Goal: Task Accomplishment & Management: Use online tool/utility

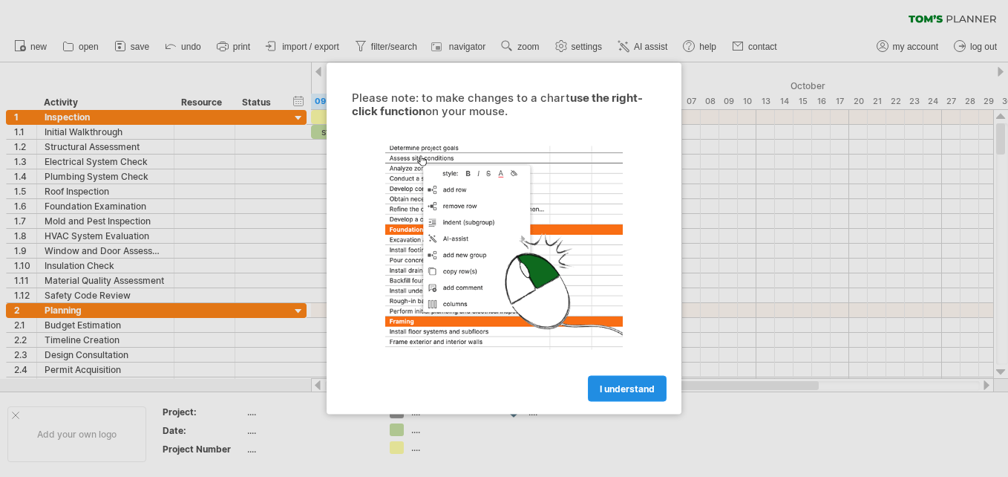
click at [618, 387] on span "I understand" at bounding box center [627, 388] width 55 height 11
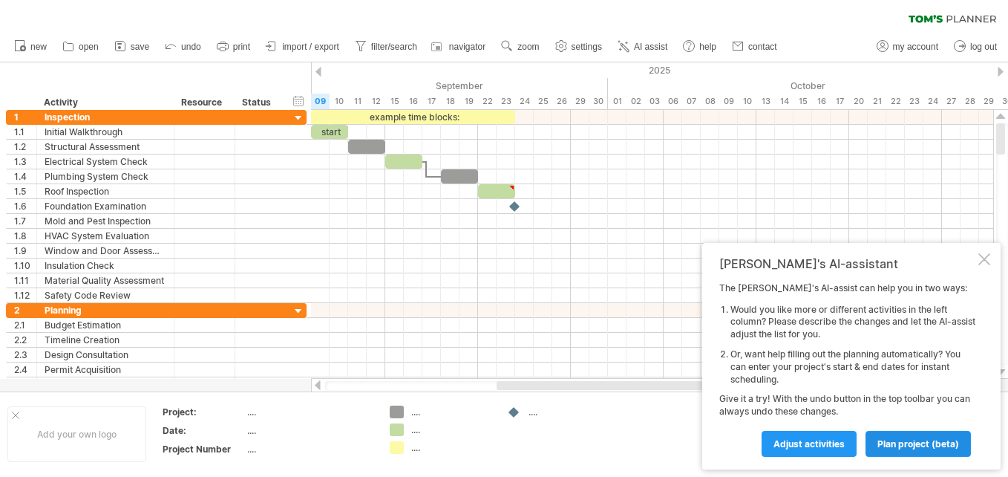
click at [911, 440] on span "plan project (beta)" at bounding box center [918, 443] width 82 height 11
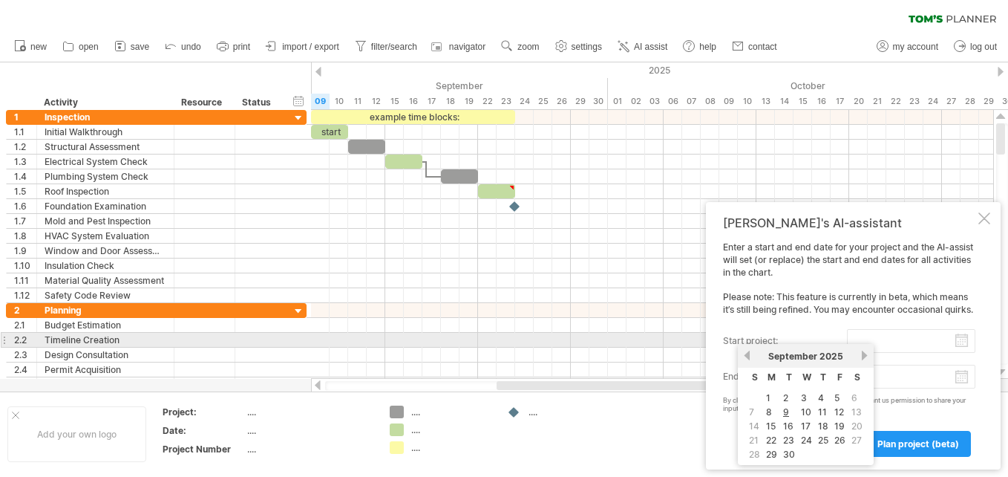
click at [961, 339] on input "start project:" at bounding box center [911, 341] width 128 height 24
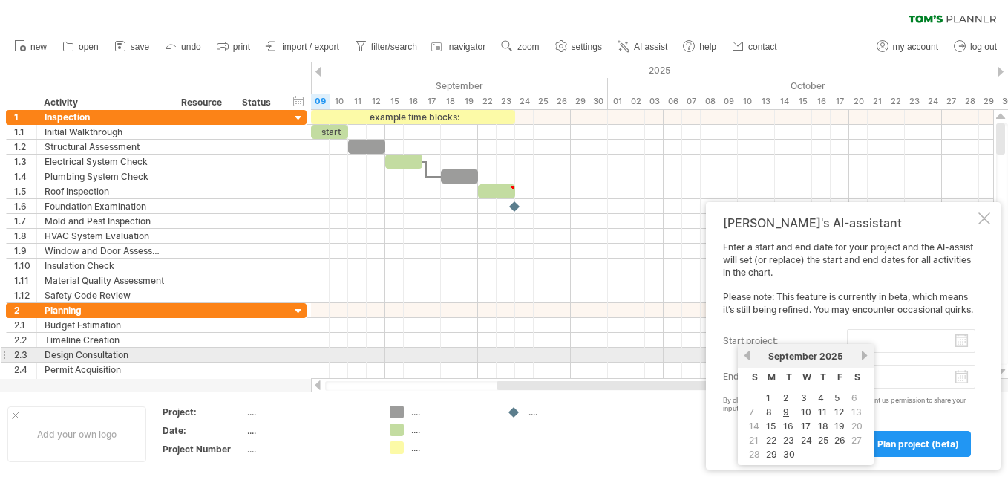
click at [865, 355] on link "next" at bounding box center [864, 355] width 11 height 11
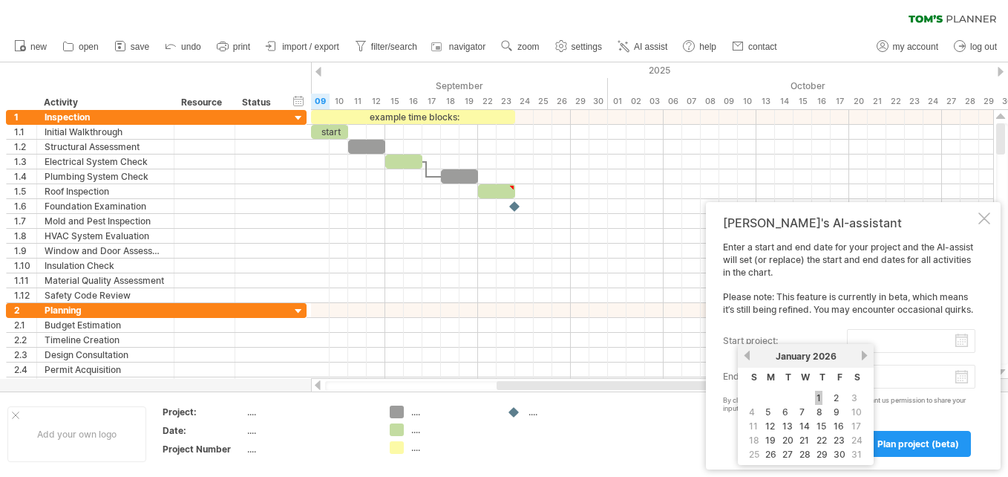
click at [819, 396] on link "1" at bounding box center [818, 397] width 7 height 14
type input "********"
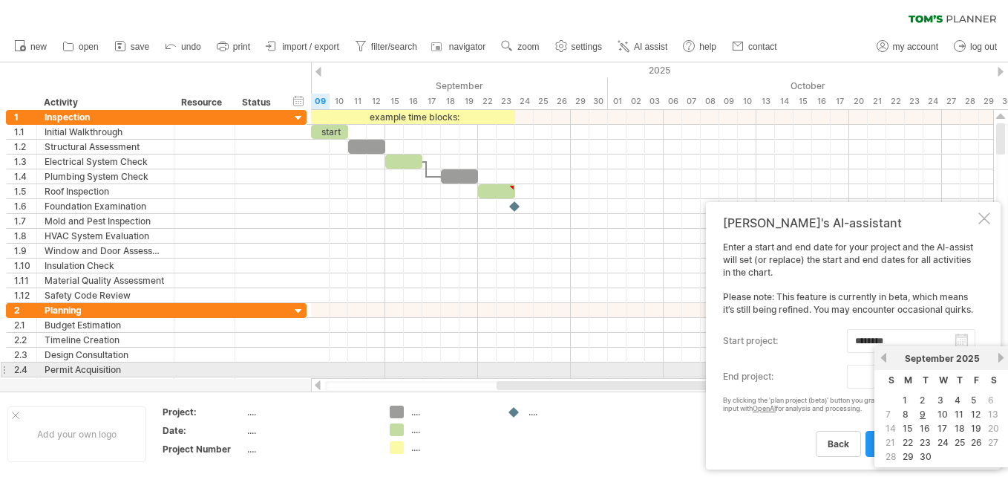
click at [963, 376] on body "progress(100%) Trying to reach [DOMAIN_NAME] Connected again... 0% clear filter…" at bounding box center [504, 240] width 1008 height 480
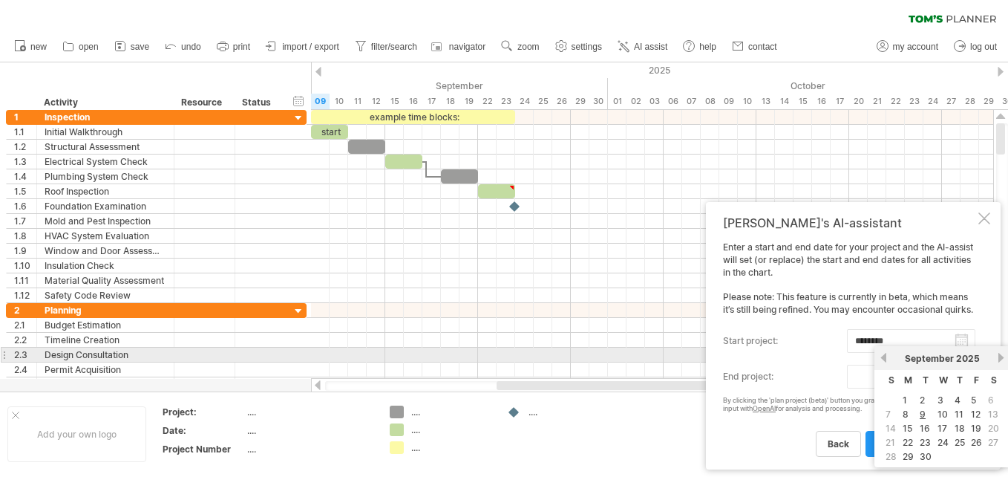
click at [1004, 356] on link "next" at bounding box center [1000, 357] width 11 height 11
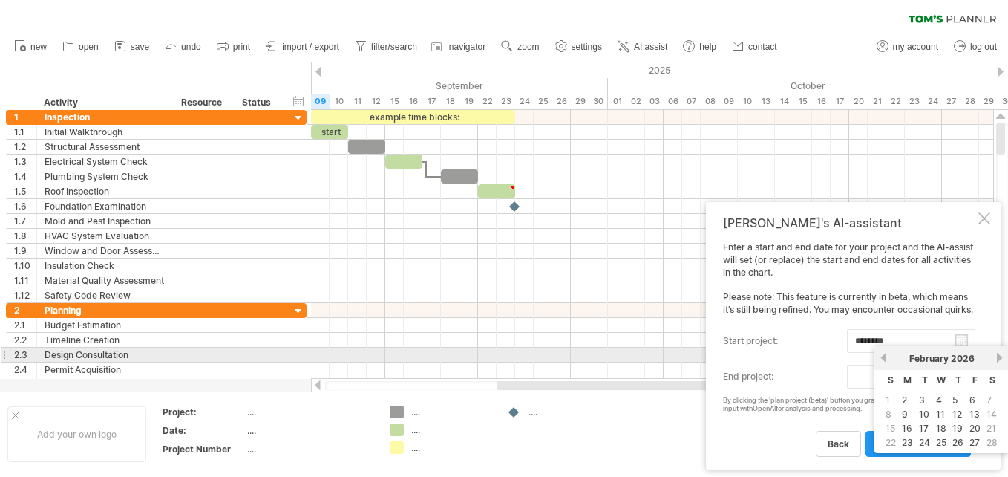
click at [1004, 356] on link "next" at bounding box center [999, 357] width 11 height 11
click at [1004, 356] on link "next" at bounding box center [1000, 357] width 11 height 11
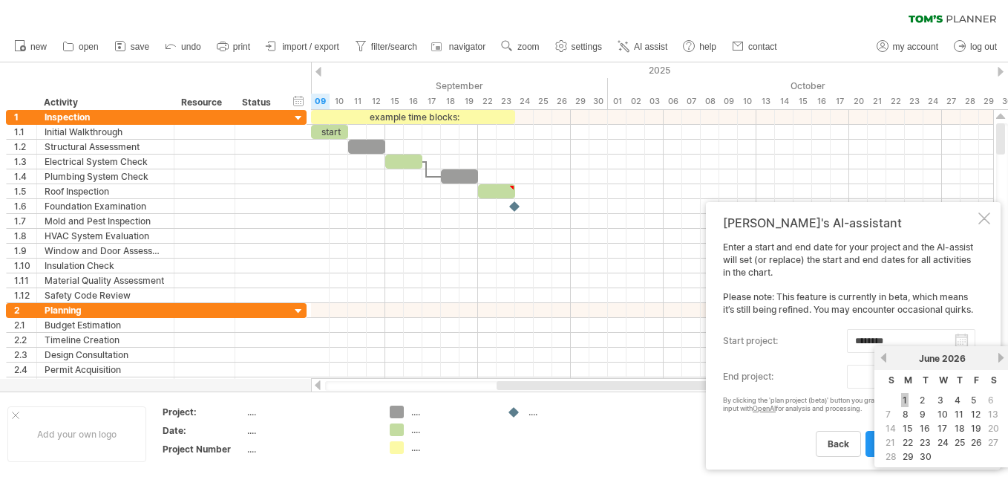
click at [905, 400] on link "1" at bounding box center [904, 400] width 7 height 14
type input "********"
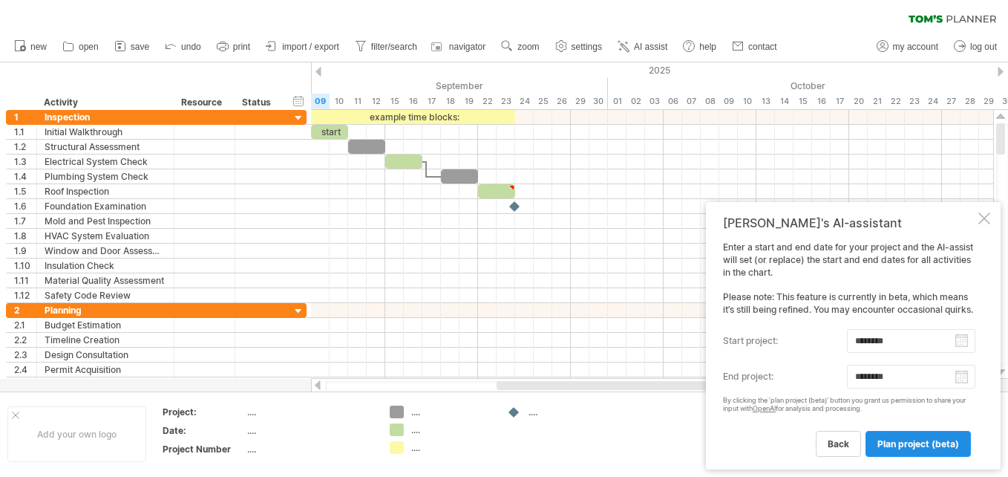
click at [913, 442] on span "plan project (beta)" at bounding box center [918, 443] width 82 height 11
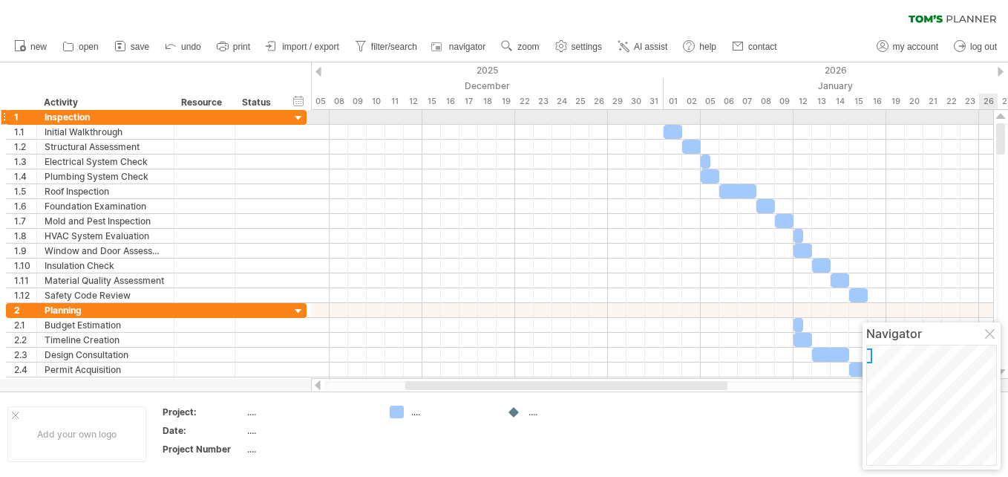
drag, startPoint x: 1000, startPoint y: 132, endPoint x: 992, endPoint y: 121, distance: 13.4
click at [992, 121] on div "Trying to reach [DOMAIN_NAME] Connected again... 0% clear filter new 1" at bounding box center [504, 238] width 1008 height 477
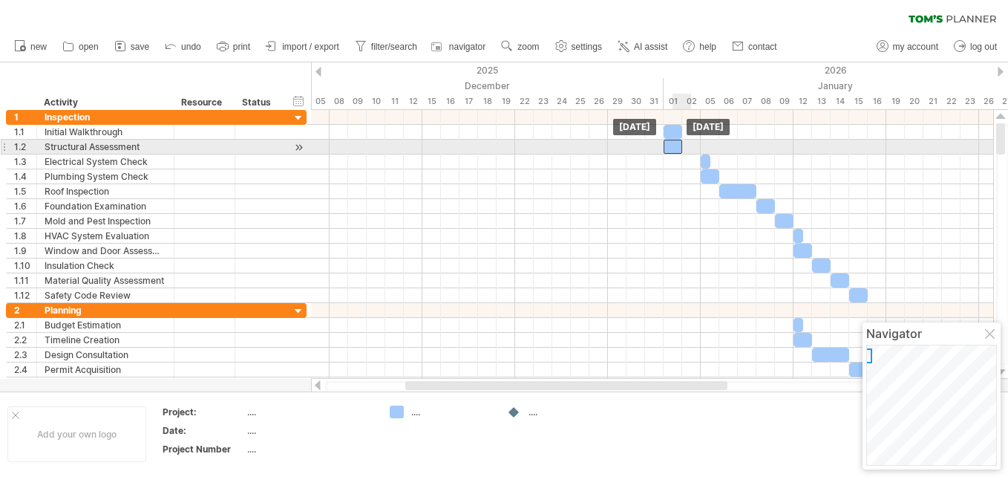
drag, startPoint x: 694, startPoint y: 148, endPoint x: 680, endPoint y: 148, distance: 14.1
click at [680, 148] on div at bounding box center [673, 147] width 19 height 14
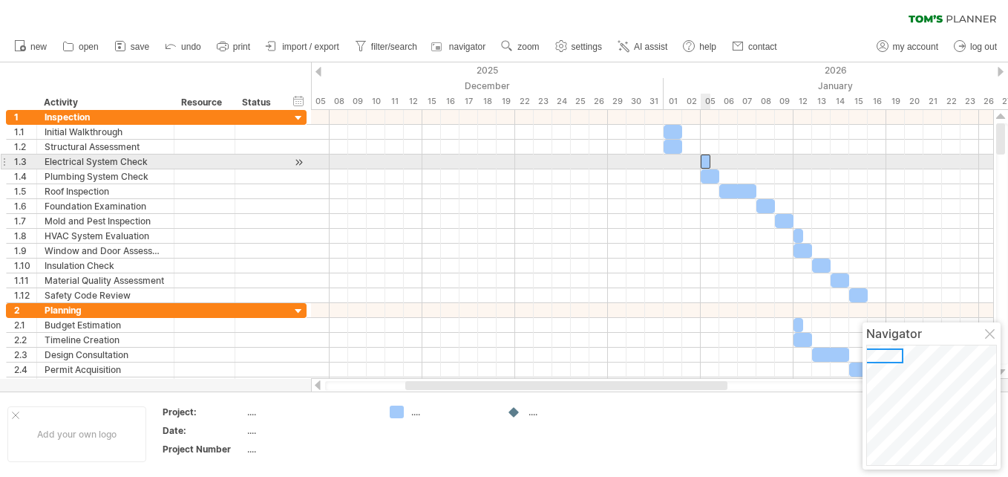
click at [705, 160] on div at bounding box center [706, 161] width 10 height 14
drag, startPoint x: 698, startPoint y: 168, endPoint x: 686, endPoint y: 162, distance: 13.9
click at [686, 162] on div "[DATE] [DATE] - 1.0 days" at bounding box center [652, 244] width 682 height 269
click at [695, 160] on div at bounding box center [691, 161] width 19 height 14
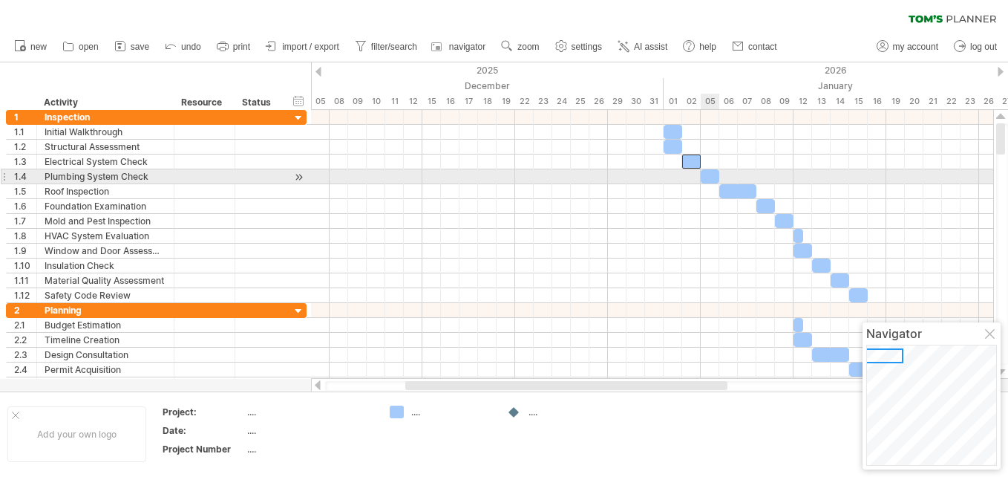
click at [709, 177] on div at bounding box center [710, 176] width 19 height 14
drag, startPoint x: 706, startPoint y: 176, endPoint x: 673, endPoint y: 177, distance: 32.7
click at [673, 177] on div at bounding box center [673, 176] width 19 height 14
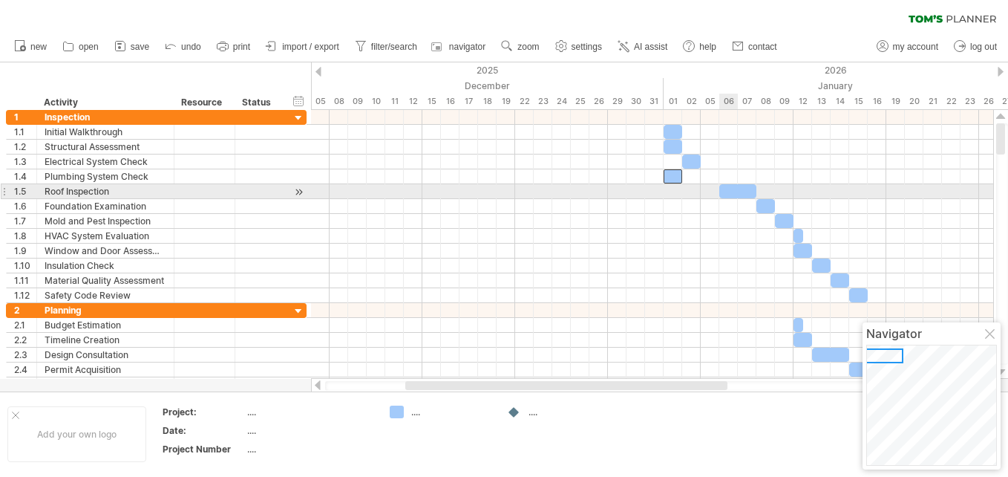
click at [735, 189] on div at bounding box center [737, 191] width 37 height 14
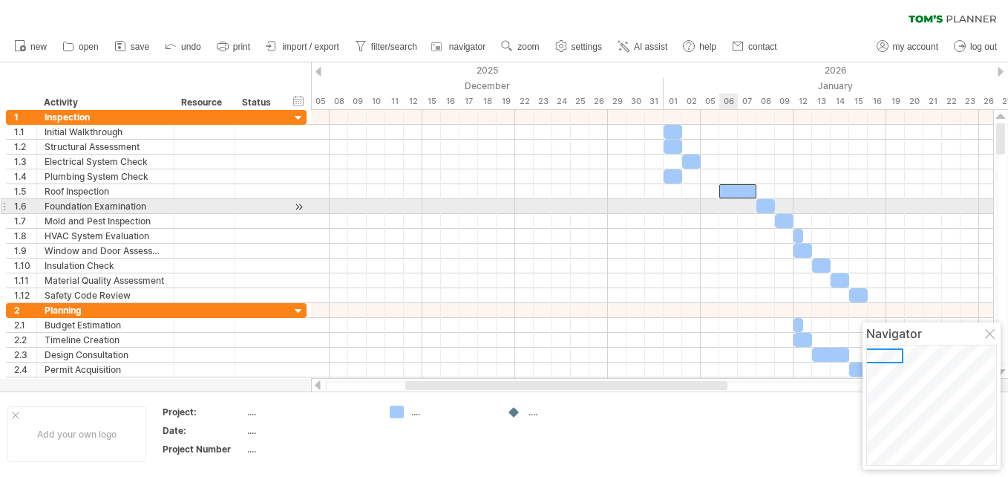
click at [735, 203] on div at bounding box center [652, 206] width 682 height 15
click at [738, 211] on div at bounding box center [652, 206] width 682 height 15
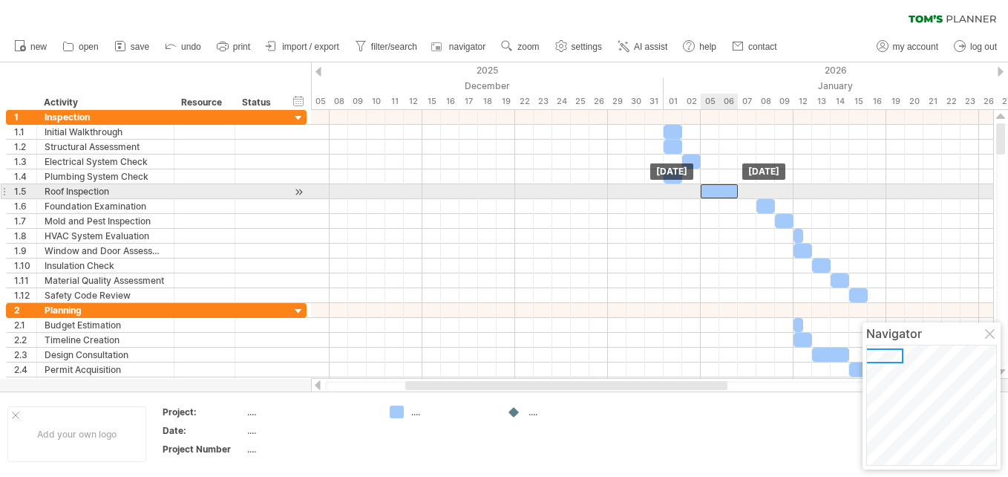
drag, startPoint x: 741, startPoint y: 192, endPoint x: 724, endPoint y: 196, distance: 16.7
click at [724, 196] on div at bounding box center [719, 191] width 37 height 14
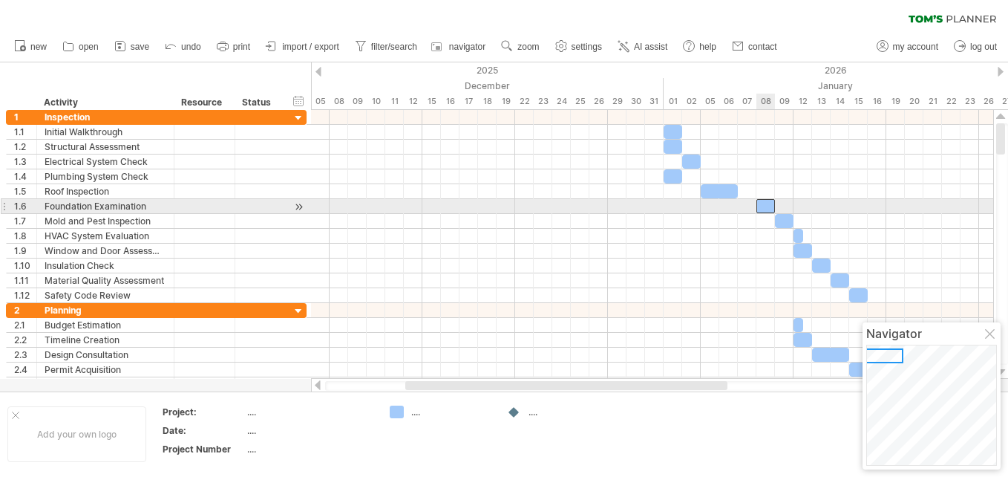
click at [765, 204] on div at bounding box center [765, 206] width 19 height 14
drag, startPoint x: 760, startPoint y: 205, endPoint x: 670, endPoint y: 207, distance: 89.8
click at [670, 207] on div at bounding box center [673, 206] width 19 height 14
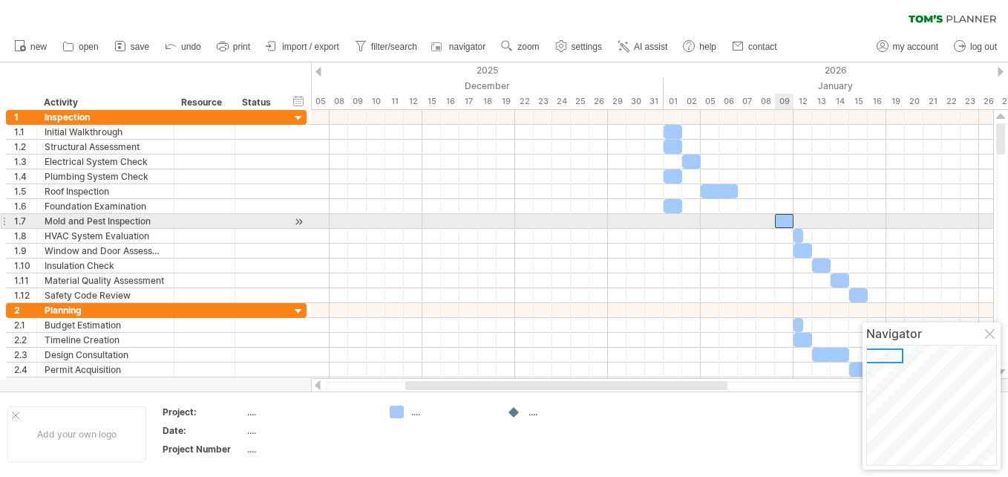
click at [785, 217] on div at bounding box center [784, 221] width 19 height 14
click at [780, 215] on div at bounding box center [784, 221] width 19 height 14
drag, startPoint x: 780, startPoint y: 219, endPoint x: 742, endPoint y: 222, distance: 38.0
click at [742, 222] on div at bounding box center [747, 221] width 19 height 14
drag, startPoint x: 756, startPoint y: 219, endPoint x: 776, endPoint y: 216, distance: 20.3
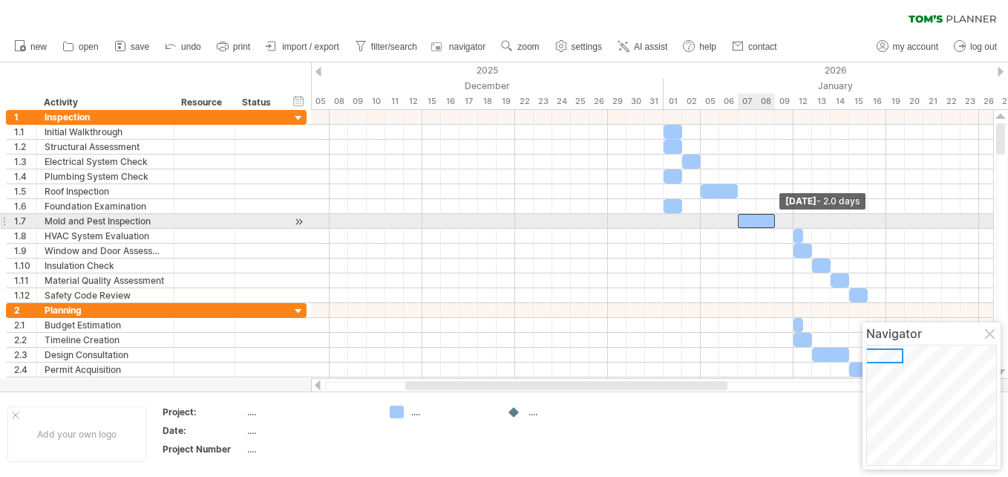
click at [776, 216] on span at bounding box center [775, 221] width 6 height 14
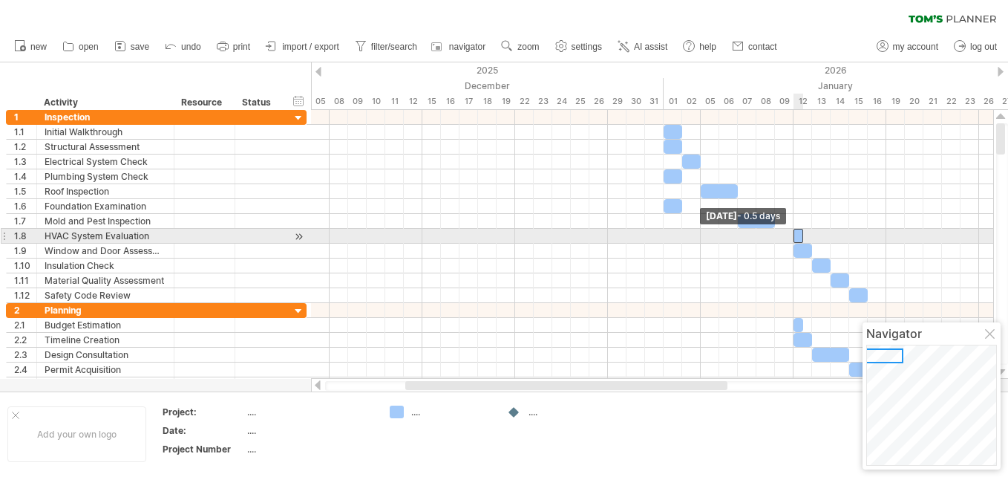
click at [796, 237] on span at bounding box center [794, 236] width 6 height 14
drag, startPoint x: 802, startPoint y: 237, endPoint x: 814, endPoint y: 235, distance: 12.0
click at [814, 235] on span at bounding box center [812, 236] width 6 height 14
drag, startPoint x: 801, startPoint y: 234, endPoint x: 675, endPoint y: 237, distance: 125.5
click at [675, 237] on div at bounding box center [673, 236] width 19 height 14
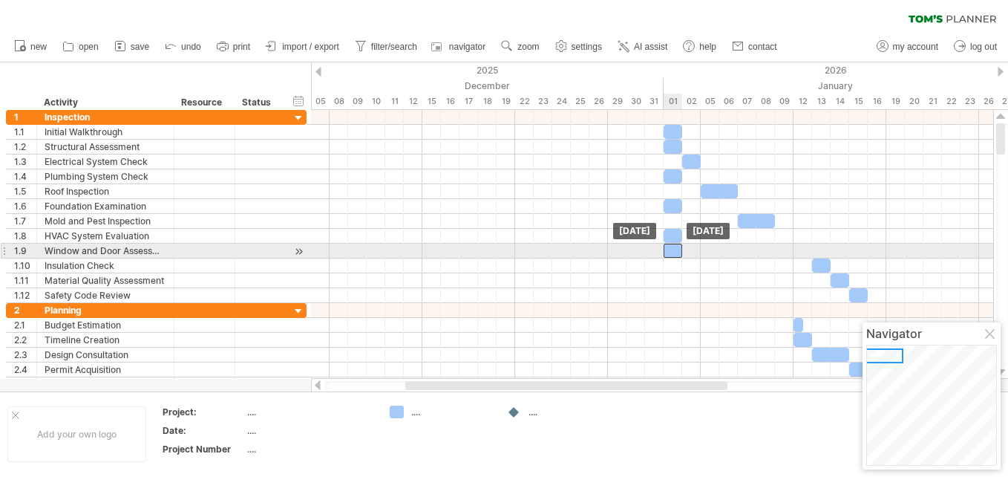
drag, startPoint x: 802, startPoint y: 250, endPoint x: 673, endPoint y: 254, distance: 128.5
click at [673, 254] on div at bounding box center [673, 250] width 19 height 14
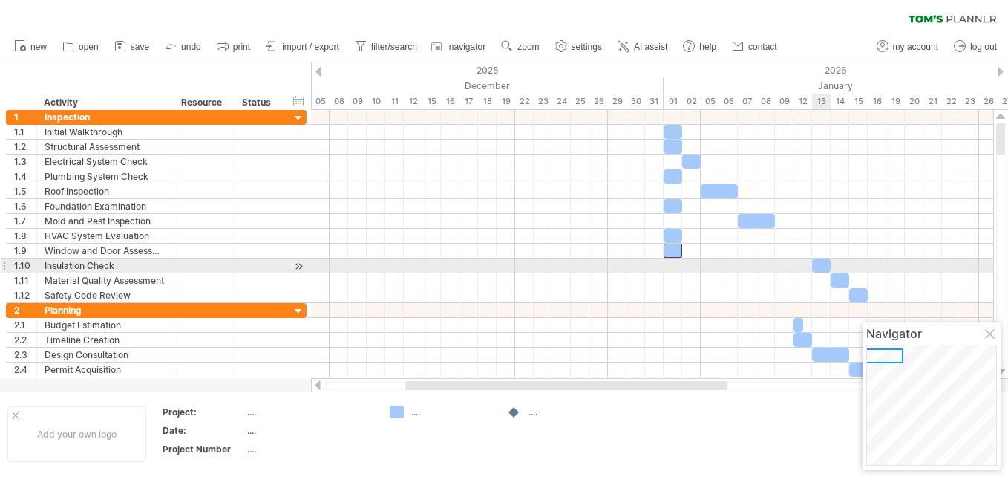
click at [825, 264] on div at bounding box center [821, 265] width 19 height 14
drag, startPoint x: 816, startPoint y: 266, endPoint x: 668, endPoint y: 266, distance: 148.5
click at [668, 266] on div at bounding box center [673, 265] width 19 height 14
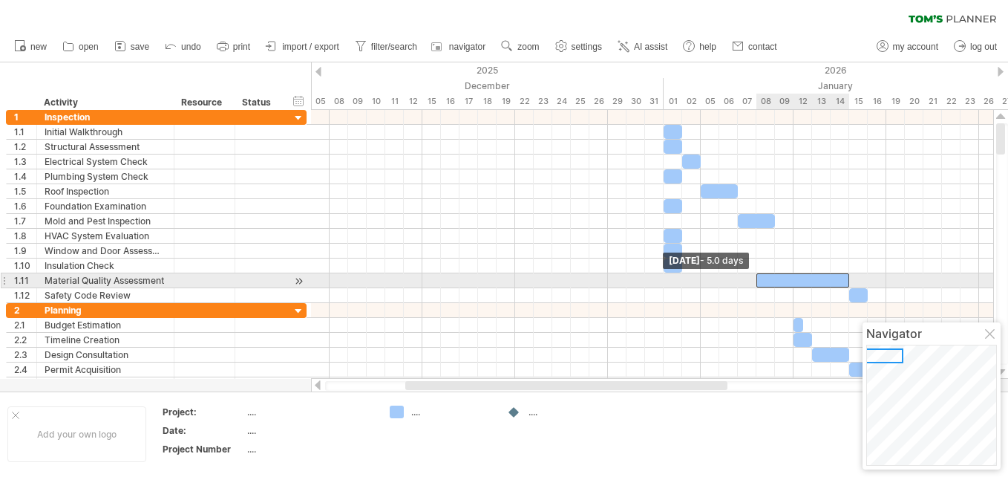
drag, startPoint x: 833, startPoint y: 280, endPoint x: 760, endPoint y: 280, distance: 72.7
click at [760, 280] on div at bounding box center [802, 280] width 93 height 14
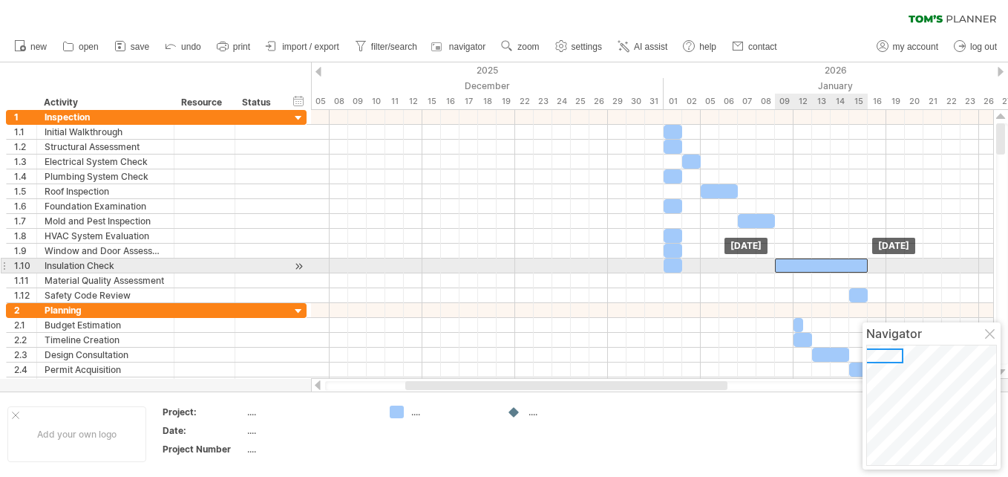
drag, startPoint x: 770, startPoint y: 279, endPoint x: 787, endPoint y: 269, distance: 19.0
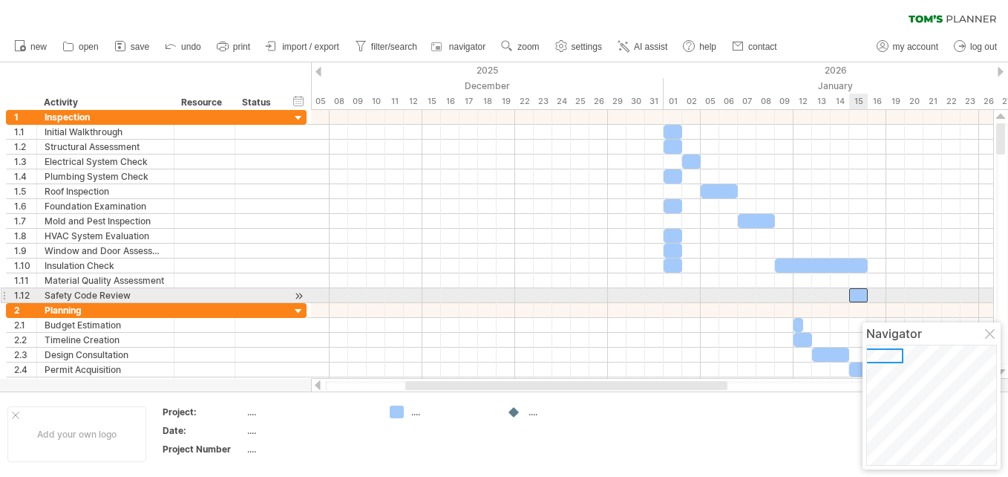
click at [857, 295] on div at bounding box center [858, 295] width 19 height 14
drag, startPoint x: 857, startPoint y: 295, endPoint x: 672, endPoint y: 296, distance: 184.1
click at [672, 296] on div at bounding box center [673, 295] width 19 height 14
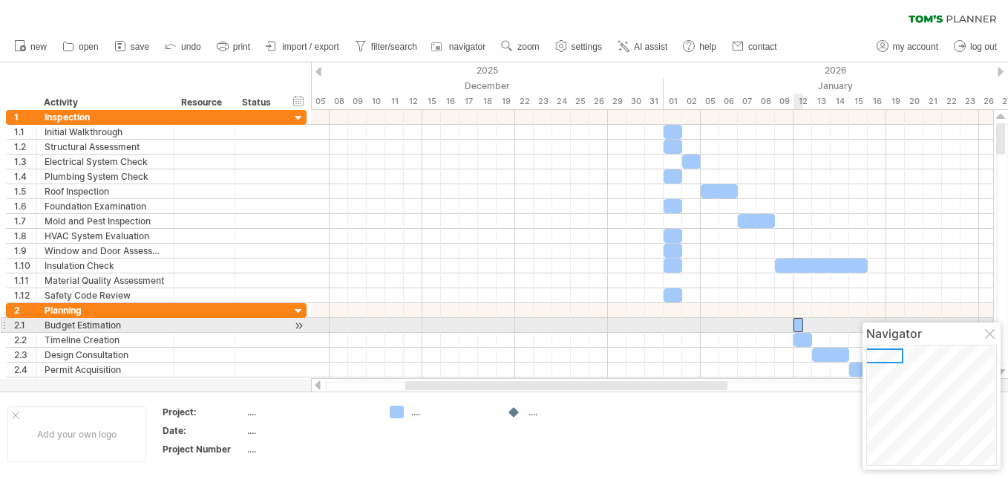
click at [797, 323] on div at bounding box center [798, 325] width 10 height 14
drag, startPoint x: 797, startPoint y: 323, endPoint x: 672, endPoint y: 332, distance: 125.8
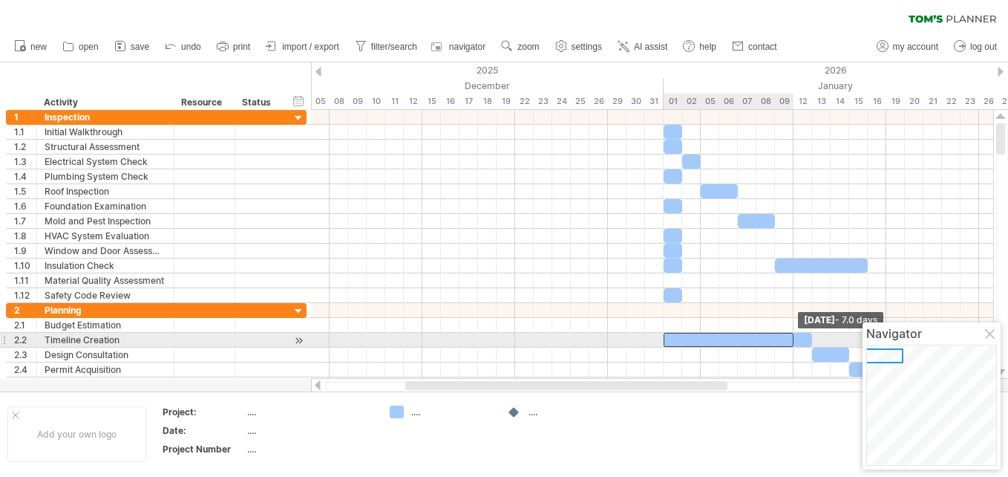
drag, startPoint x: 673, startPoint y: 340, endPoint x: 793, endPoint y: 338, distance: 120.3
click at [793, 338] on span at bounding box center [794, 340] width 6 height 14
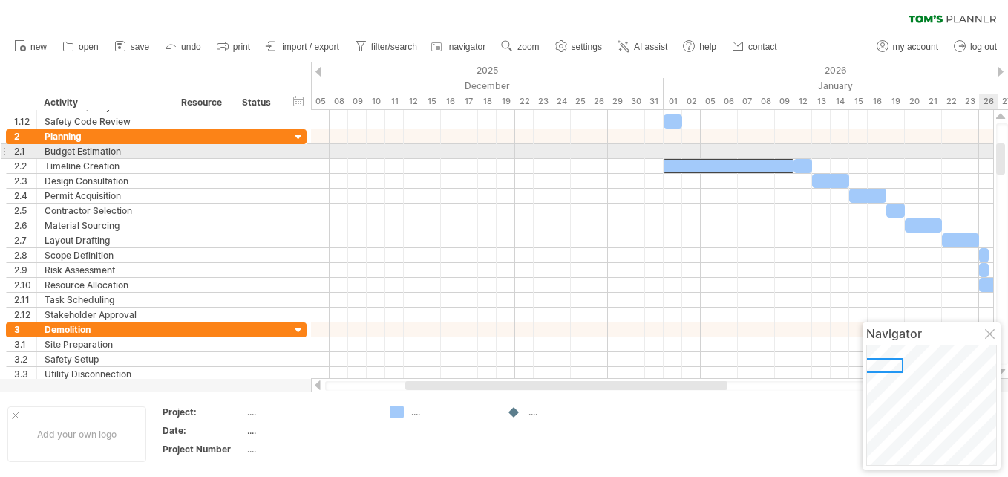
drag, startPoint x: 1001, startPoint y: 133, endPoint x: 1003, endPoint y: 153, distance: 20.2
click at [1003, 153] on div at bounding box center [1000, 158] width 9 height 31
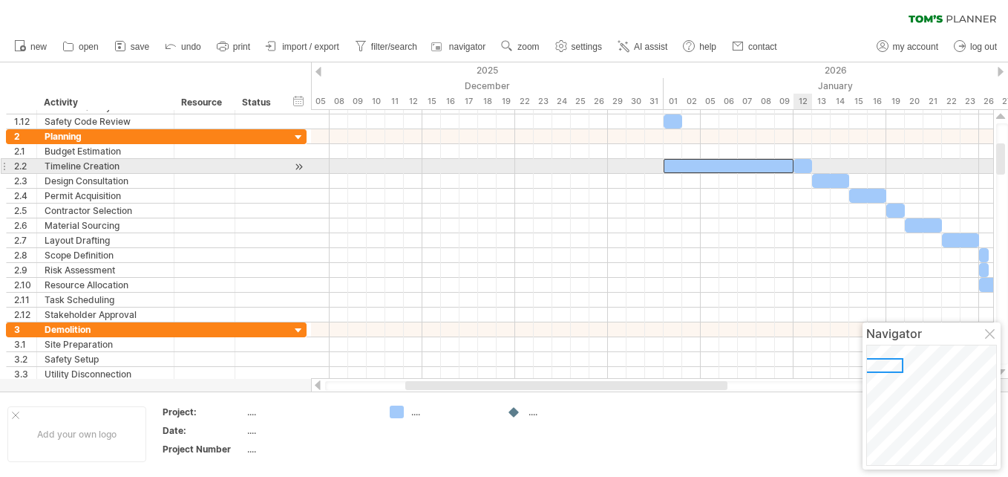
click at [806, 165] on div at bounding box center [802, 166] width 19 height 14
drag, startPoint x: 802, startPoint y: 164, endPoint x: 672, endPoint y: 165, distance: 129.9
click at [672, 165] on div at bounding box center [673, 166] width 19 height 14
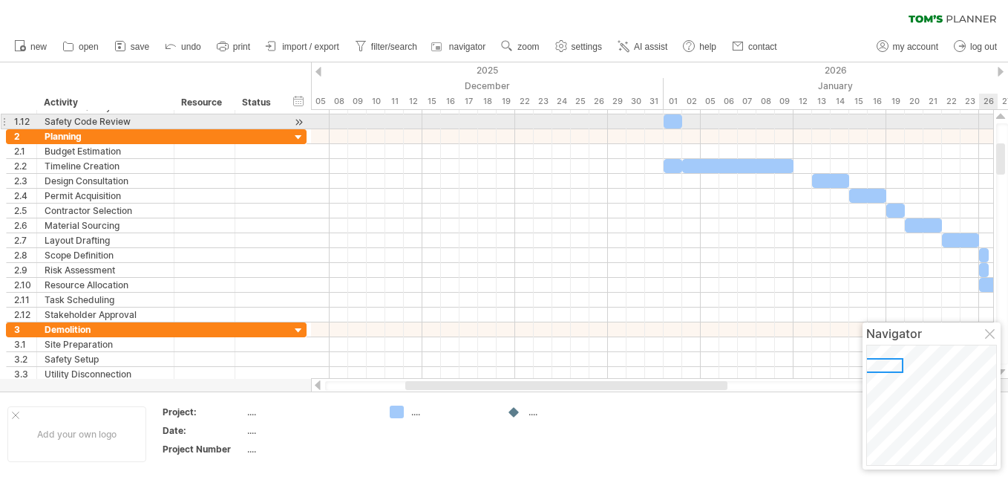
click at [998, 114] on div at bounding box center [1001, 117] width 10 height 12
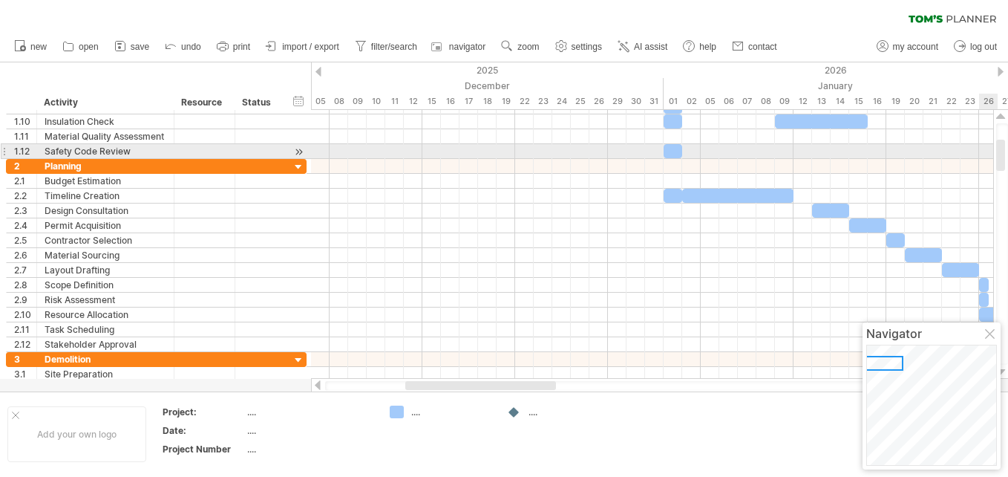
click at [998, 114] on div at bounding box center [1001, 117] width 10 height 12
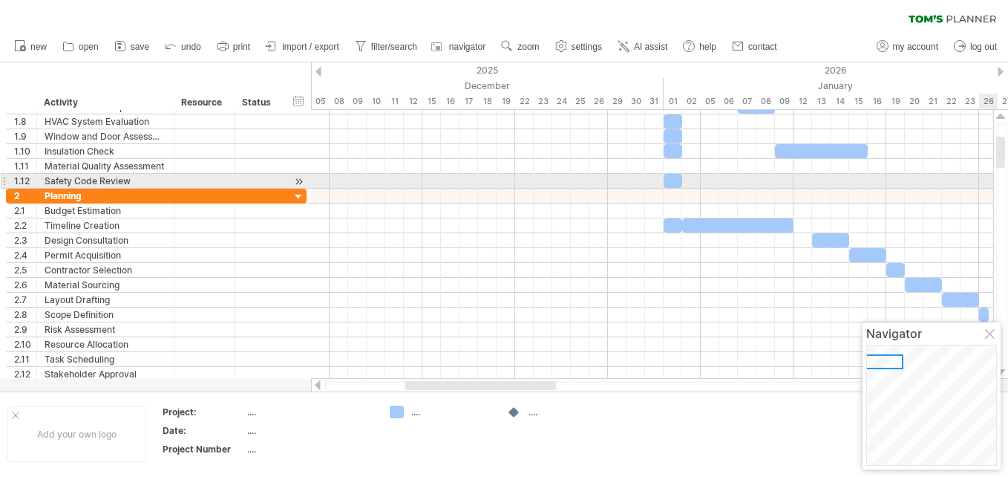
click at [998, 114] on div at bounding box center [1001, 117] width 10 height 12
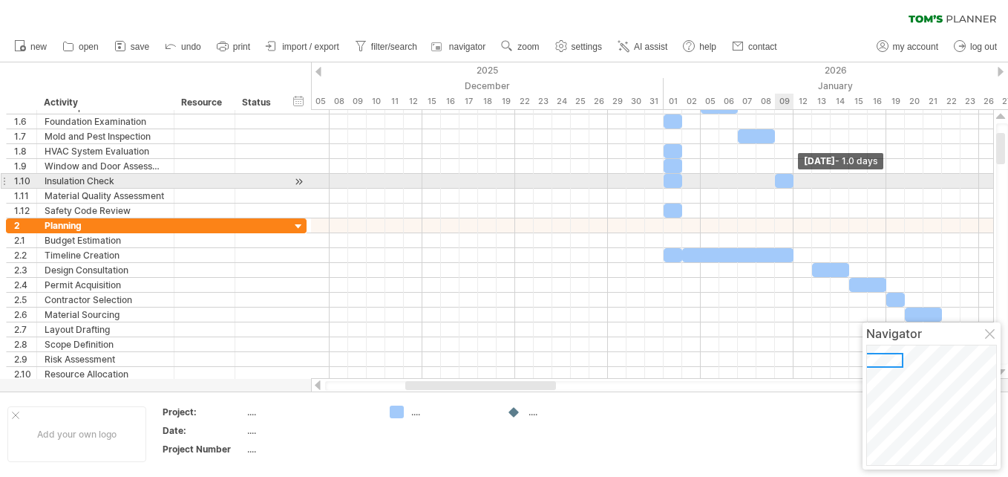
drag, startPoint x: 867, startPoint y: 178, endPoint x: 794, endPoint y: 178, distance: 72.7
click at [794, 178] on span at bounding box center [794, 181] width 6 height 14
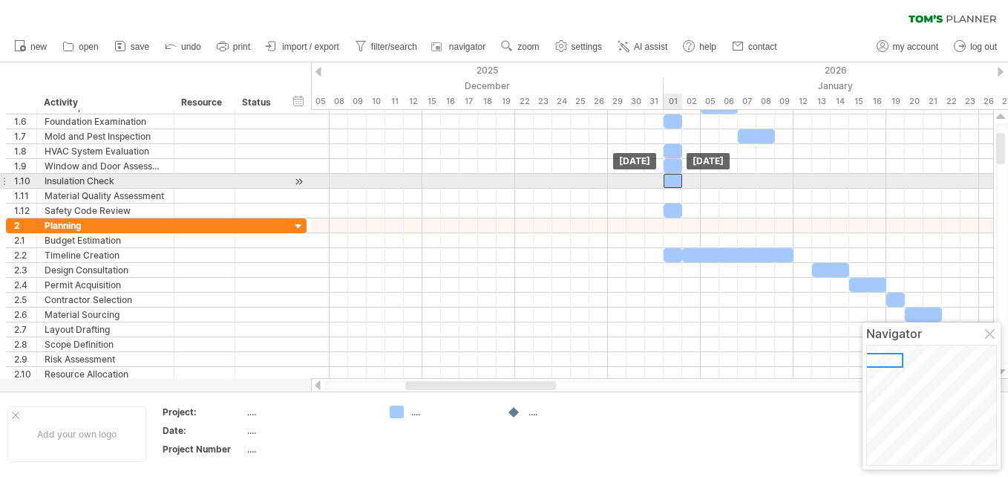
drag, startPoint x: 781, startPoint y: 180, endPoint x: 668, endPoint y: 181, distance: 112.8
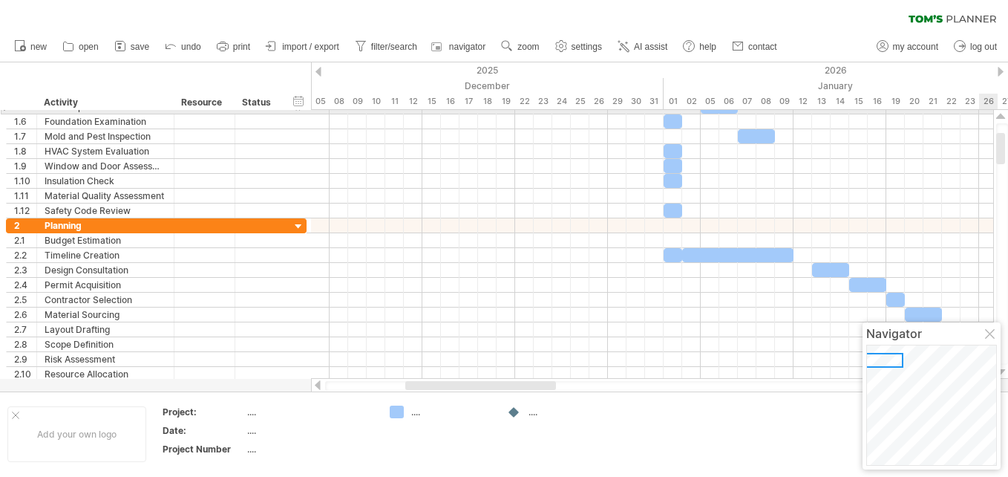
click at [999, 113] on div at bounding box center [1001, 117] width 10 height 12
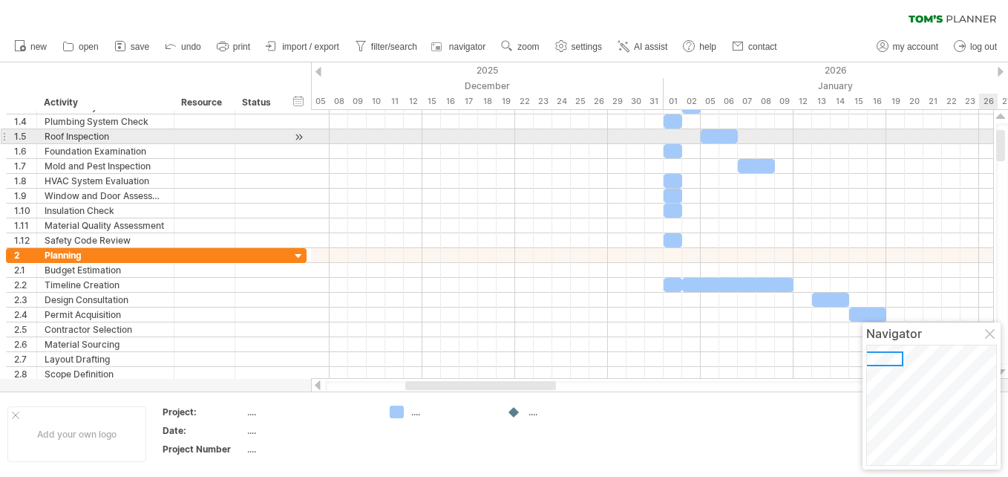
click at [999, 113] on div at bounding box center [1001, 117] width 10 height 12
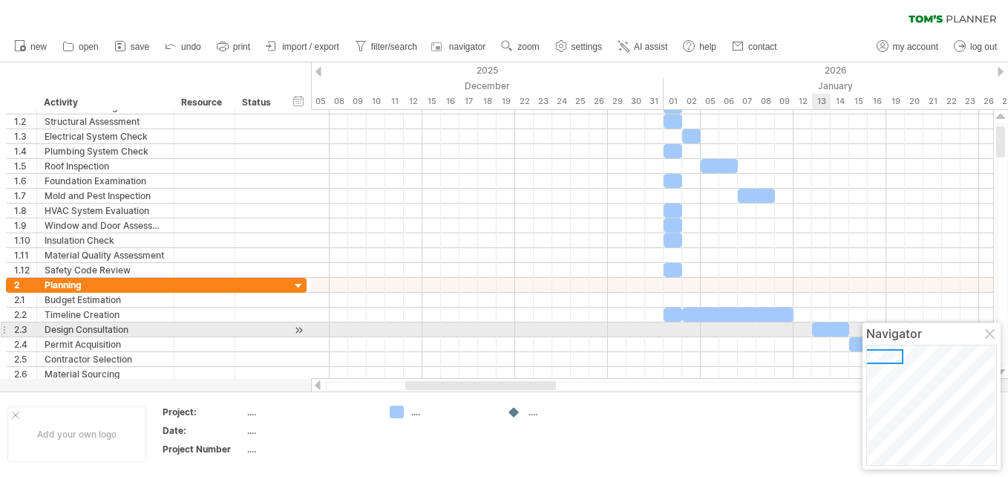
click at [829, 329] on div at bounding box center [830, 329] width 37 height 14
drag, startPoint x: 825, startPoint y: 328, endPoint x: 802, endPoint y: 329, distance: 23.0
click at [802, 329] on div at bounding box center [811, 329] width 37 height 14
click at [816, 328] on div at bounding box center [811, 329] width 37 height 14
drag, startPoint x: 830, startPoint y: 330, endPoint x: 888, endPoint y: 325, distance: 58.1
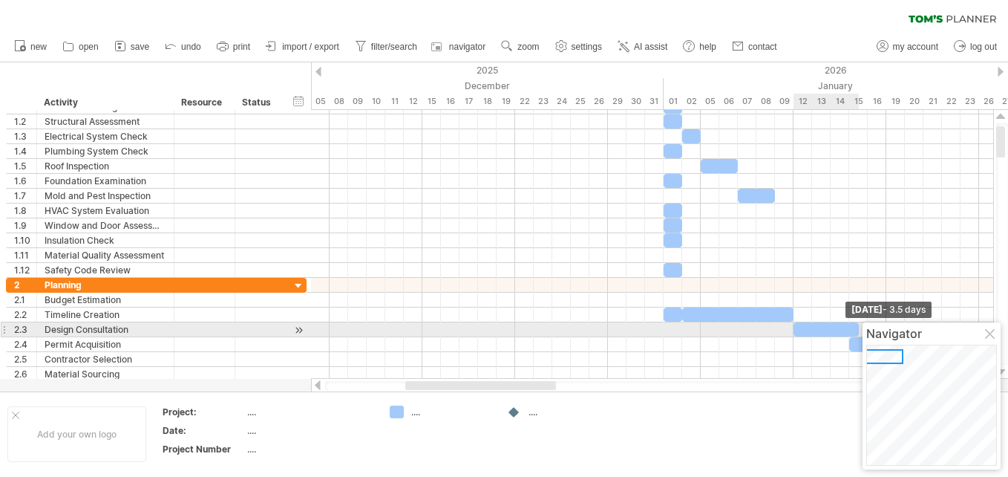
click at [888, 325] on body "progress(100%) Trying to reach [DOMAIN_NAME] Connected again... 0% clear filter…" at bounding box center [504, 240] width 1008 height 480
click at [988, 330] on div at bounding box center [991, 335] width 12 height 12
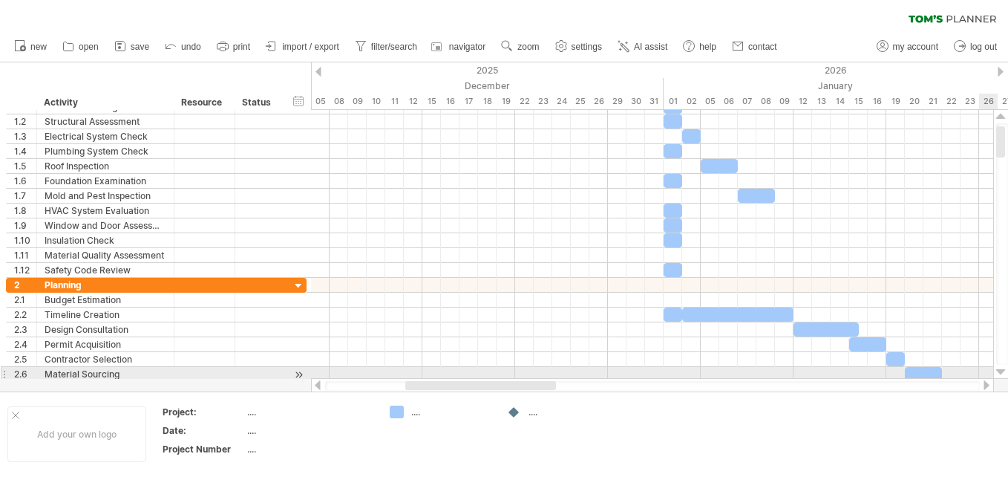
click at [1002, 369] on div at bounding box center [1001, 372] width 10 height 12
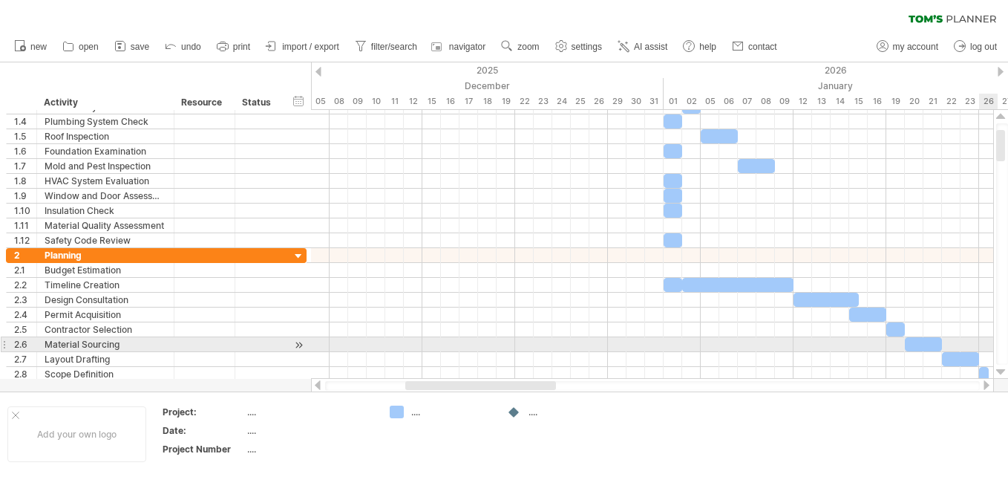
click at [1002, 369] on div at bounding box center [1001, 372] width 10 height 12
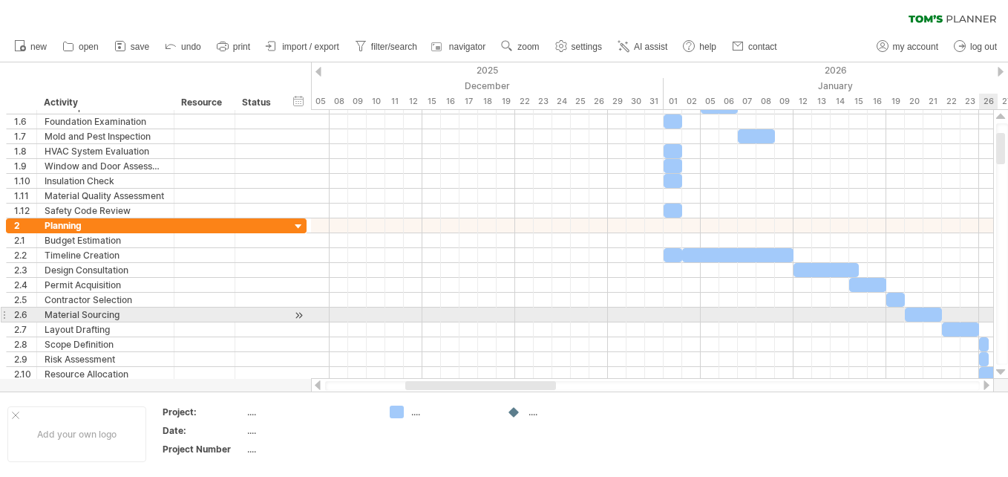
click at [1002, 369] on div at bounding box center [1001, 372] width 10 height 12
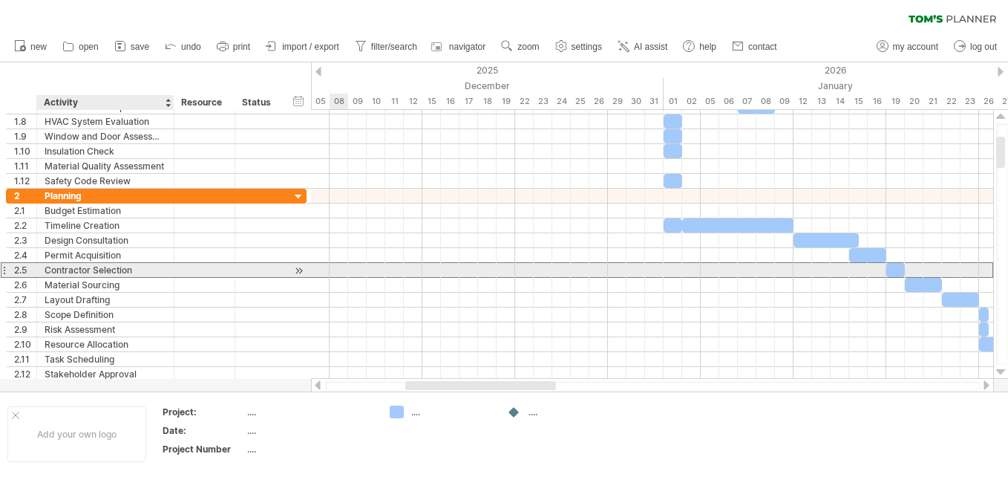
click at [60, 269] on div "Contractor Selection" at bounding box center [106, 270] width 122 height 14
type input "**********"
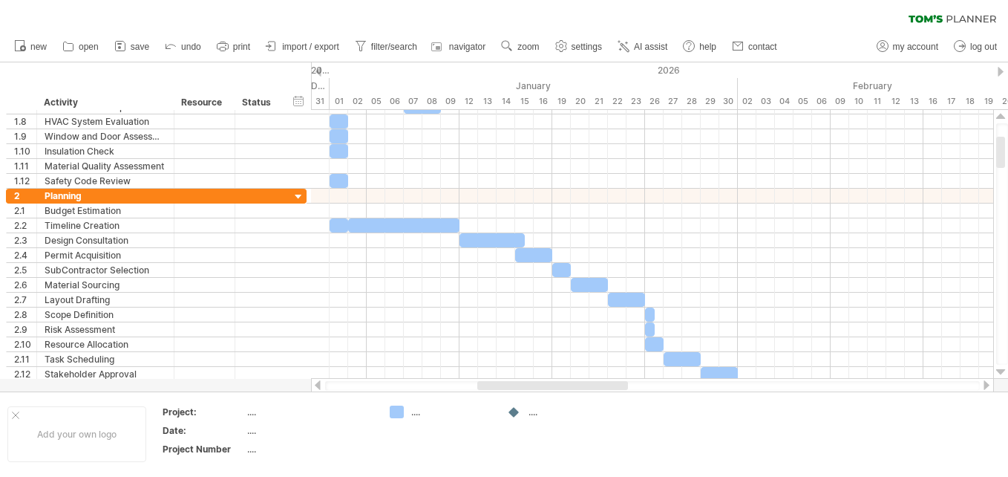
drag, startPoint x: 543, startPoint y: 383, endPoint x: 615, endPoint y: 379, distance: 72.1
click at [615, 379] on div at bounding box center [652, 385] width 683 height 15
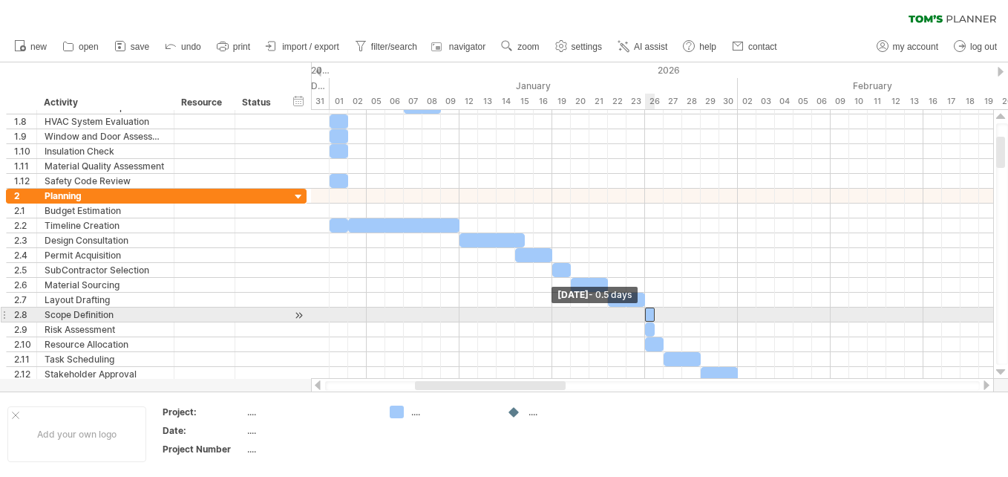
click at [645, 313] on span at bounding box center [645, 314] width 6 height 14
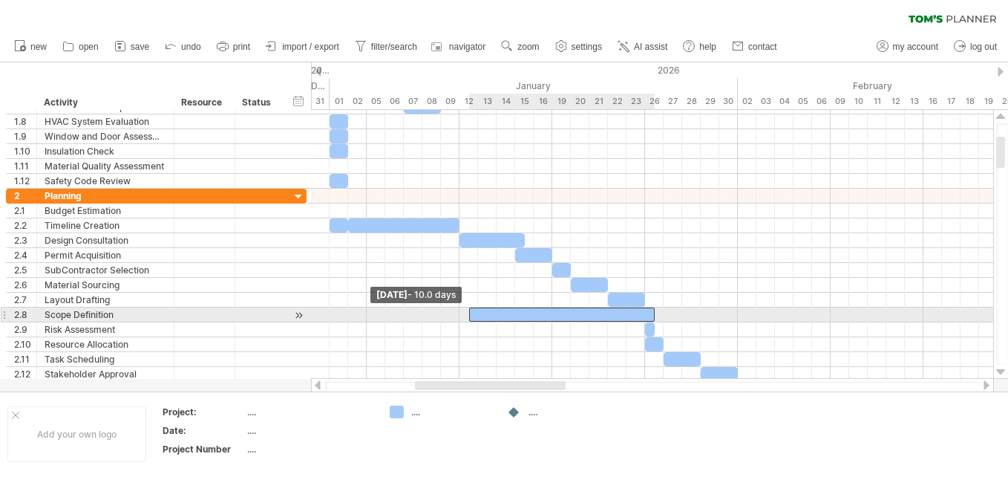
drag, startPoint x: 643, startPoint y: 313, endPoint x: 470, endPoint y: 312, distance: 173.0
click at [470, 312] on span at bounding box center [469, 314] width 6 height 14
click at [496, 314] on div at bounding box center [562, 314] width 186 height 14
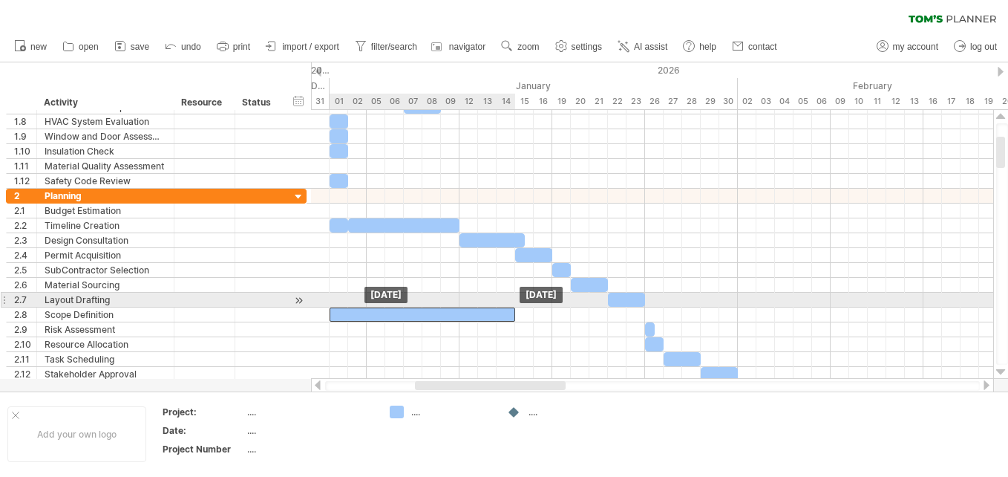
drag, startPoint x: 485, startPoint y: 314, endPoint x: 346, endPoint y: 307, distance: 139.7
click at [346, 307] on div "[DATE] [DATE]" at bounding box center [652, 244] width 682 height 269
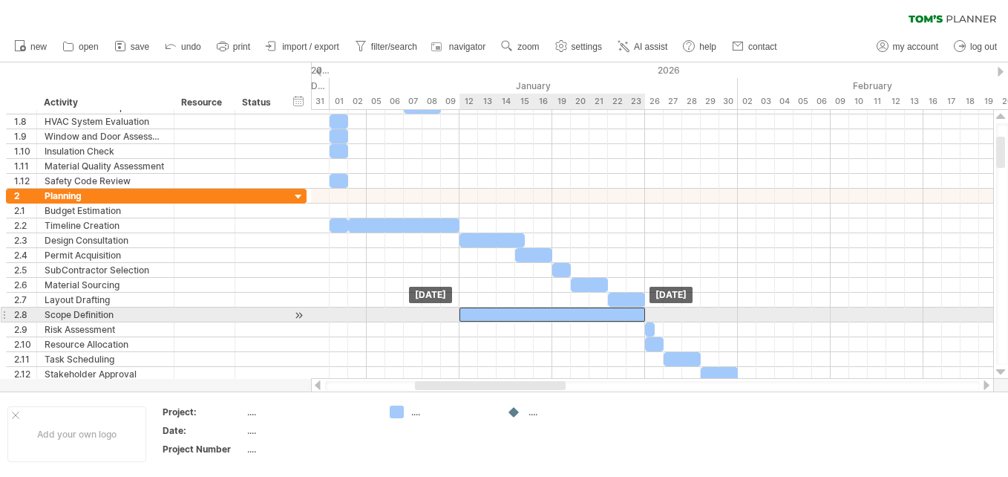
drag, startPoint x: 468, startPoint y: 312, endPoint x: 598, endPoint y: 310, distance: 129.9
click at [598, 310] on div at bounding box center [552, 314] width 186 height 14
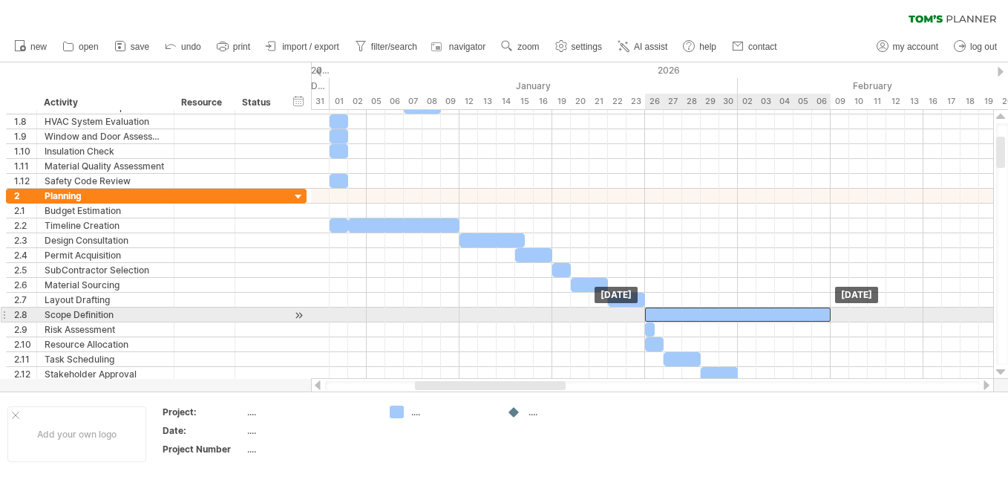
drag, startPoint x: 597, startPoint y: 314, endPoint x: 784, endPoint y: 311, distance: 187.1
click at [784, 311] on div at bounding box center [738, 314] width 186 height 14
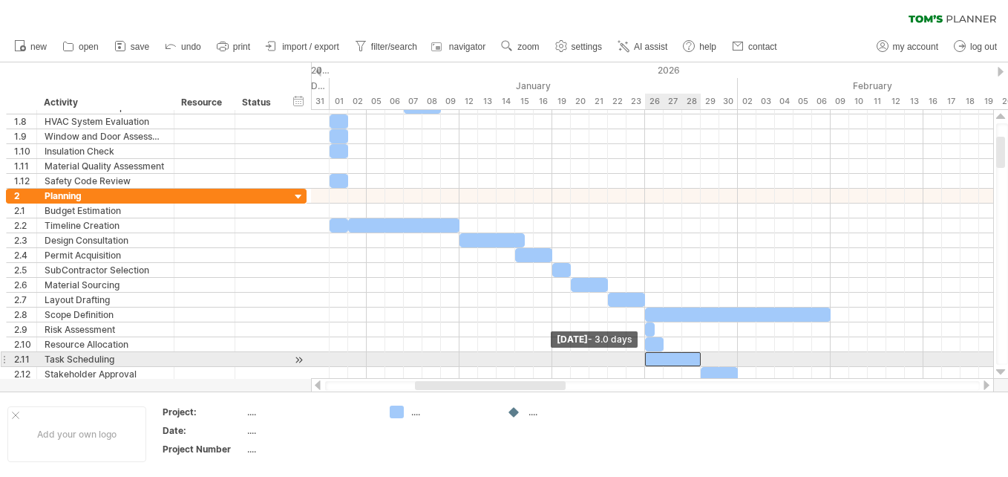
drag, startPoint x: 663, startPoint y: 359, endPoint x: 644, endPoint y: 356, distance: 19.5
click at [644, 356] on span at bounding box center [645, 359] width 6 height 14
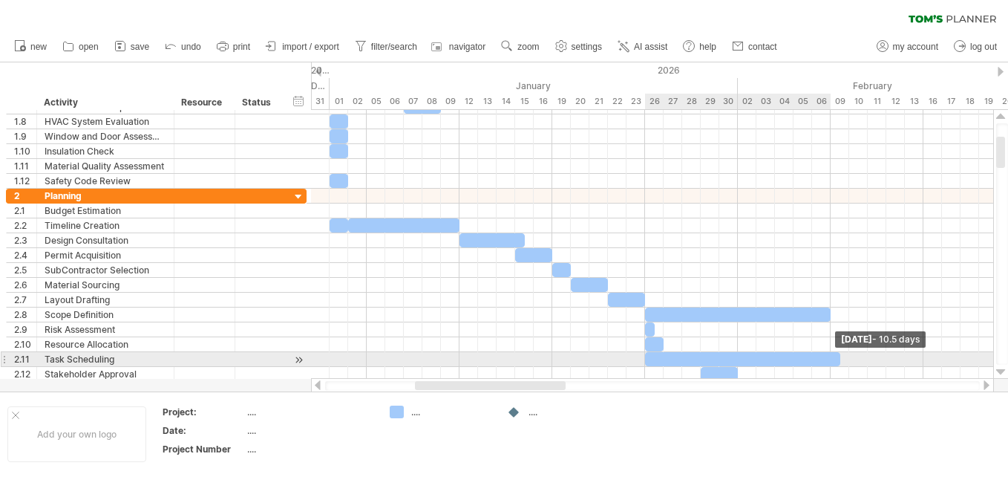
drag, startPoint x: 699, startPoint y: 358, endPoint x: 834, endPoint y: 360, distance: 135.1
click at [834, 360] on div at bounding box center [742, 359] width 195 height 14
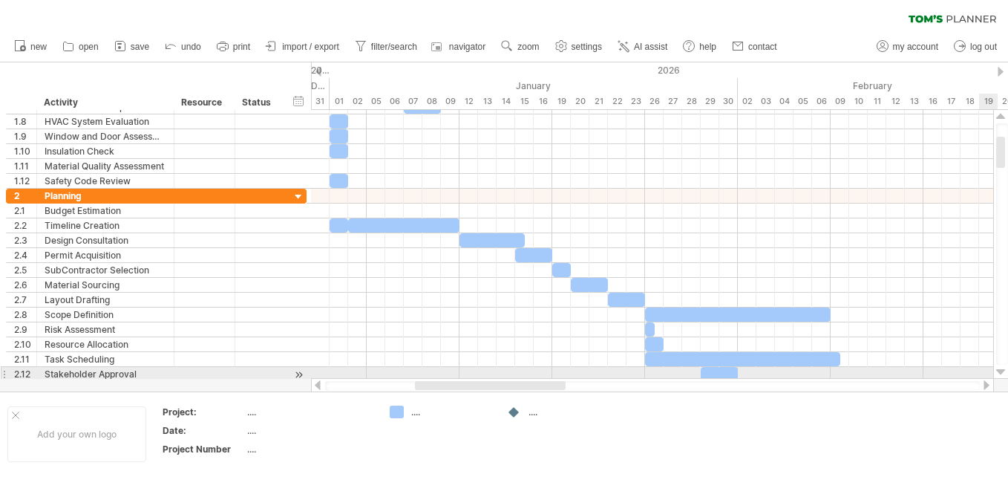
click at [998, 368] on div at bounding box center [1001, 372] width 10 height 12
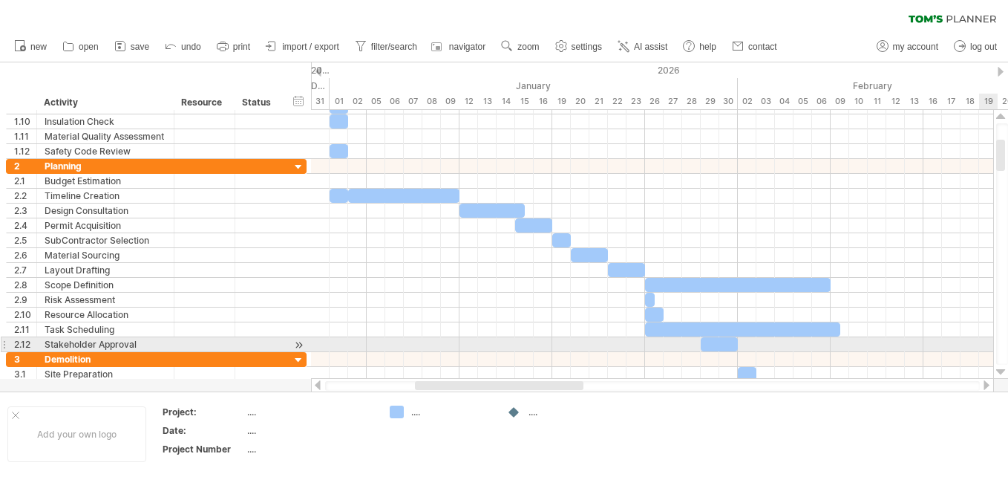
click at [998, 368] on div at bounding box center [1001, 372] width 10 height 12
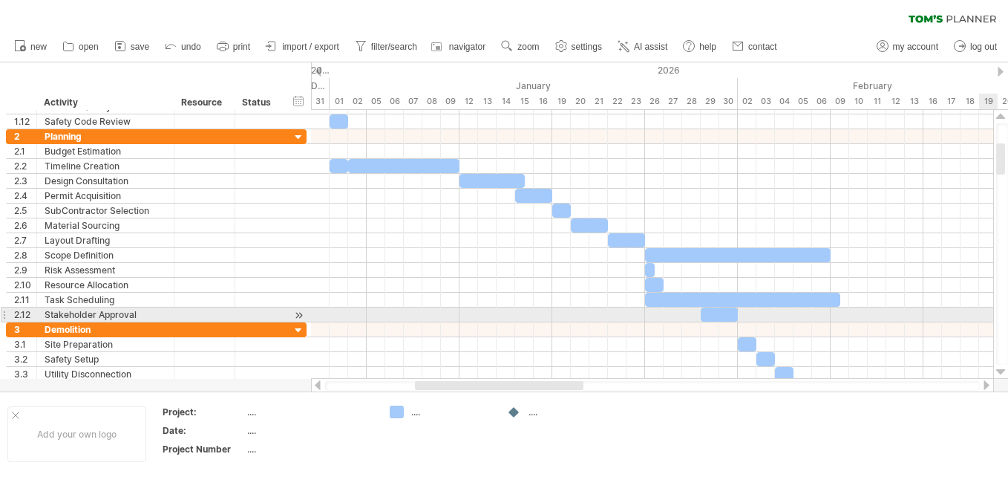
click at [998, 368] on div at bounding box center [1001, 372] width 10 height 12
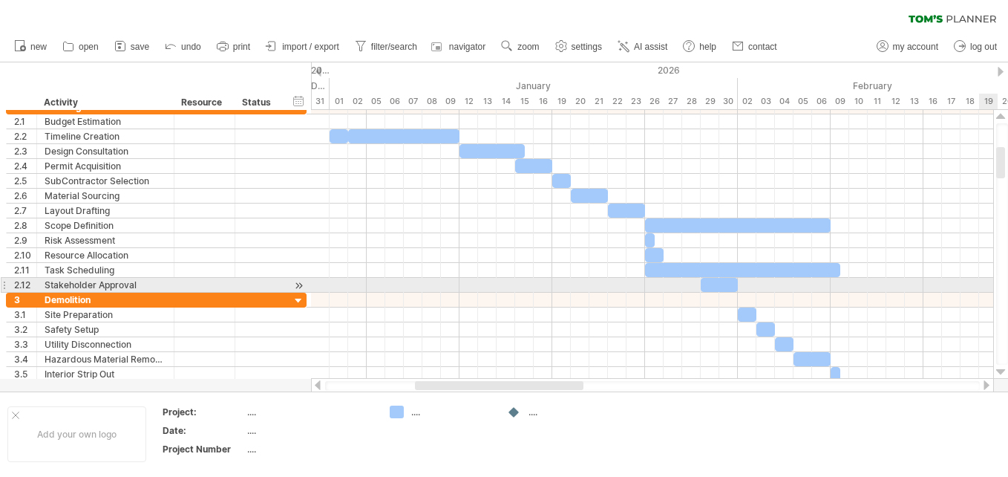
click at [998, 368] on div at bounding box center [1001, 372] width 10 height 12
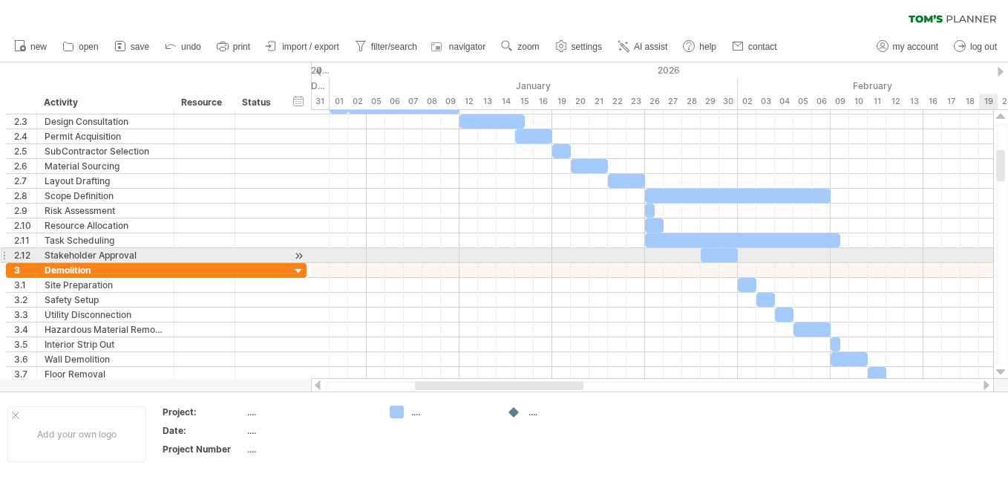
click at [998, 368] on div at bounding box center [1001, 372] width 10 height 12
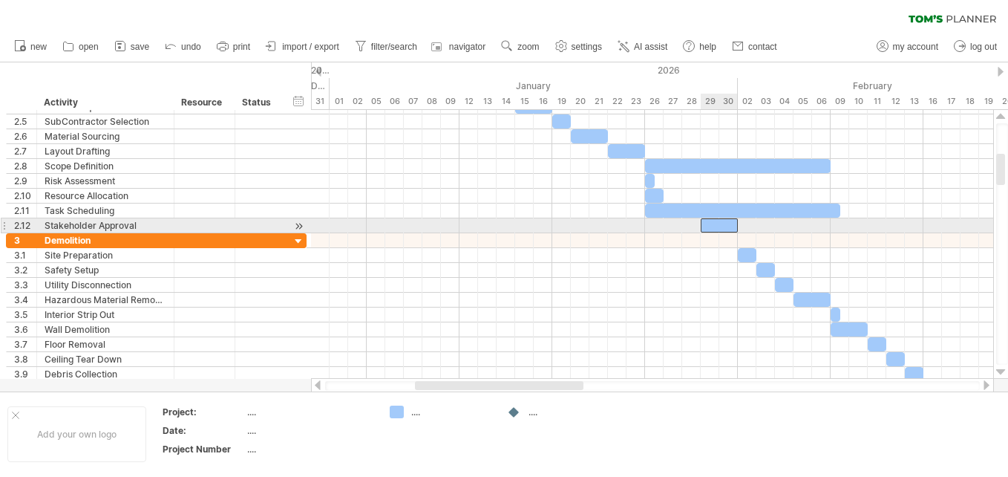
click at [721, 225] on div at bounding box center [719, 225] width 37 height 14
drag, startPoint x: 713, startPoint y: 222, endPoint x: 851, endPoint y: 226, distance: 138.1
click at [851, 226] on div at bounding box center [857, 225] width 37 height 14
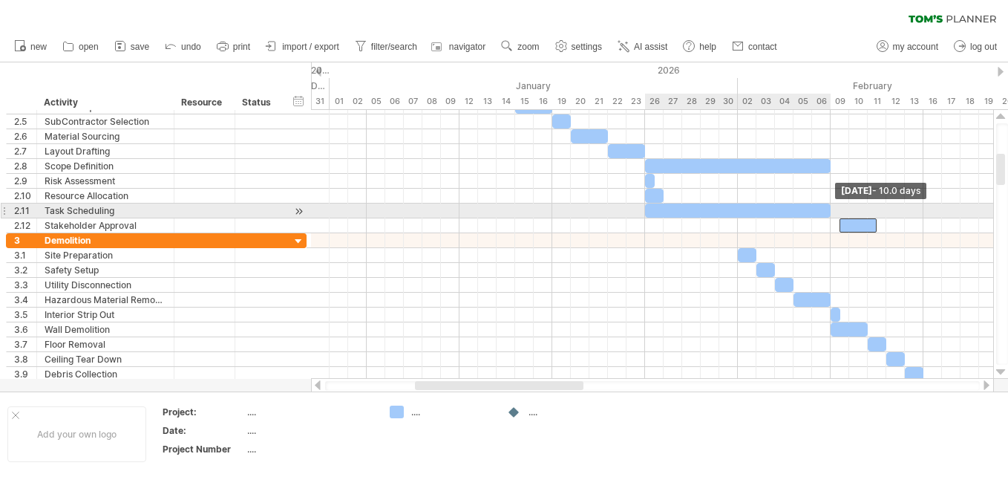
drag, startPoint x: 838, startPoint y: 210, endPoint x: 831, endPoint y: 209, distance: 7.5
click at [831, 209] on span at bounding box center [831, 210] width 6 height 14
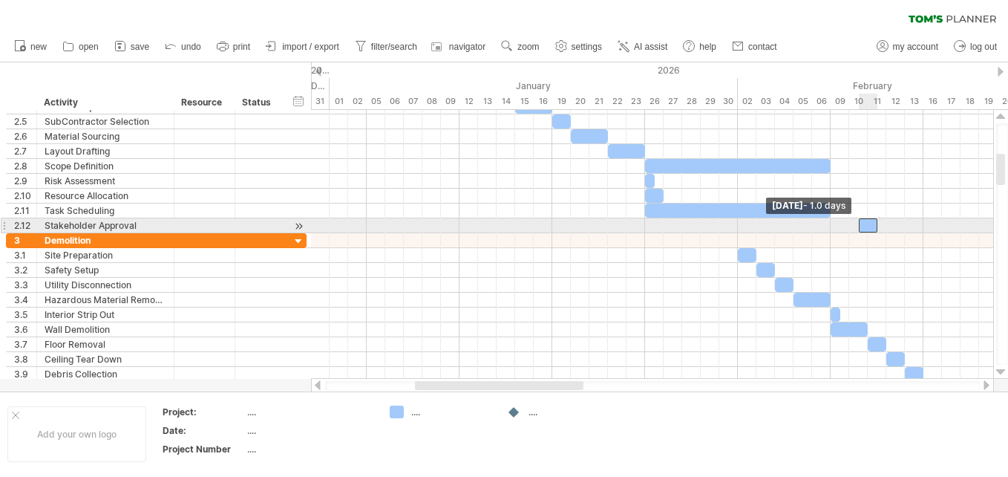
drag, startPoint x: 841, startPoint y: 225, endPoint x: 860, endPoint y: 223, distance: 19.4
click at [860, 223] on span at bounding box center [859, 225] width 6 height 14
drag, startPoint x: 871, startPoint y: 223, endPoint x: 846, endPoint y: 224, distance: 24.5
click at [846, 224] on div at bounding box center [840, 225] width 19 height 14
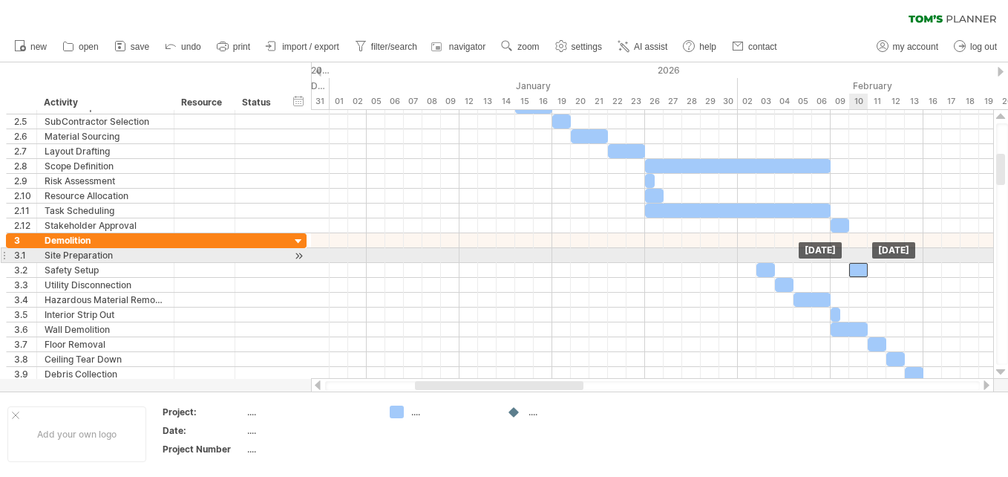
drag, startPoint x: 747, startPoint y: 252, endPoint x: 860, endPoint y: 261, distance: 113.2
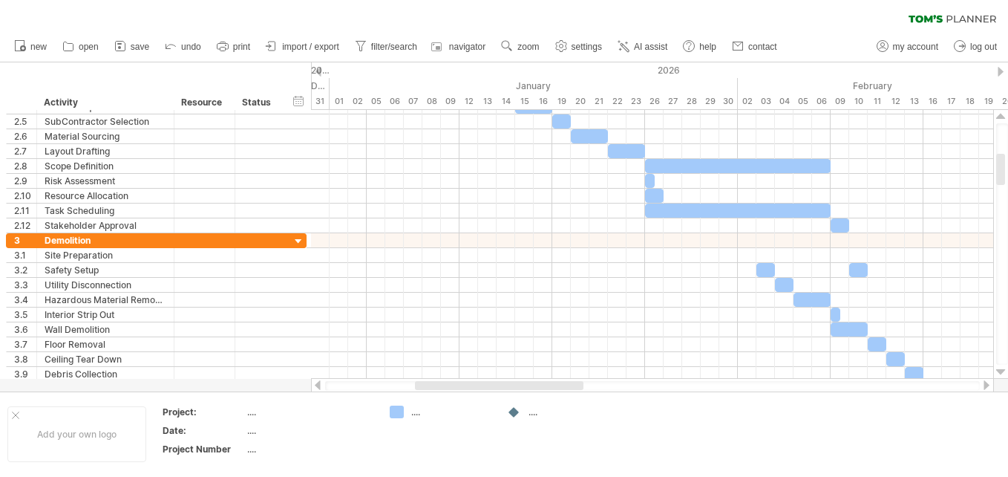
click at [986, 383] on div at bounding box center [987, 385] width 12 height 10
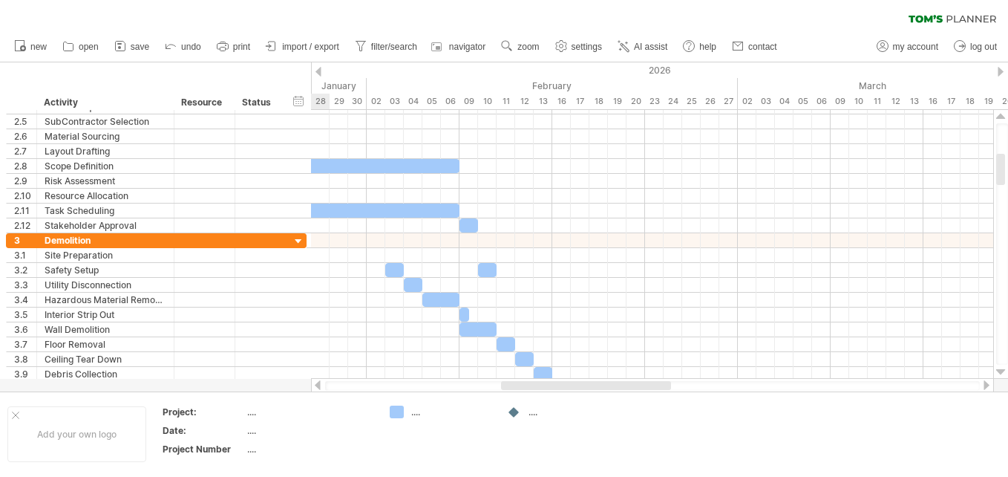
click at [986, 383] on div at bounding box center [987, 385] width 12 height 10
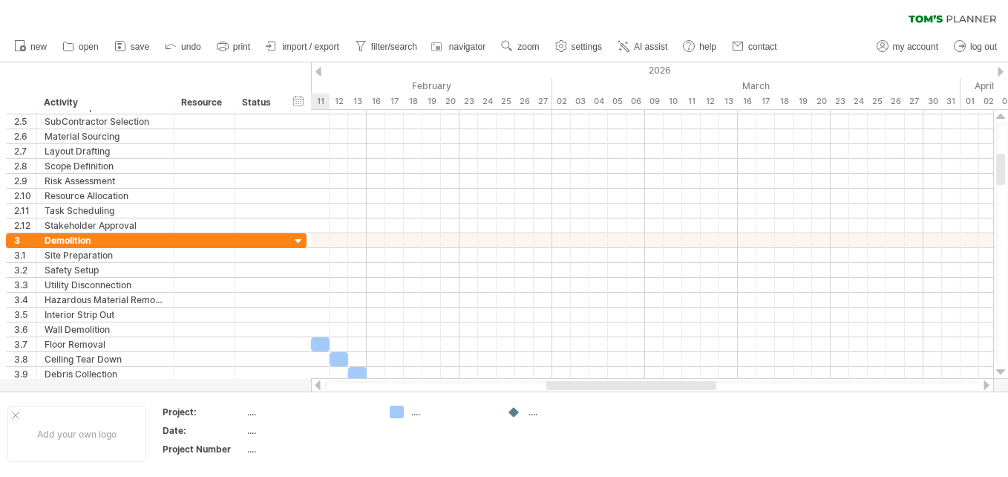
click at [986, 383] on div at bounding box center [987, 385] width 12 height 10
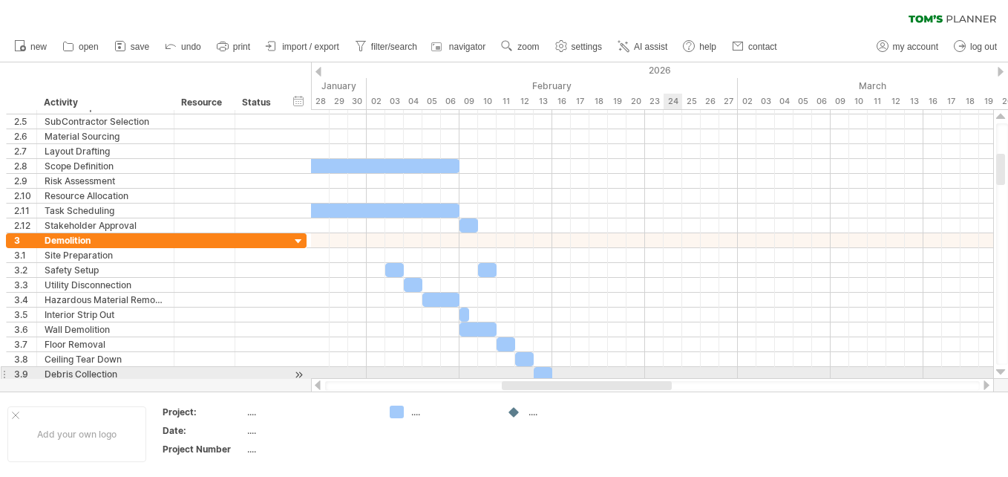
drag, startPoint x: 755, startPoint y: 382, endPoint x: 665, endPoint y: 374, distance: 90.1
click at [665, 374] on div "Trying to reach [DOMAIN_NAME] Connected again... 0% clear filter new 1" at bounding box center [504, 238] width 1008 height 477
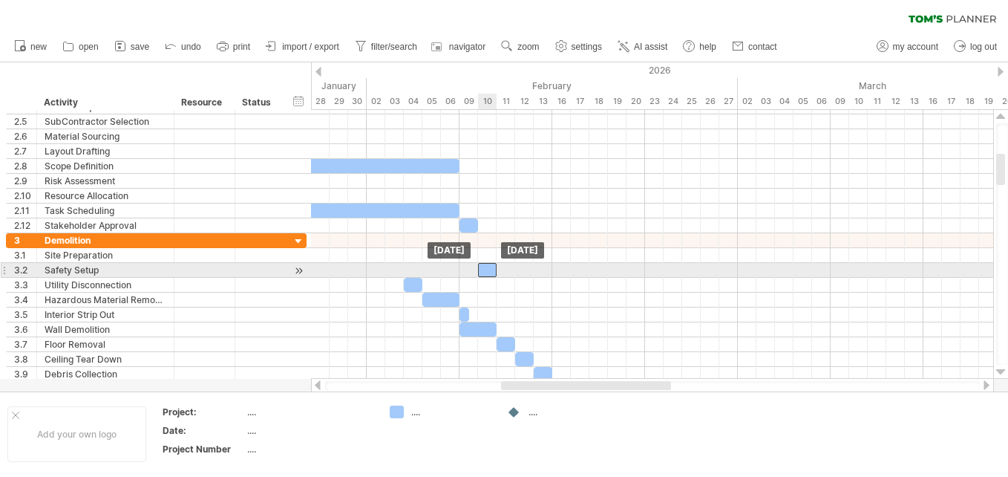
drag, startPoint x: 393, startPoint y: 270, endPoint x: 487, endPoint y: 275, distance: 93.6
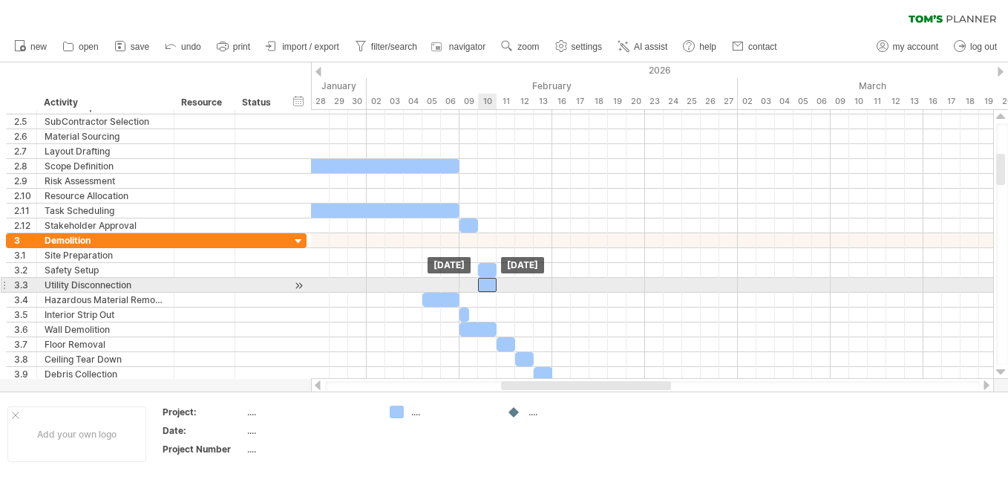
drag, startPoint x: 414, startPoint y: 281, endPoint x: 491, endPoint y: 287, distance: 76.7
click at [491, 287] on div at bounding box center [487, 285] width 19 height 14
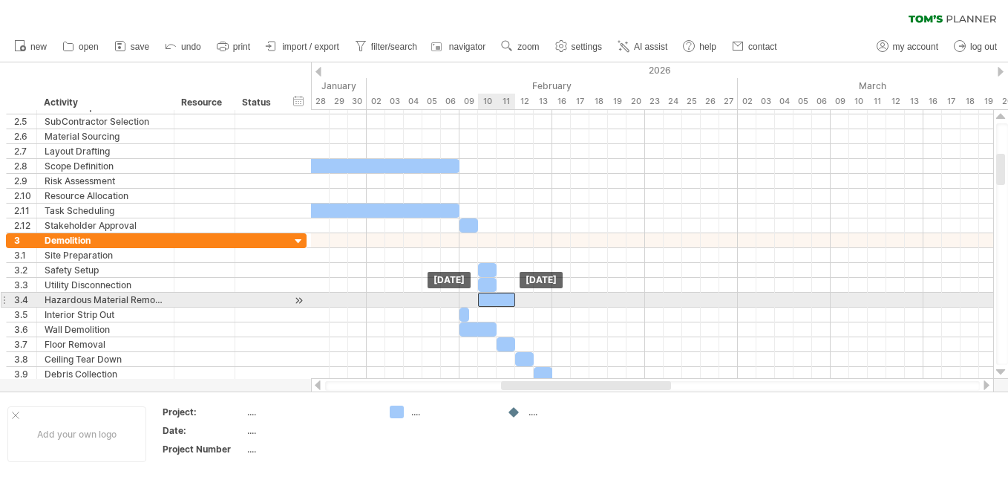
drag, startPoint x: 442, startPoint y: 298, endPoint x: 499, endPoint y: 298, distance: 57.2
click at [499, 298] on div at bounding box center [496, 299] width 37 height 14
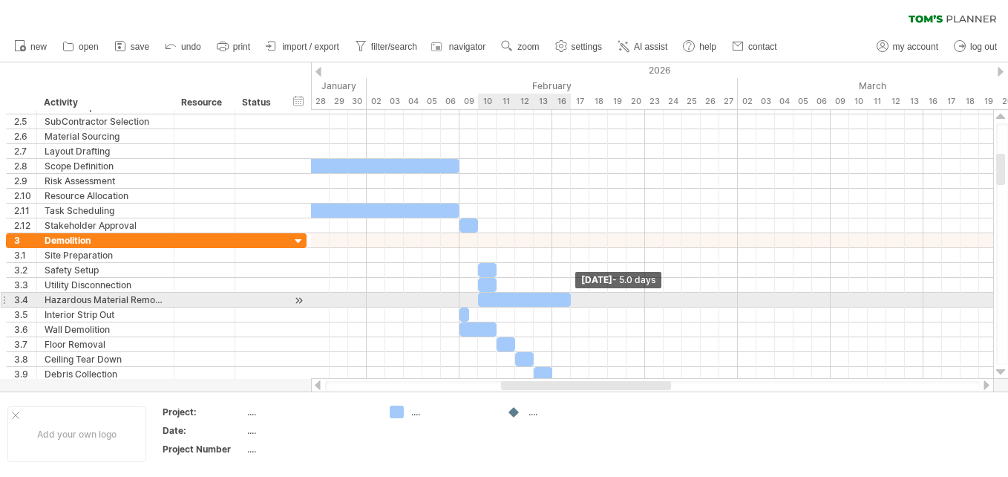
drag, startPoint x: 514, startPoint y: 300, endPoint x: 569, endPoint y: 296, distance: 55.1
click at [569, 296] on span at bounding box center [571, 299] width 6 height 14
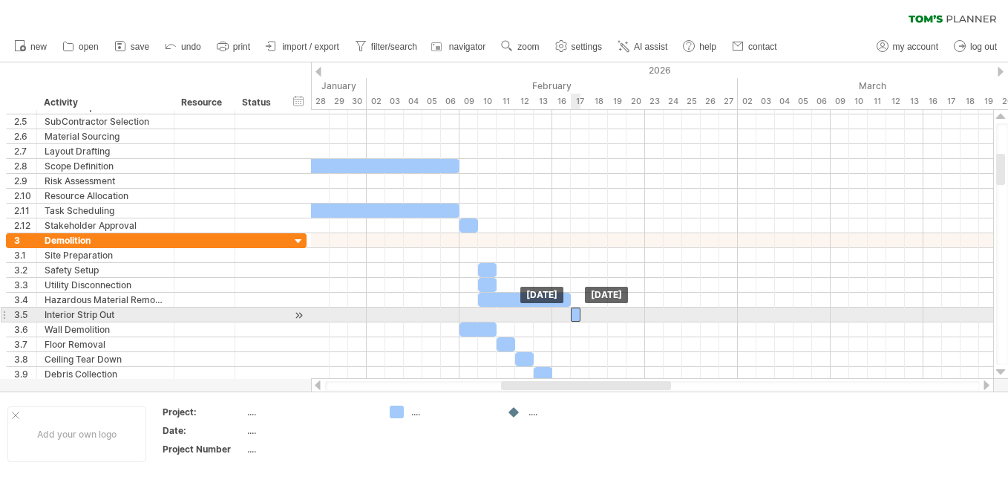
drag, startPoint x: 464, startPoint y: 313, endPoint x: 575, endPoint y: 313, distance: 111.3
click at [575, 313] on div at bounding box center [576, 314] width 10 height 14
drag, startPoint x: 581, startPoint y: 313, endPoint x: 596, endPoint y: 312, distance: 14.9
click at [592, 312] on span at bounding box center [589, 314] width 6 height 14
click at [596, 312] on span at bounding box center [599, 314] width 6 height 14
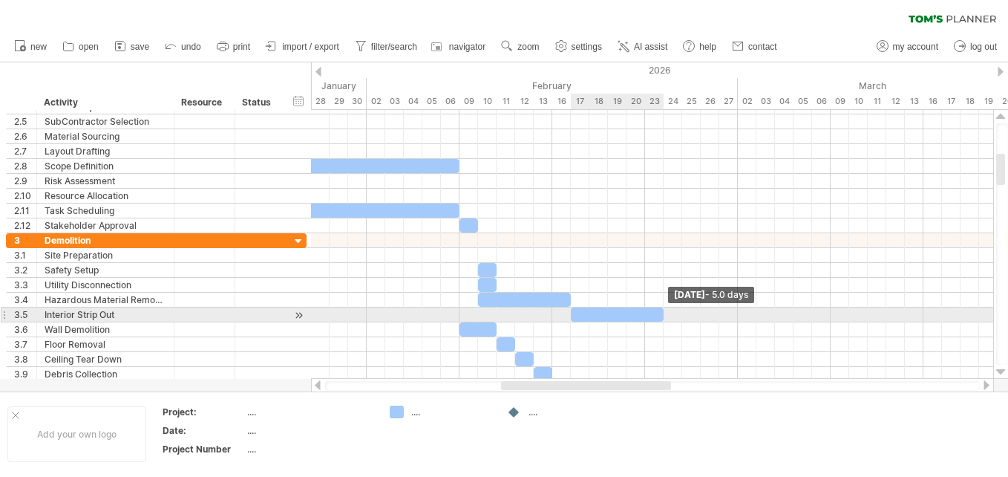
drag, startPoint x: 596, startPoint y: 312, endPoint x: 659, endPoint y: 315, distance: 63.1
click at [659, 315] on div at bounding box center [617, 314] width 93 height 14
drag, startPoint x: 662, startPoint y: 315, endPoint x: 606, endPoint y: 312, distance: 56.5
click at [606, 312] on span at bounding box center [608, 314] width 6 height 14
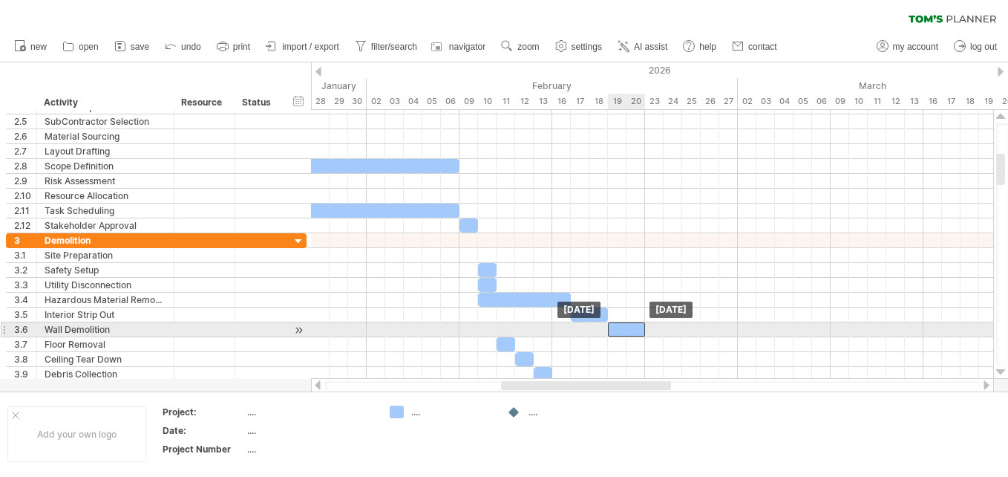
drag, startPoint x: 481, startPoint y: 329, endPoint x: 626, endPoint y: 327, distance: 145.5
click at [626, 327] on div at bounding box center [626, 329] width 37 height 14
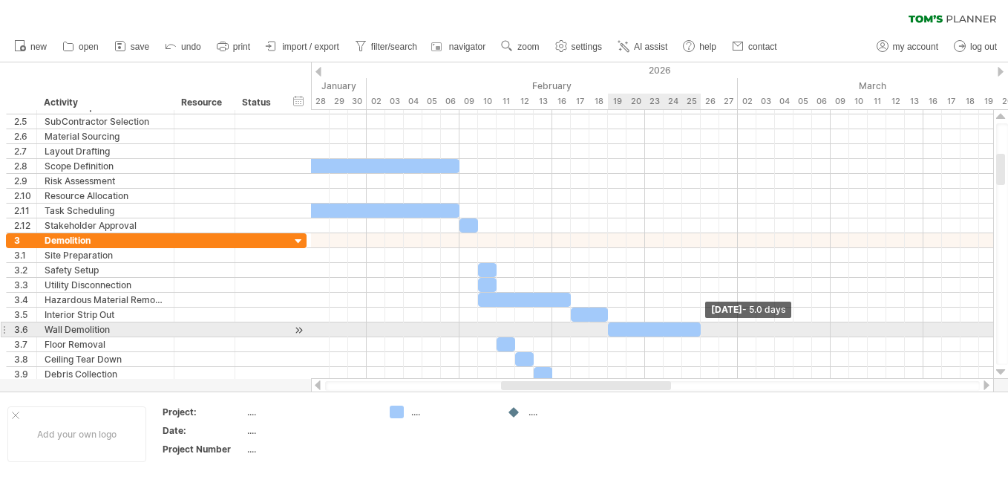
drag, startPoint x: 644, startPoint y: 328, endPoint x: 700, endPoint y: 328, distance: 55.7
click at [700, 328] on span at bounding box center [701, 329] width 6 height 14
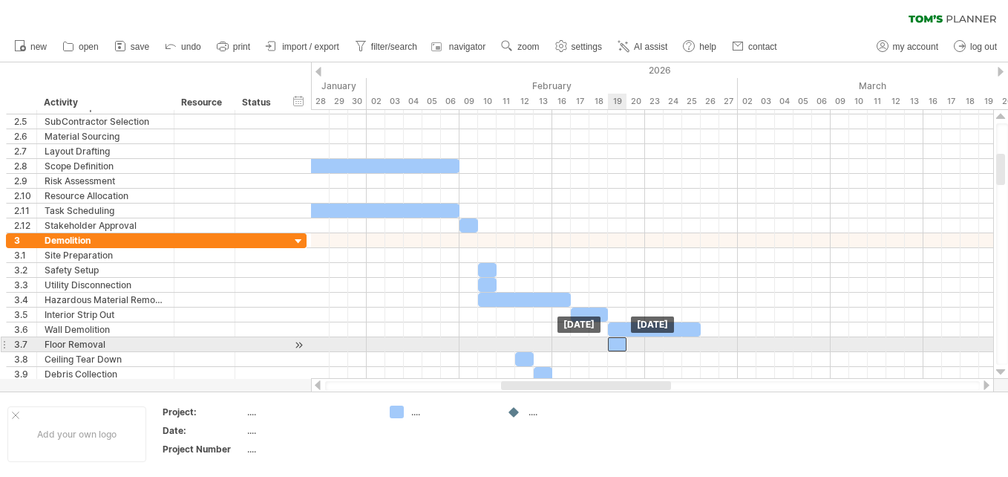
drag, startPoint x: 507, startPoint y: 343, endPoint x: 619, endPoint y: 345, distance: 112.1
click at [619, 345] on div at bounding box center [617, 344] width 19 height 14
drag, startPoint x: 626, startPoint y: 343, endPoint x: 646, endPoint y: 341, distance: 19.4
click at [646, 341] on span at bounding box center [645, 344] width 6 height 14
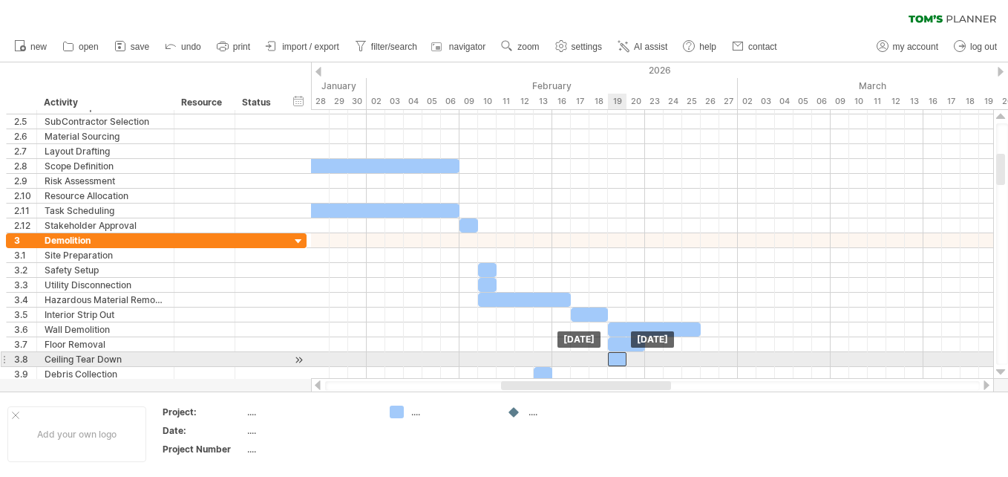
drag, startPoint x: 524, startPoint y: 358, endPoint x: 619, endPoint y: 358, distance: 95.0
click at [619, 358] on div at bounding box center [617, 359] width 19 height 14
drag, startPoint x: 624, startPoint y: 359, endPoint x: 644, endPoint y: 358, distance: 20.1
click at [644, 358] on span at bounding box center [645, 359] width 6 height 14
drag, startPoint x: 626, startPoint y: 358, endPoint x: 665, endPoint y: 359, distance: 38.6
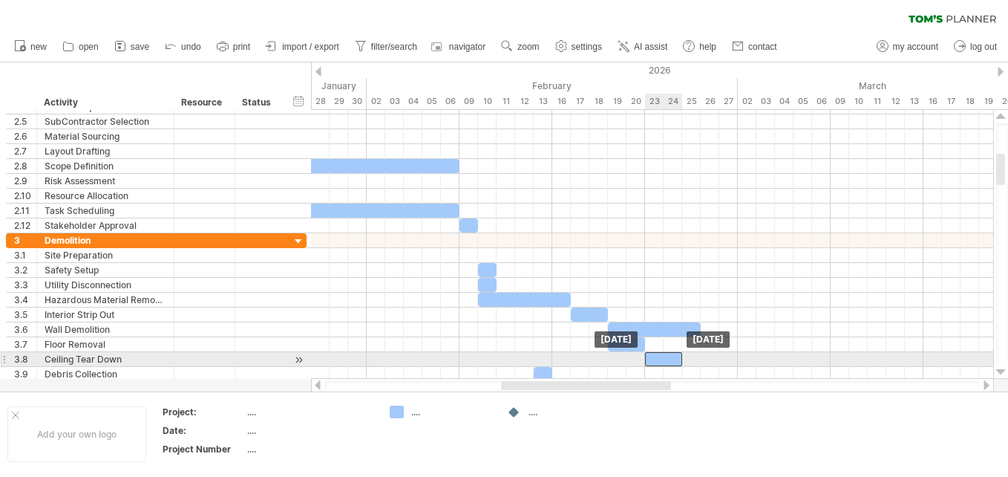
click at [665, 359] on div at bounding box center [663, 359] width 37 height 14
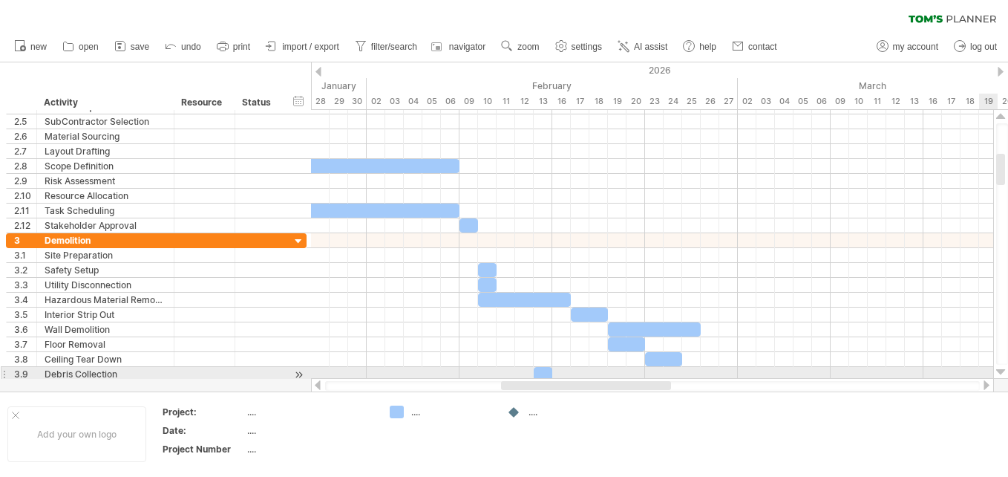
click at [1001, 368] on div at bounding box center [1001, 372] width 10 height 12
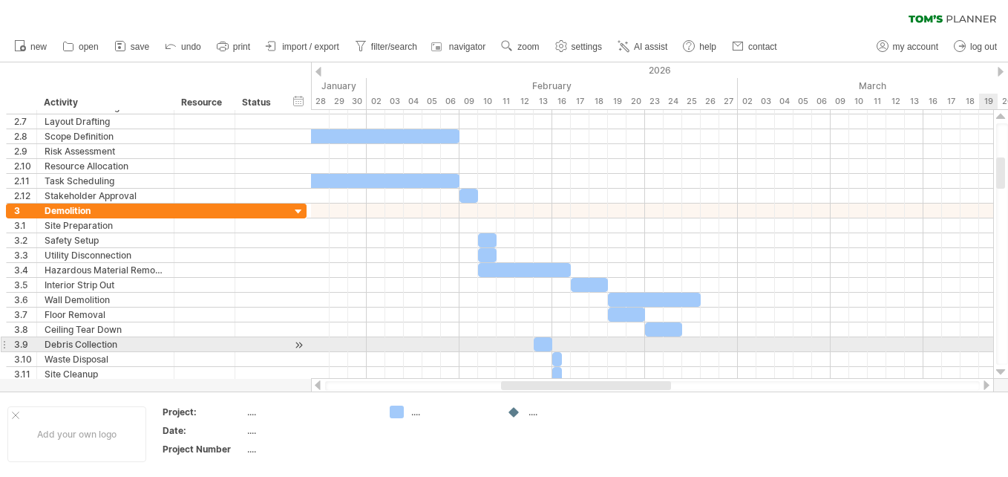
click at [1001, 368] on div at bounding box center [1001, 372] width 10 height 12
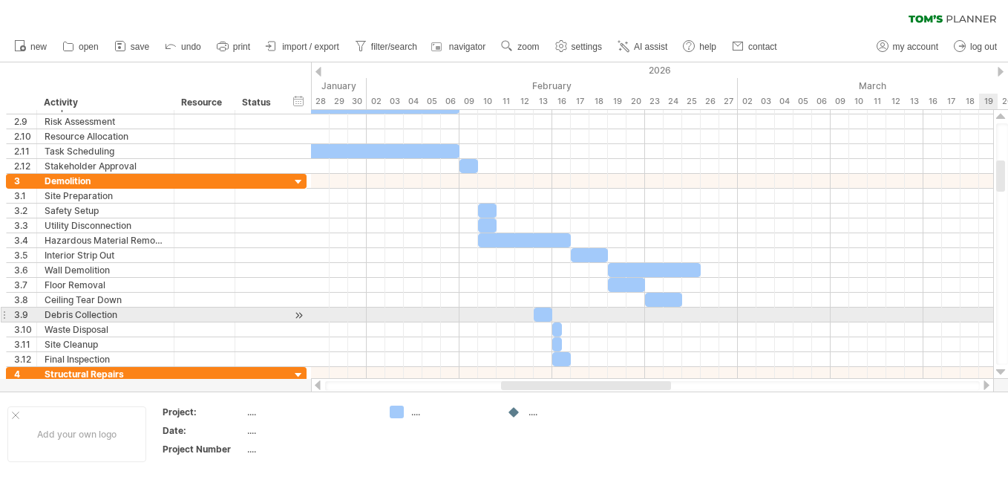
click at [1001, 368] on div at bounding box center [1001, 372] width 10 height 12
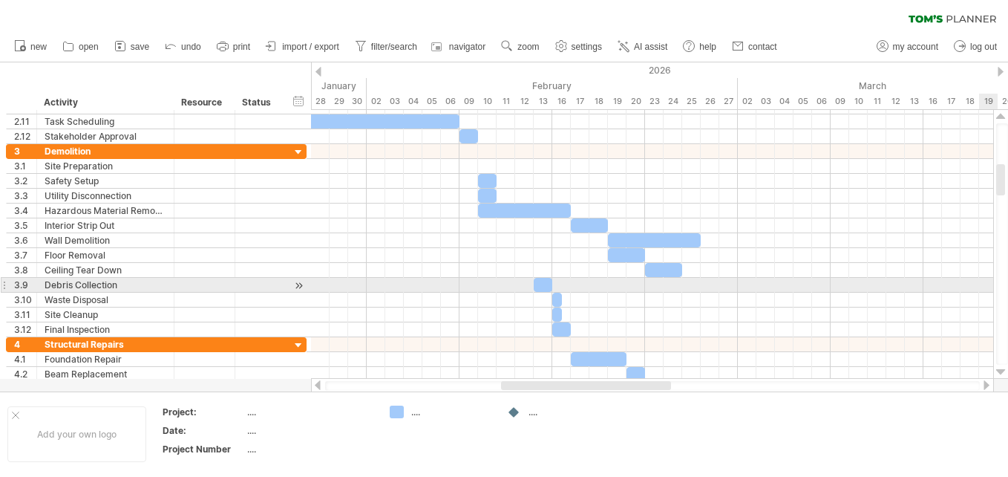
click at [1001, 368] on div at bounding box center [1001, 372] width 10 height 12
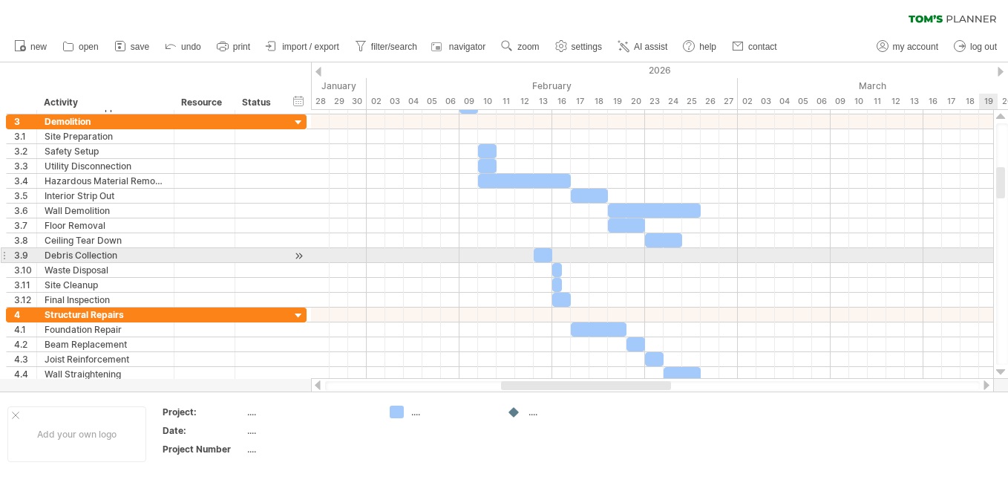
click at [1001, 368] on div at bounding box center [1001, 372] width 10 height 12
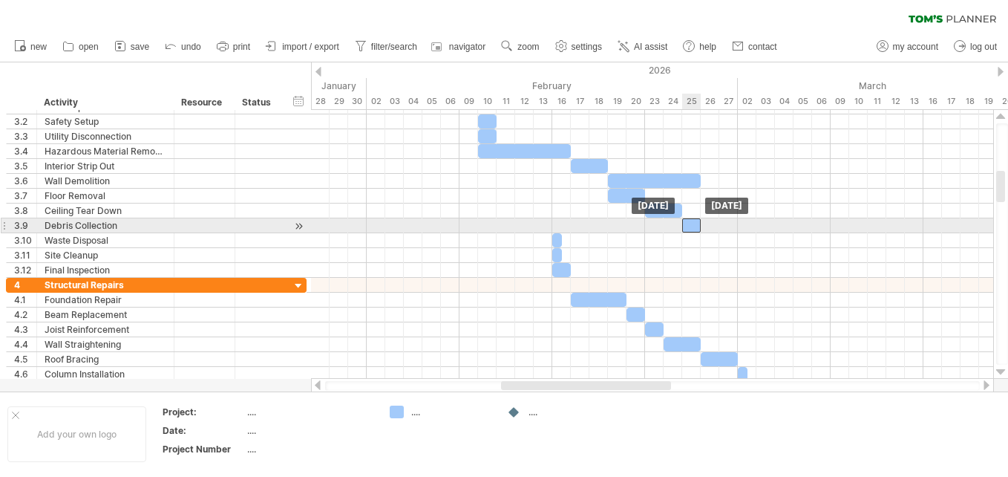
drag, startPoint x: 544, startPoint y: 222, endPoint x: 694, endPoint y: 227, distance: 150.0
click at [694, 227] on div at bounding box center [691, 225] width 19 height 14
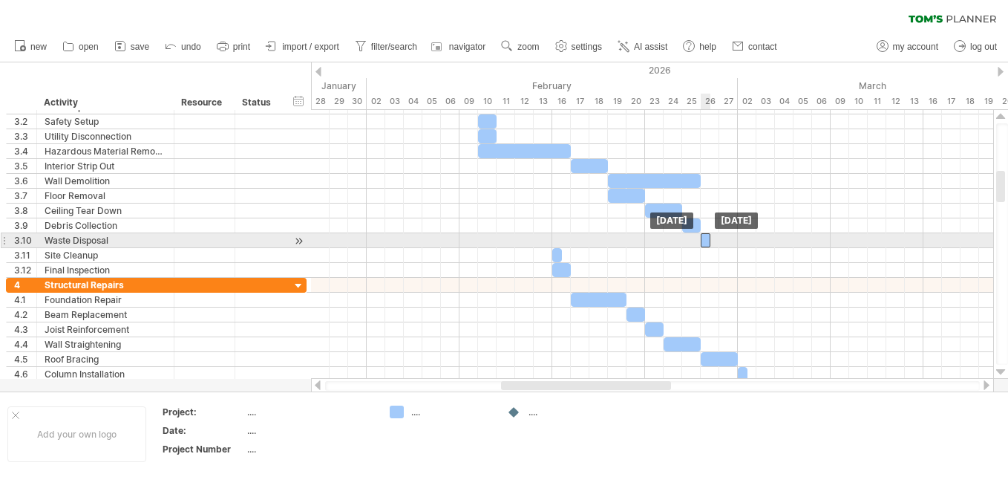
drag, startPoint x: 557, startPoint y: 242, endPoint x: 706, endPoint y: 247, distance: 149.3
click at [706, 247] on div "[DATE] [DATE]" at bounding box center [652, 244] width 682 height 269
drag, startPoint x: 710, startPoint y: 241, endPoint x: 720, endPoint y: 239, distance: 9.9
click at [720, 239] on span at bounding box center [719, 240] width 6 height 14
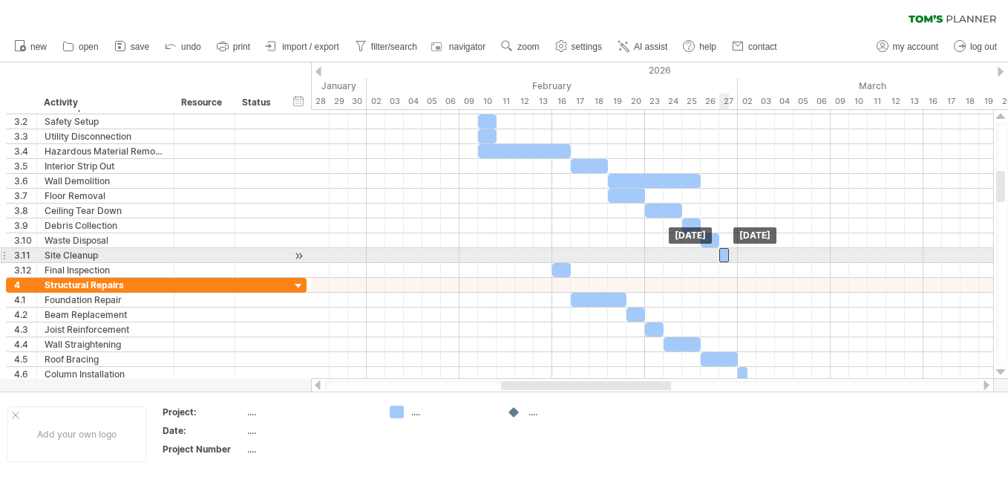
drag, startPoint x: 557, startPoint y: 255, endPoint x: 724, endPoint y: 260, distance: 166.3
click at [724, 260] on div at bounding box center [724, 255] width 10 height 14
drag, startPoint x: 727, startPoint y: 256, endPoint x: 739, endPoint y: 252, distance: 12.4
click at [739, 252] on span at bounding box center [738, 255] width 6 height 14
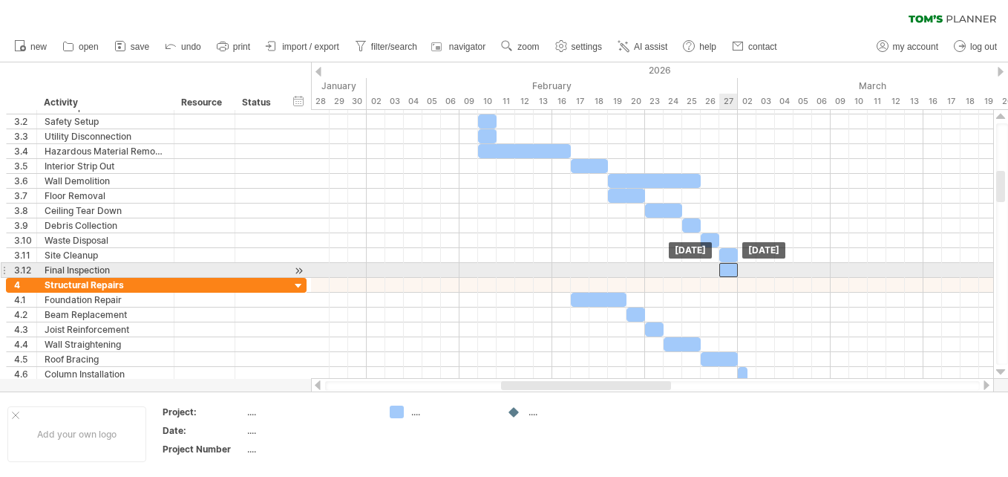
drag, startPoint x: 560, startPoint y: 267, endPoint x: 725, endPoint y: 267, distance: 164.8
click at [725, 267] on div at bounding box center [728, 270] width 19 height 14
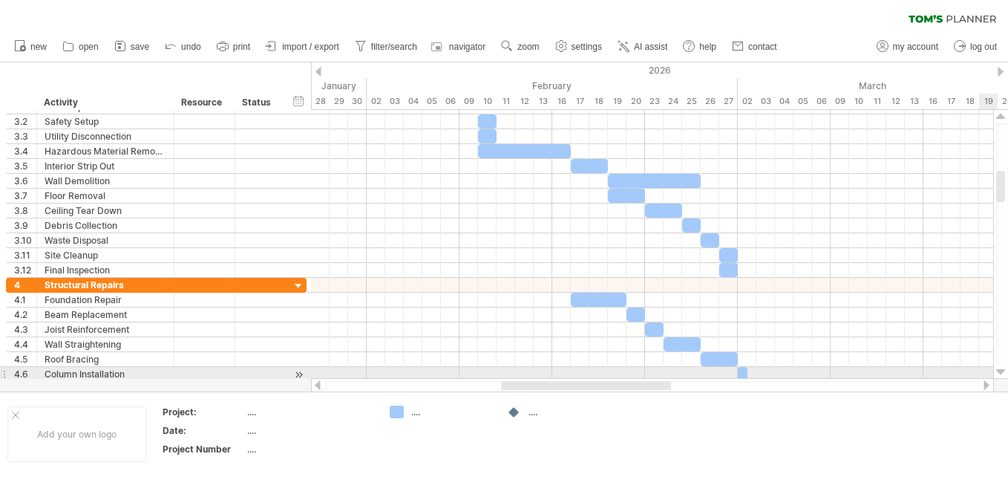
click at [1002, 370] on div at bounding box center [1001, 372] width 10 height 12
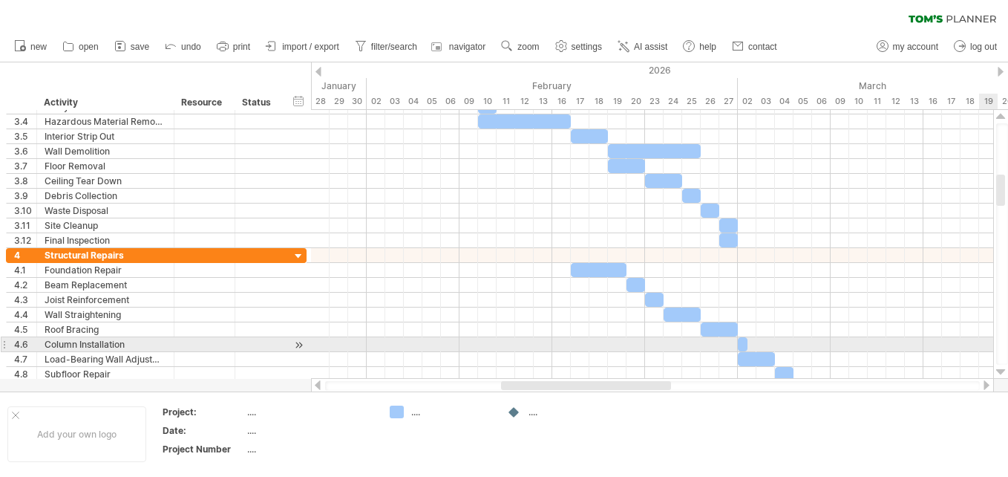
click at [1002, 370] on div at bounding box center [1001, 372] width 10 height 12
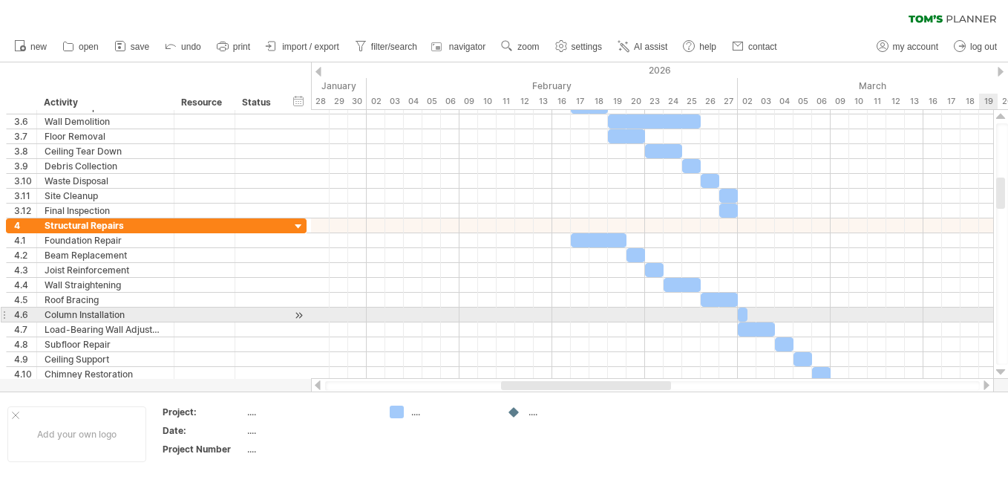
click at [1002, 370] on div at bounding box center [1001, 372] width 10 height 12
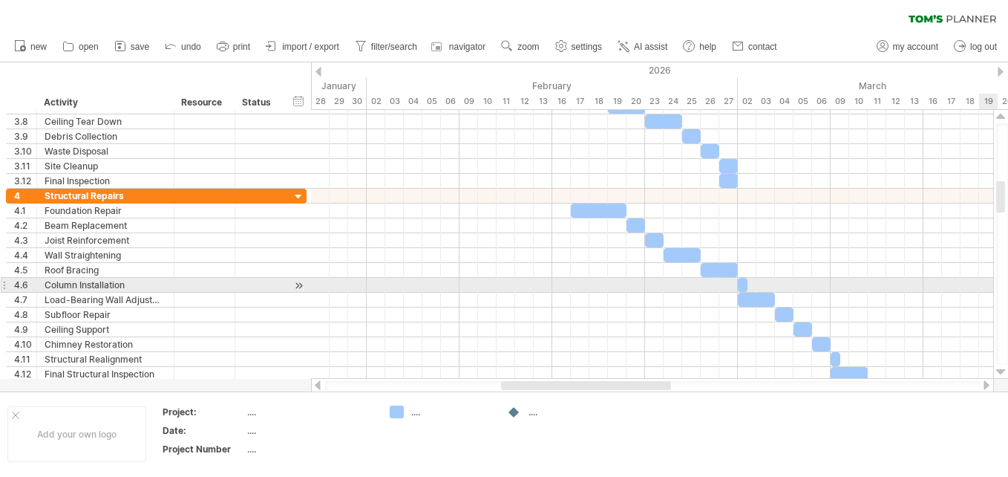
click at [1002, 370] on div at bounding box center [1001, 372] width 10 height 12
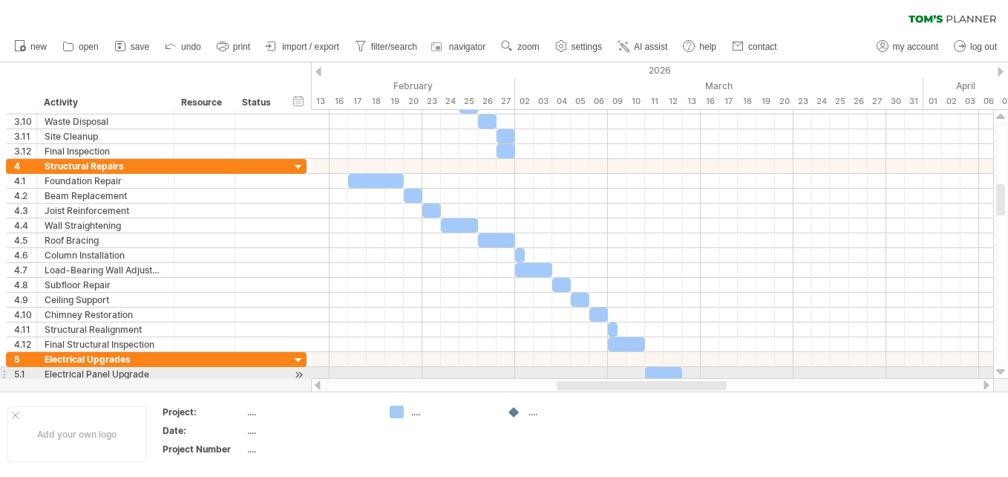
drag, startPoint x: 655, startPoint y: 382, endPoint x: 711, endPoint y: 379, distance: 55.8
click at [711, 379] on div at bounding box center [652, 385] width 683 height 15
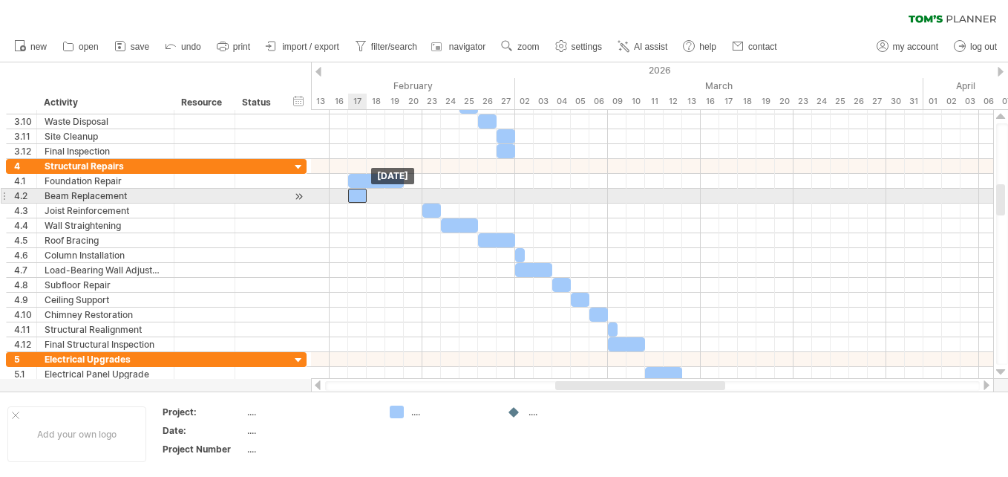
drag, startPoint x: 413, startPoint y: 194, endPoint x: 359, endPoint y: 194, distance: 54.2
click at [359, 194] on div at bounding box center [357, 196] width 19 height 14
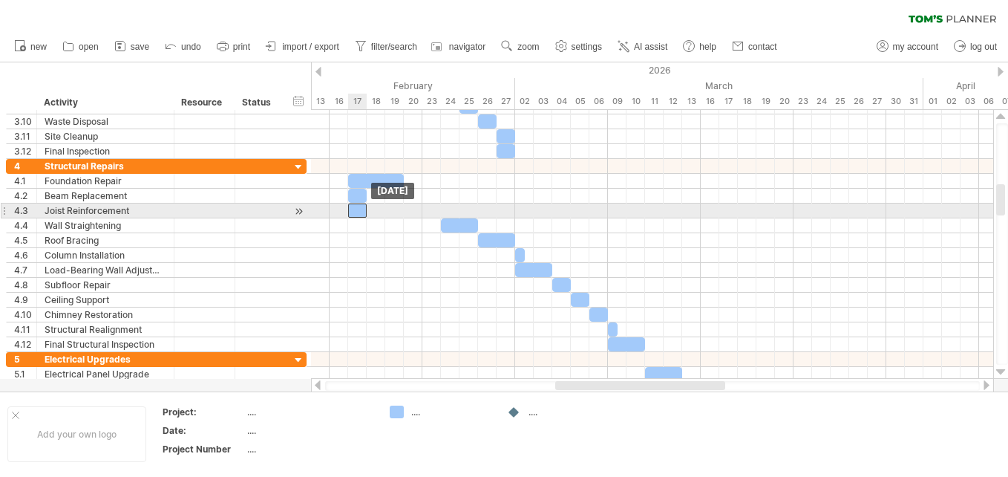
drag, startPoint x: 433, startPoint y: 209, endPoint x: 356, endPoint y: 208, distance: 77.2
click at [356, 208] on div at bounding box center [357, 210] width 19 height 14
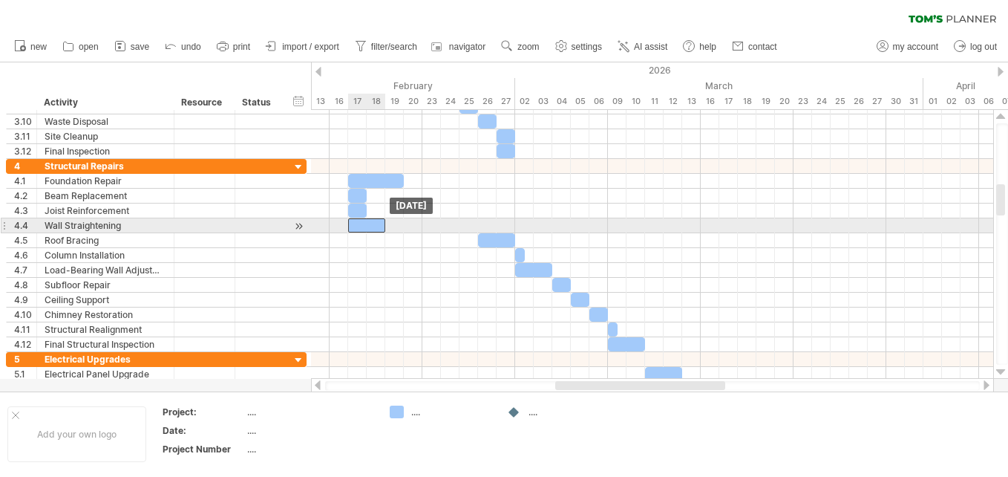
drag, startPoint x: 454, startPoint y: 223, endPoint x: 363, endPoint y: 220, distance: 90.6
click at [363, 220] on div at bounding box center [366, 225] width 37 height 14
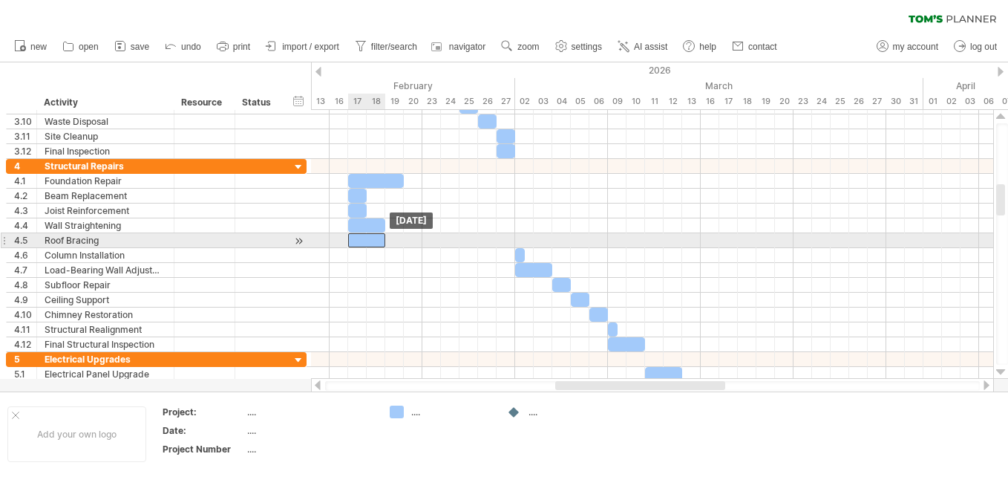
drag, startPoint x: 497, startPoint y: 236, endPoint x: 370, endPoint y: 236, distance: 126.9
click at [370, 236] on div at bounding box center [366, 240] width 37 height 14
drag, startPoint x: 386, startPoint y: 239, endPoint x: 422, endPoint y: 242, distance: 36.5
click at [422, 242] on span at bounding box center [422, 240] width 6 height 14
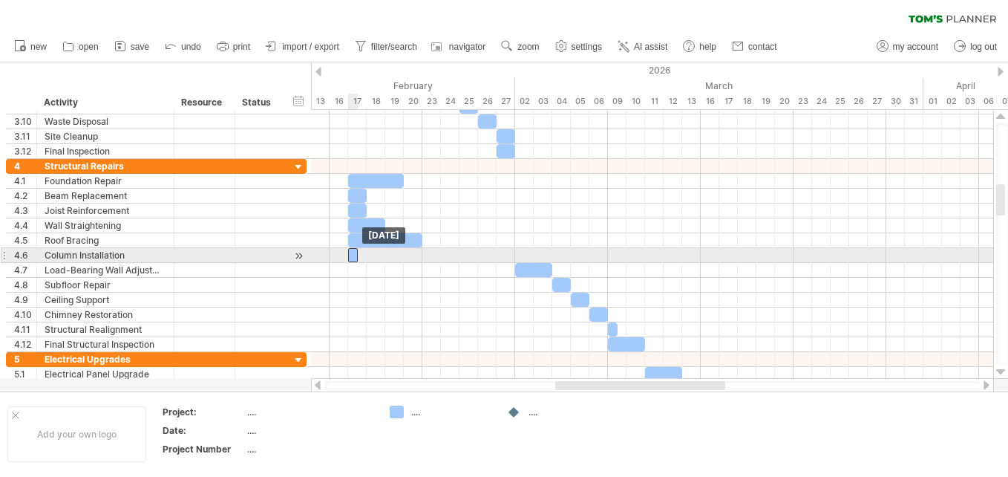
drag, startPoint x: 520, startPoint y: 255, endPoint x: 356, endPoint y: 252, distance: 164.1
click at [356, 252] on div at bounding box center [353, 255] width 10 height 14
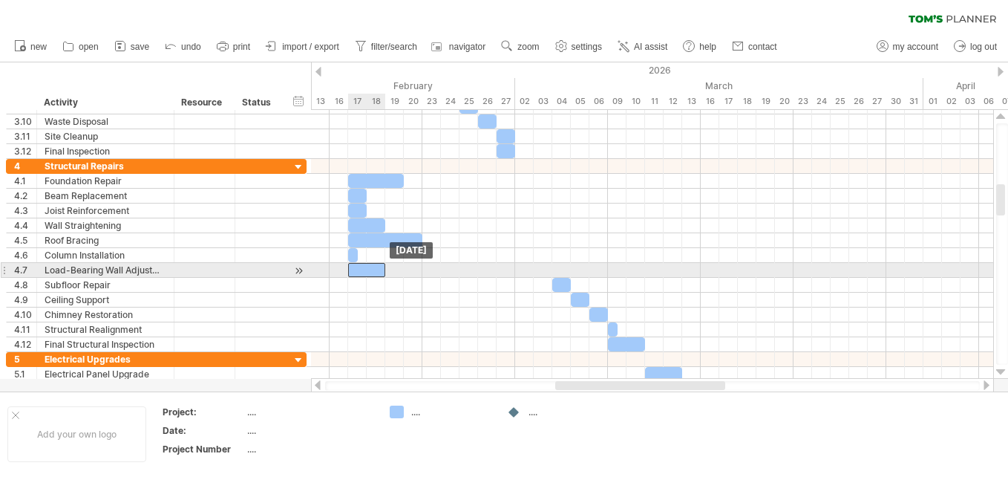
drag, startPoint x: 521, startPoint y: 269, endPoint x: 352, endPoint y: 265, distance: 169.3
click at [352, 265] on div at bounding box center [366, 270] width 37 height 14
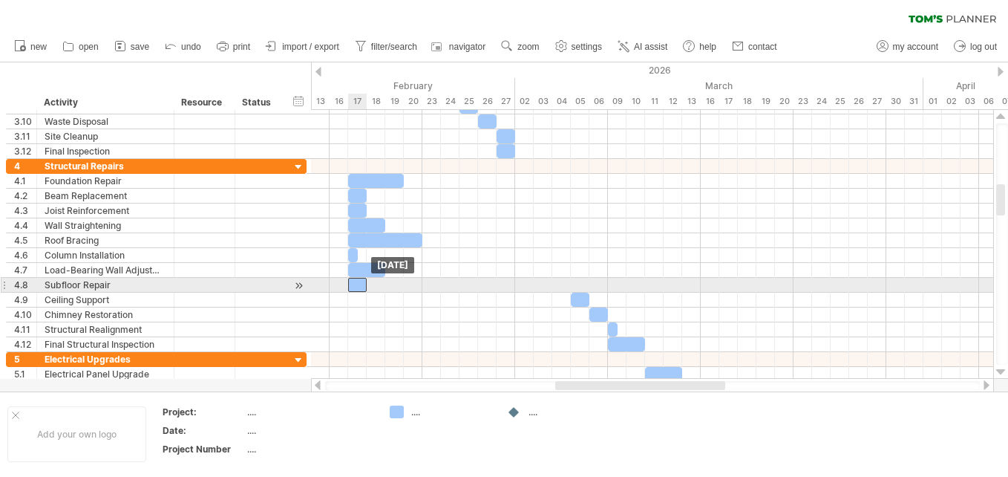
drag, startPoint x: 559, startPoint y: 283, endPoint x: 353, endPoint y: 284, distance: 205.6
click at [353, 284] on div at bounding box center [357, 285] width 19 height 14
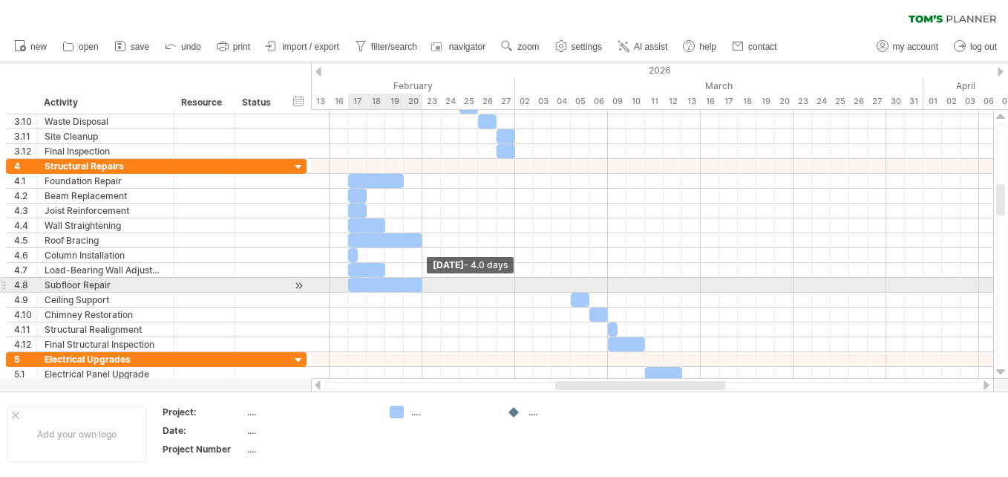
drag, startPoint x: 367, startPoint y: 284, endPoint x: 423, endPoint y: 283, distance: 55.7
click at [423, 283] on span at bounding box center [422, 285] width 6 height 14
click at [429, 283] on span at bounding box center [432, 285] width 6 height 14
drag, startPoint x: 429, startPoint y: 283, endPoint x: 439, endPoint y: 284, distance: 10.5
click at [439, 284] on span at bounding box center [441, 285] width 6 height 14
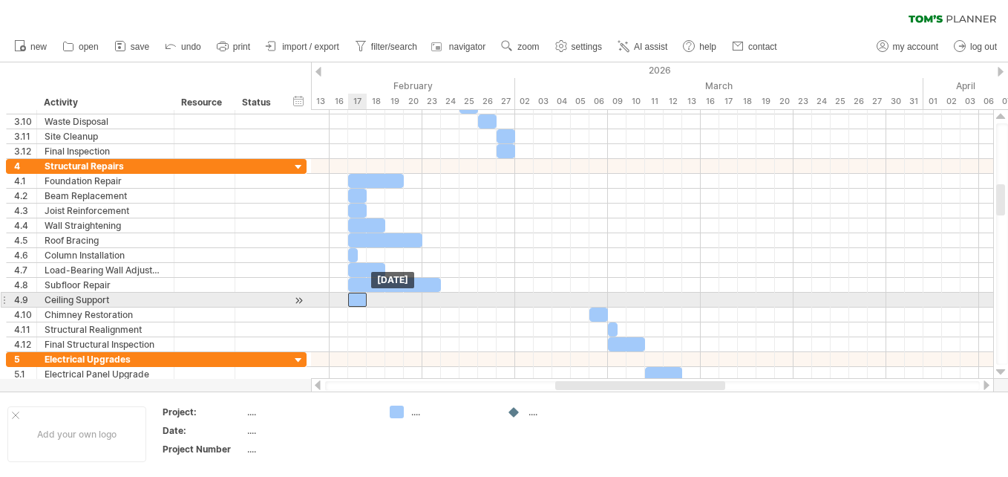
drag, startPoint x: 577, startPoint y: 297, endPoint x: 357, endPoint y: 300, distance: 220.5
click at [357, 300] on div at bounding box center [357, 299] width 19 height 14
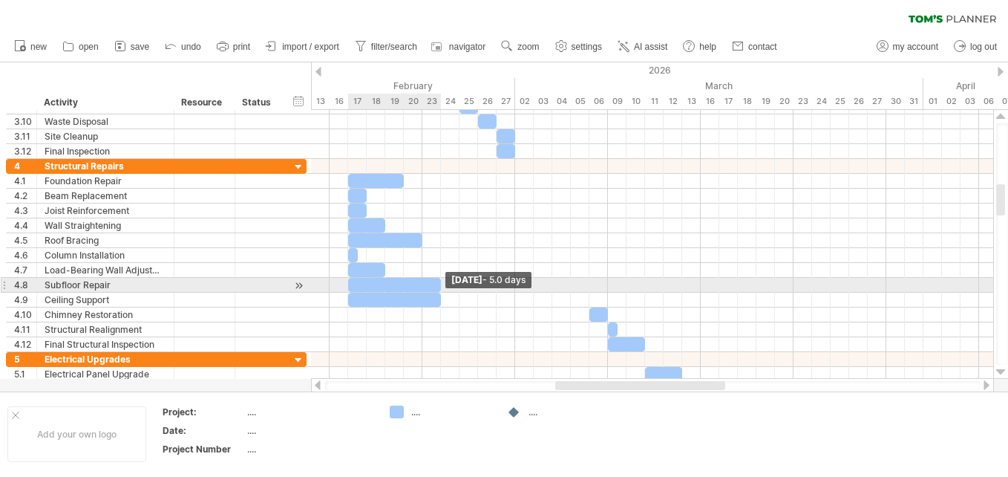
drag, startPoint x: 369, startPoint y: 298, endPoint x: 443, endPoint y: 292, distance: 74.5
click at [443, 292] on div "[DATE] - 5.0 days [DATE]" at bounding box center [652, 244] width 682 height 269
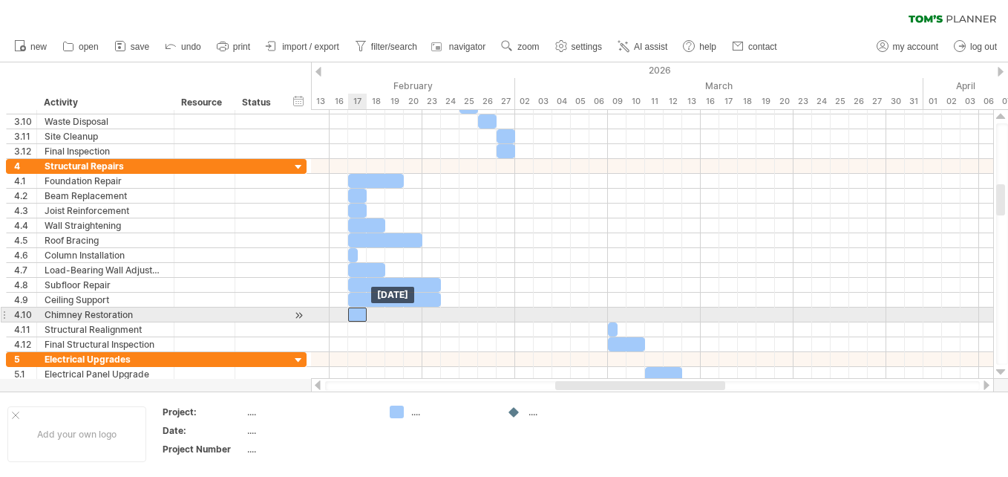
drag, startPoint x: 600, startPoint y: 313, endPoint x: 364, endPoint y: 311, distance: 236.8
click at [364, 311] on div at bounding box center [357, 314] width 19 height 14
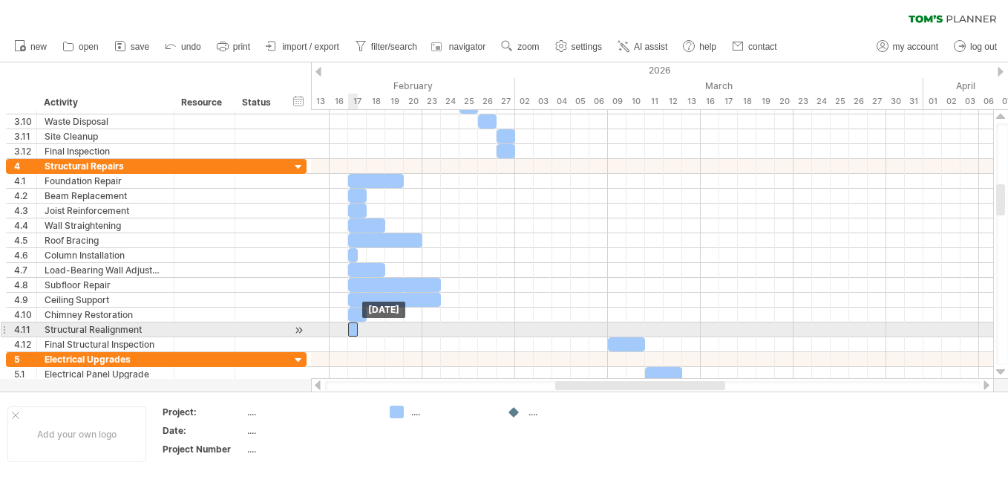
drag, startPoint x: 611, startPoint y: 329, endPoint x: 353, endPoint y: 332, distance: 257.6
click at [353, 332] on div at bounding box center [353, 329] width 10 height 14
drag, startPoint x: 356, startPoint y: 327, endPoint x: 367, endPoint y: 327, distance: 11.1
click at [367, 327] on span at bounding box center [367, 329] width 6 height 14
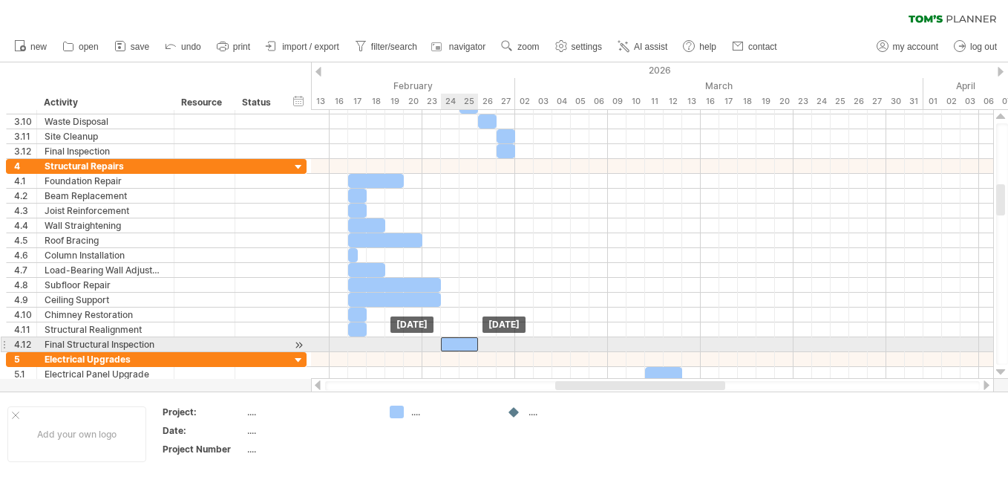
drag, startPoint x: 627, startPoint y: 343, endPoint x: 456, endPoint y: 341, distance: 170.7
click at [456, 341] on div at bounding box center [459, 344] width 37 height 14
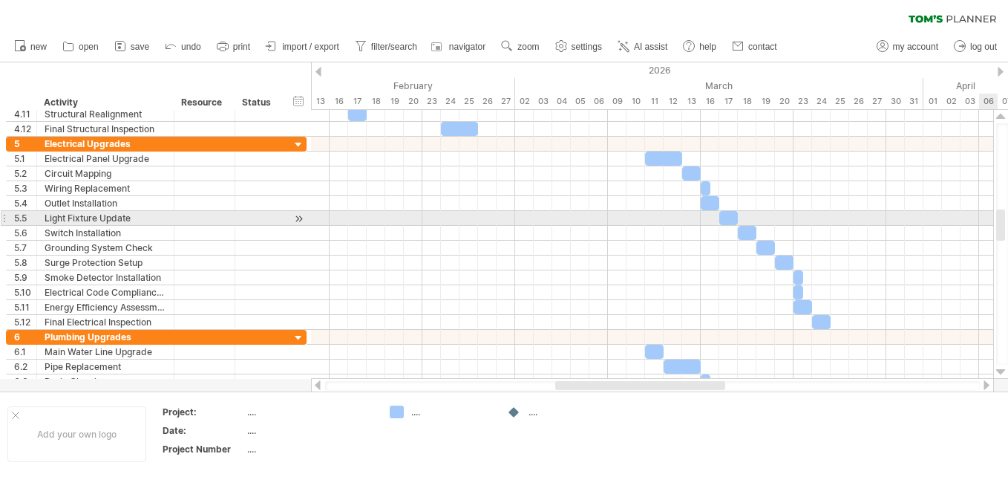
drag, startPoint x: 1001, startPoint y: 194, endPoint x: 1004, endPoint y: 219, distance: 25.3
click at [1004, 219] on div at bounding box center [1000, 224] width 9 height 31
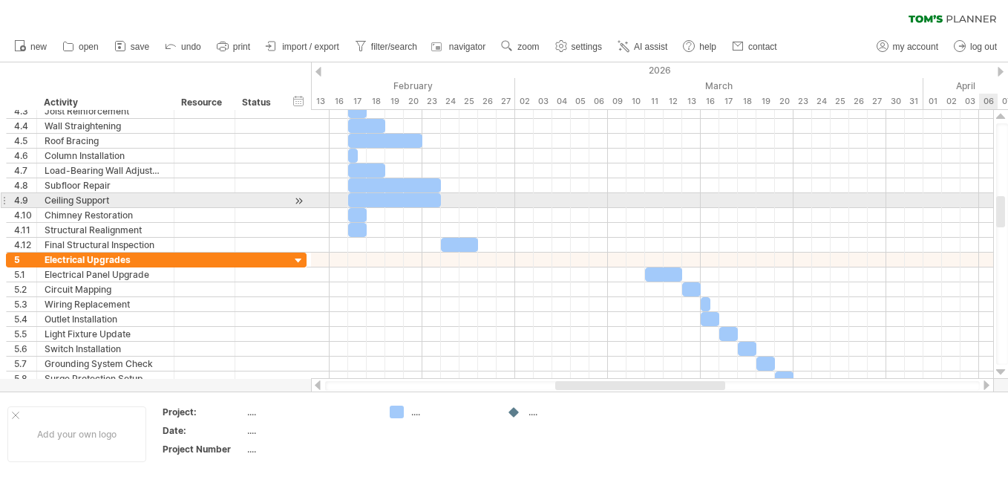
drag, startPoint x: 1001, startPoint y: 223, endPoint x: 996, endPoint y: 209, distance: 14.3
click at [996, 209] on div at bounding box center [1000, 211] width 9 height 31
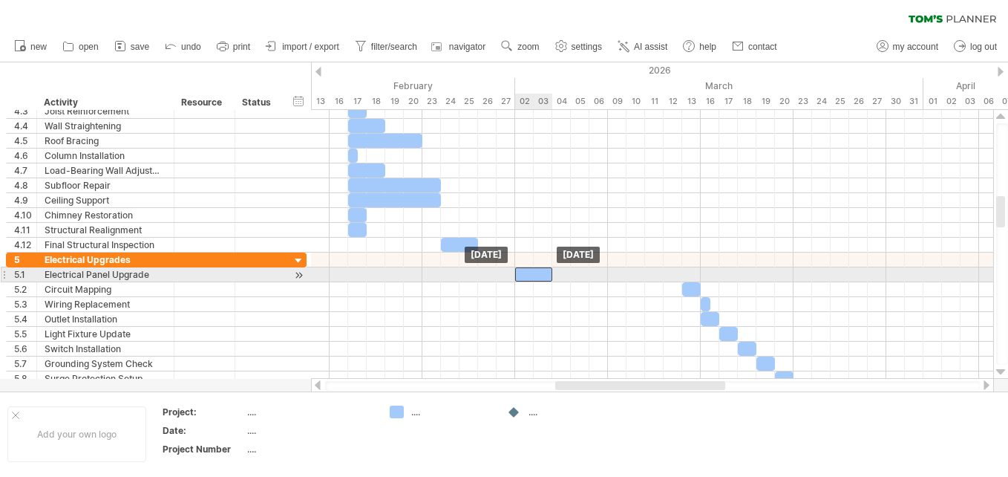
drag, startPoint x: 664, startPoint y: 273, endPoint x: 536, endPoint y: 275, distance: 128.4
click at [536, 275] on div at bounding box center [533, 274] width 37 height 14
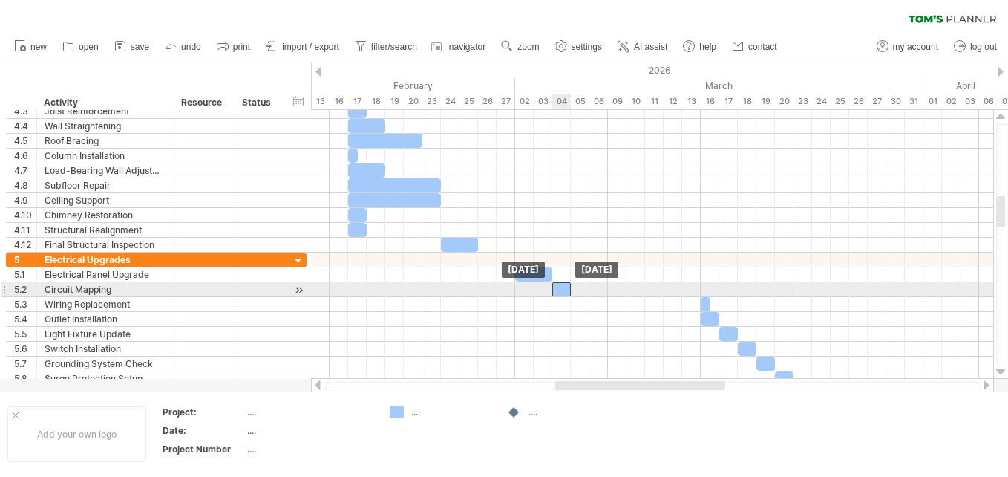
drag, startPoint x: 690, startPoint y: 286, endPoint x: 561, endPoint y: 287, distance: 128.4
click at [561, 287] on div at bounding box center [561, 289] width 19 height 14
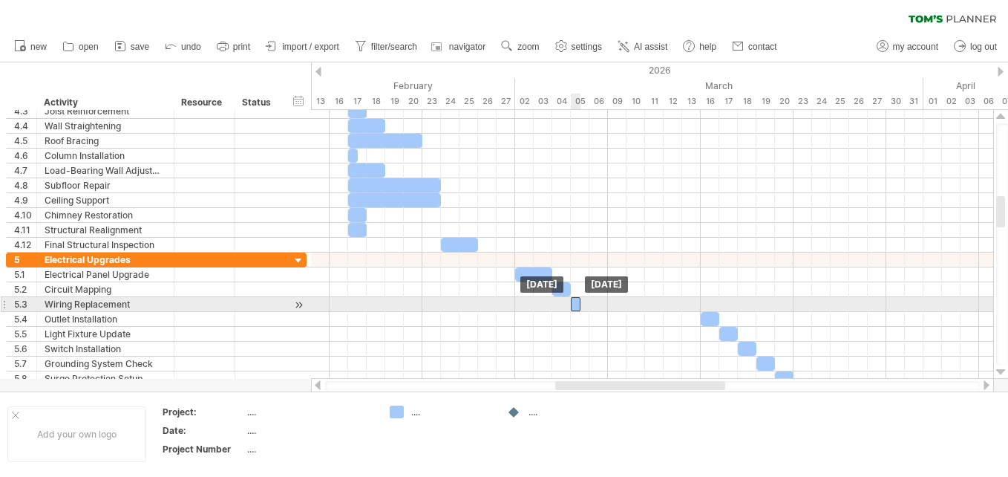
drag, startPoint x: 704, startPoint y: 304, endPoint x: 572, endPoint y: 308, distance: 132.2
click at [572, 308] on div at bounding box center [576, 304] width 10 height 14
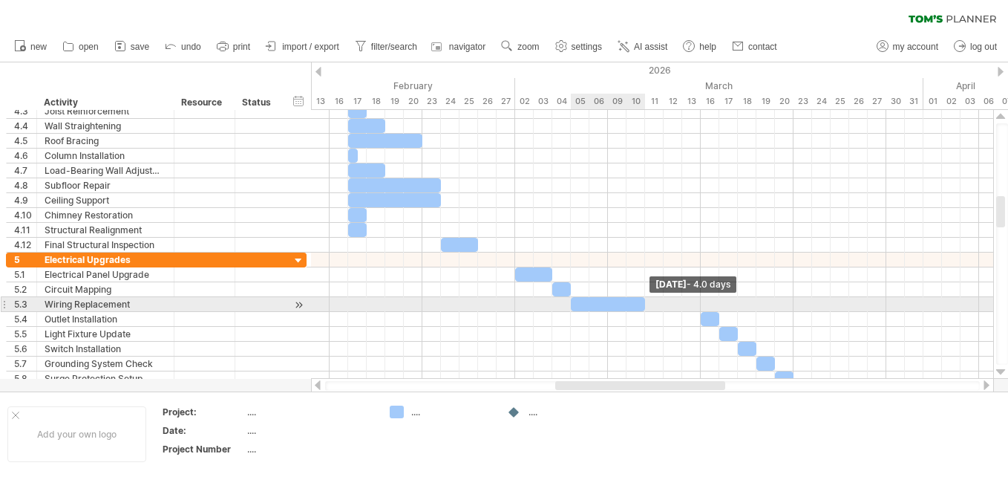
drag, startPoint x: 580, startPoint y: 304, endPoint x: 643, endPoint y: 302, distance: 63.1
click at [643, 302] on span at bounding box center [645, 304] width 6 height 14
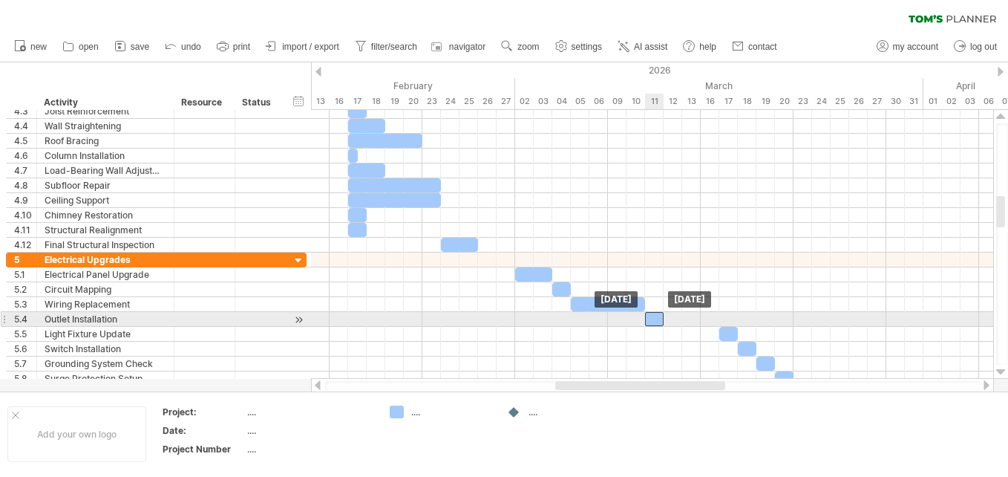
drag, startPoint x: 715, startPoint y: 316, endPoint x: 660, endPoint y: 318, distance: 54.9
click at [660, 318] on div at bounding box center [654, 319] width 19 height 14
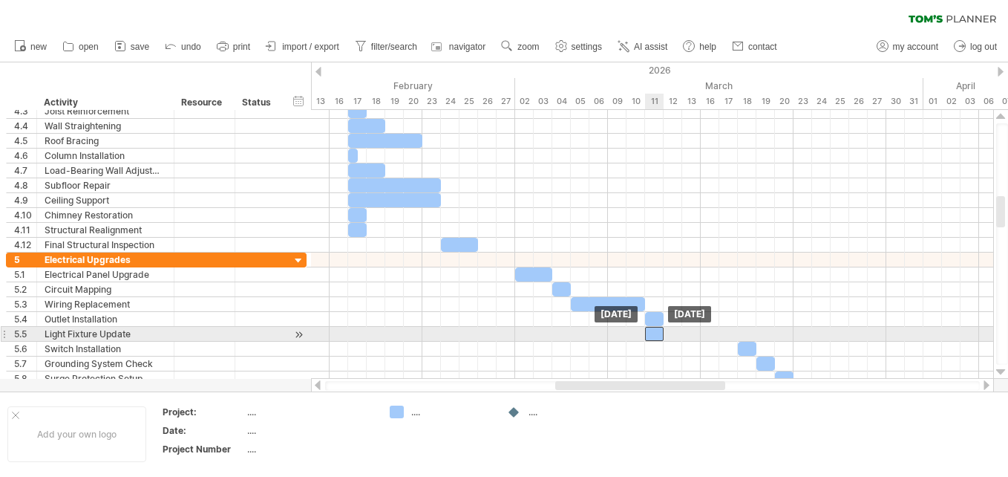
drag, startPoint x: 727, startPoint y: 333, endPoint x: 654, endPoint y: 333, distance: 72.7
click at [654, 333] on div at bounding box center [654, 334] width 19 height 14
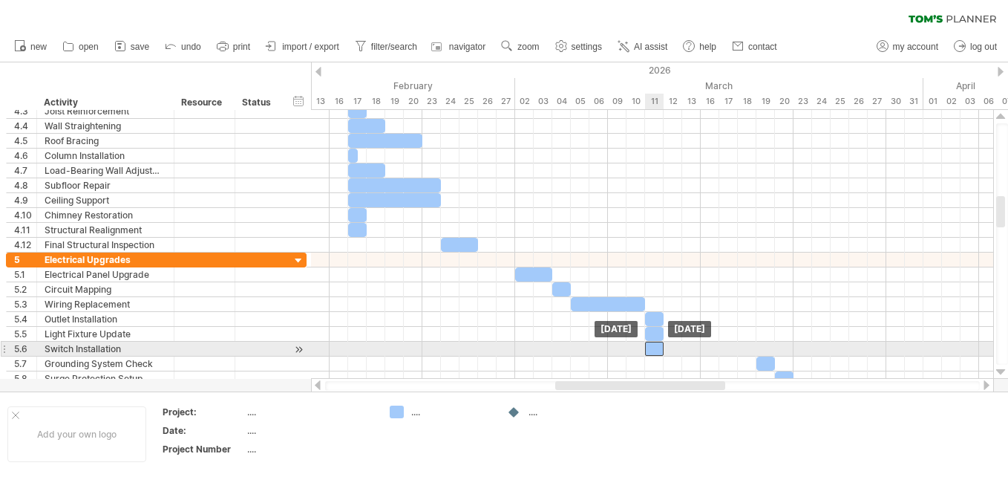
drag, startPoint x: 747, startPoint y: 347, endPoint x: 652, endPoint y: 347, distance: 95.0
click at [652, 347] on div at bounding box center [654, 348] width 19 height 14
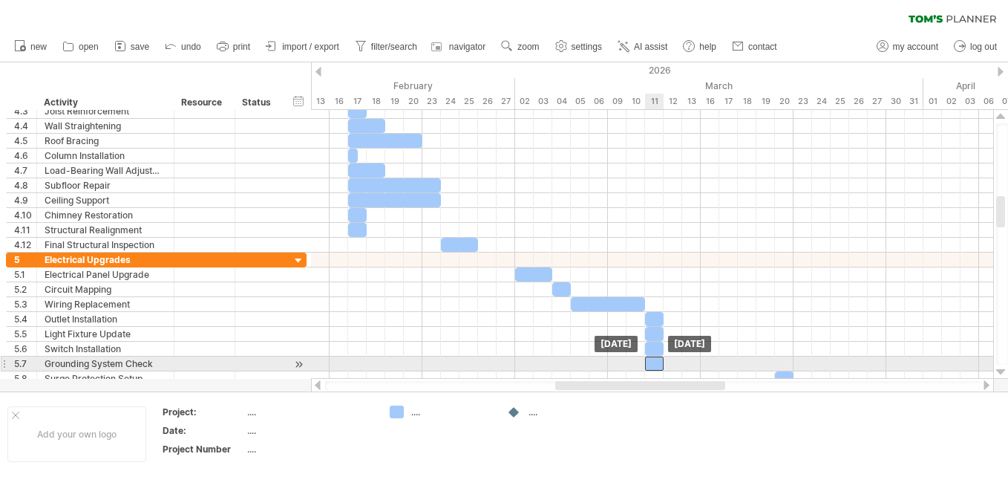
drag, startPoint x: 762, startPoint y: 361, endPoint x: 652, endPoint y: 367, distance: 110.7
click at [652, 367] on div at bounding box center [654, 363] width 19 height 14
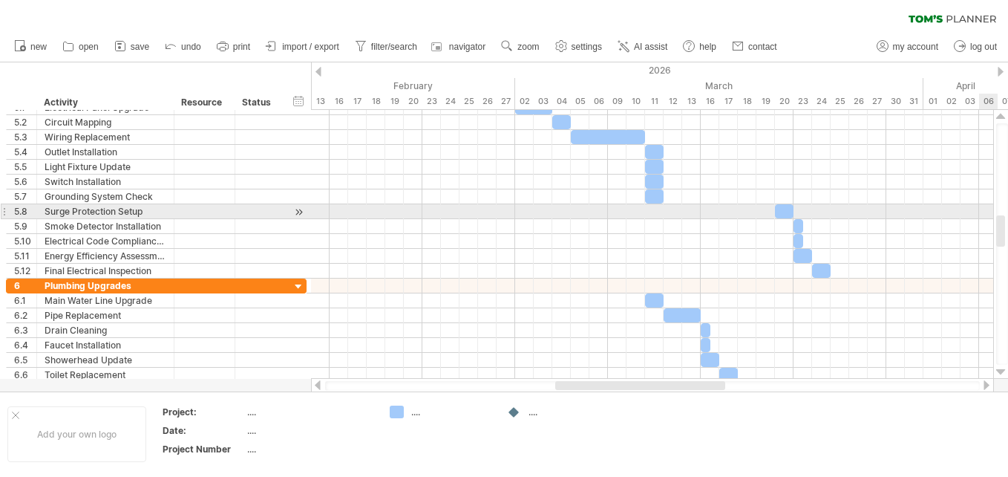
drag, startPoint x: 1000, startPoint y: 205, endPoint x: 1003, endPoint y: 224, distance: 19.5
click at [1003, 224] on div at bounding box center [1000, 230] width 9 height 31
drag, startPoint x: 782, startPoint y: 210, endPoint x: 655, endPoint y: 215, distance: 127.7
click at [655, 215] on div at bounding box center [654, 211] width 19 height 14
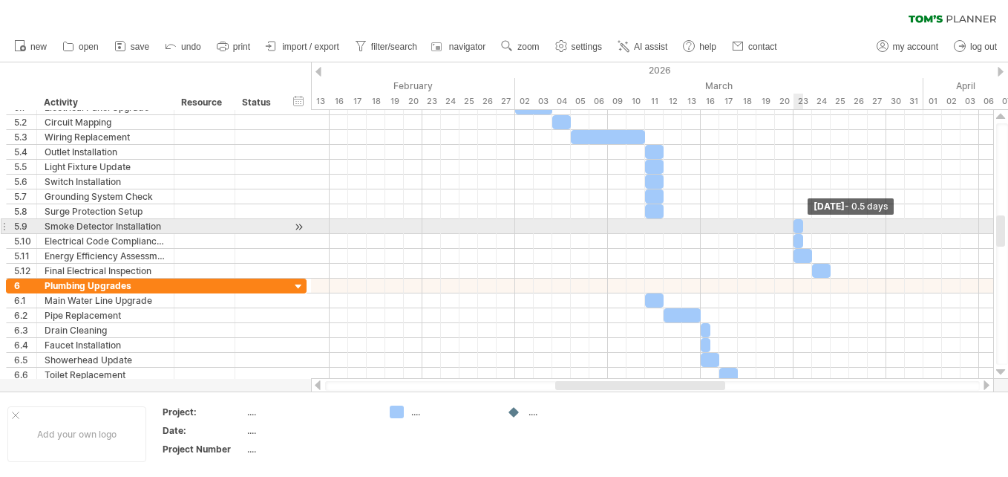
drag, startPoint x: 799, startPoint y: 224, endPoint x: 659, endPoint y: 232, distance: 140.5
click at [659, 232] on div "[DATE] - 0.5 days [DATE]" at bounding box center [652, 244] width 682 height 269
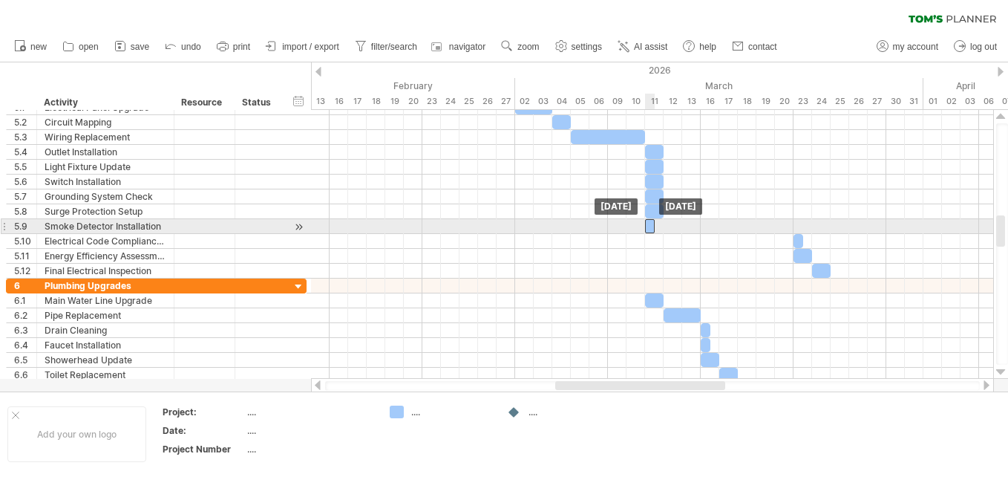
drag, startPoint x: 798, startPoint y: 227, endPoint x: 654, endPoint y: 232, distance: 144.1
click at [654, 232] on div at bounding box center [650, 226] width 10 height 14
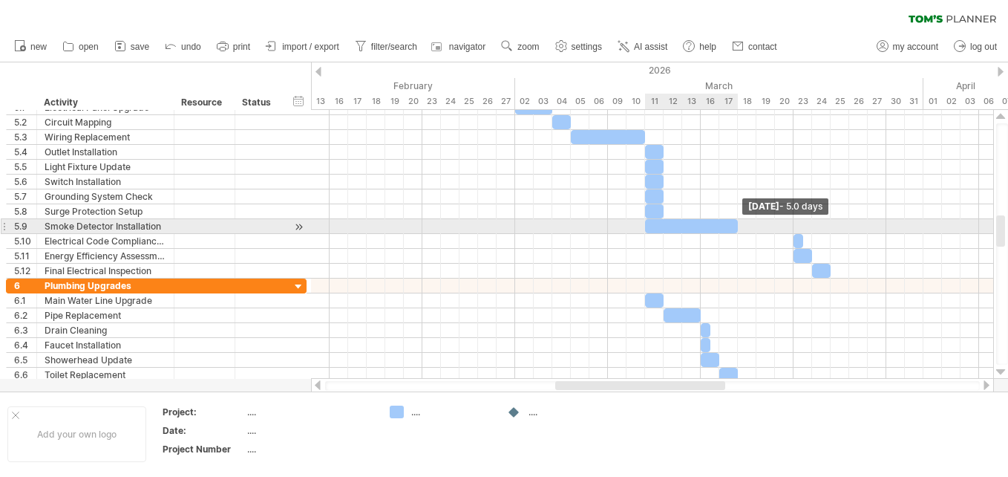
drag, startPoint x: 656, startPoint y: 227, endPoint x: 737, endPoint y: 228, distance: 80.9
click at [737, 228] on span at bounding box center [738, 226] width 6 height 14
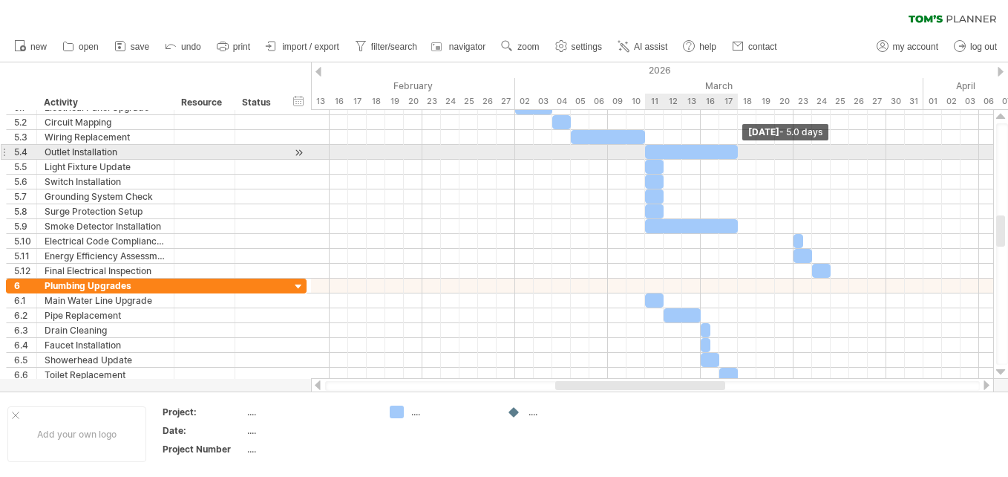
drag, startPoint x: 663, startPoint y: 148, endPoint x: 739, endPoint y: 151, distance: 75.7
click at [739, 151] on span at bounding box center [738, 152] width 6 height 14
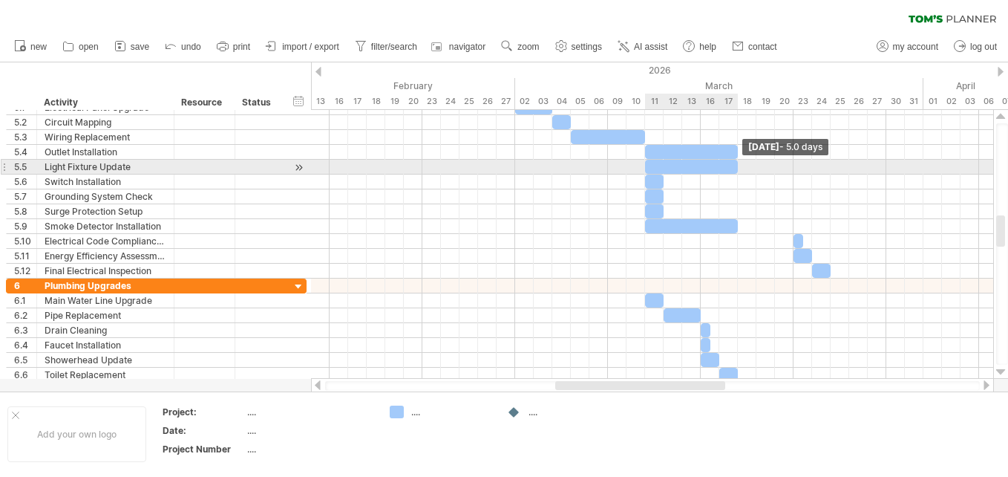
drag, startPoint x: 662, startPoint y: 166, endPoint x: 738, endPoint y: 167, distance: 75.7
click at [738, 167] on span at bounding box center [738, 167] width 6 height 14
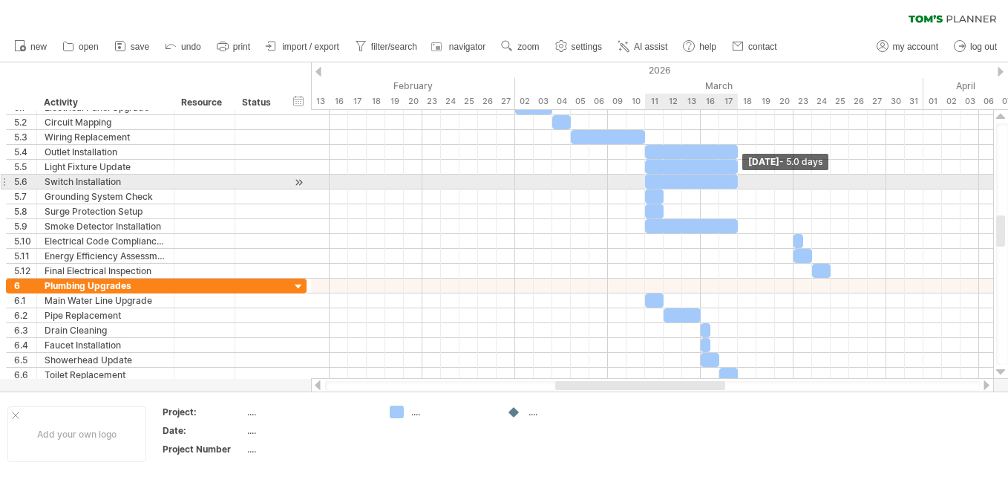
drag, startPoint x: 661, startPoint y: 181, endPoint x: 736, endPoint y: 180, distance: 75.7
click at [736, 180] on span at bounding box center [738, 181] width 6 height 14
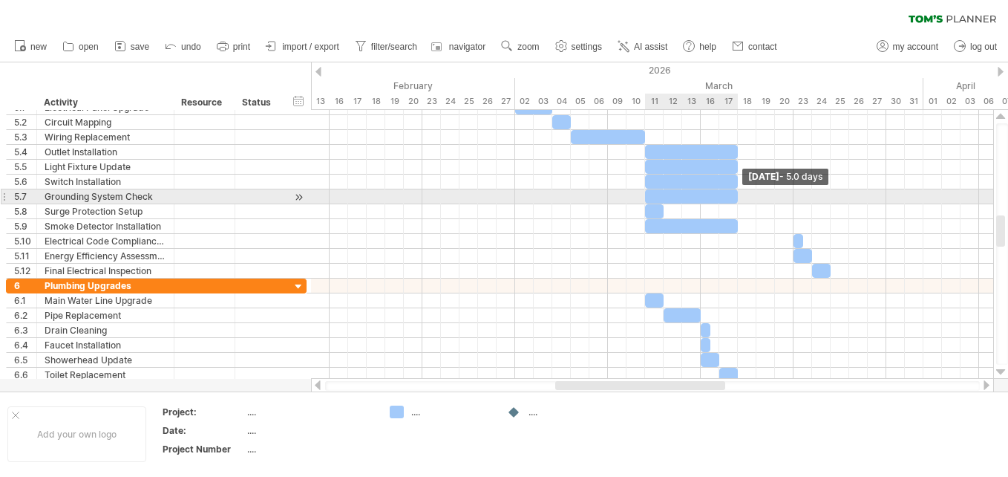
drag, startPoint x: 662, startPoint y: 196, endPoint x: 736, endPoint y: 195, distance: 74.2
click at [736, 195] on span at bounding box center [738, 196] width 6 height 14
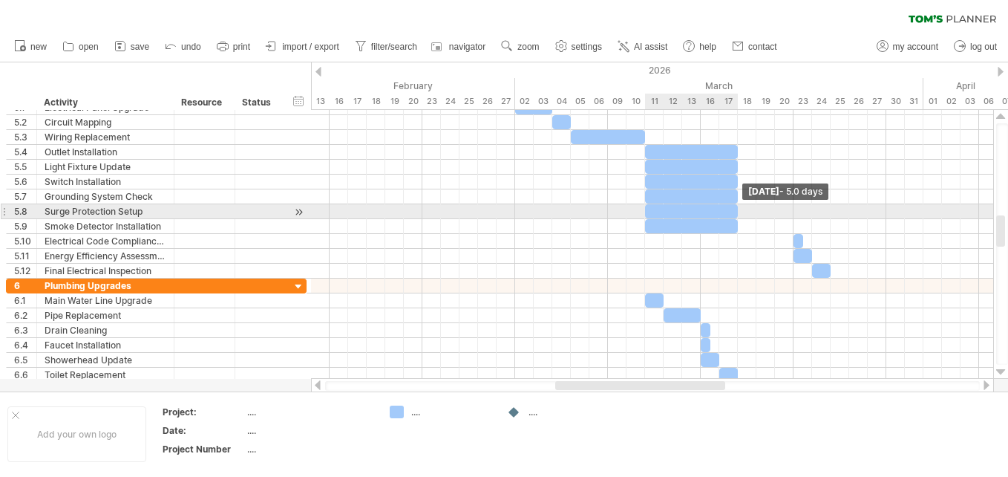
drag, startPoint x: 664, startPoint y: 211, endPoint x: 738, endPoint y: 208, distance: 74.3
click at [738, 208] on span at bounding box center [738, 211] width 6 height 14
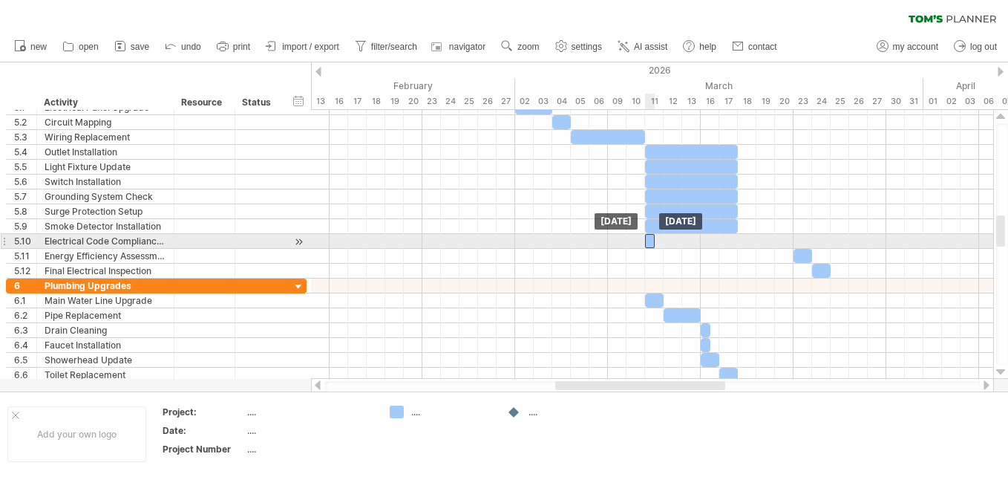
drag, startPoint x: 798, startPoint y: 237, endPoint x: 652, endPoint y: 238, distance: 146.2
click at [652, 238] on div at bounding box center [650, 241] width 10 height 14
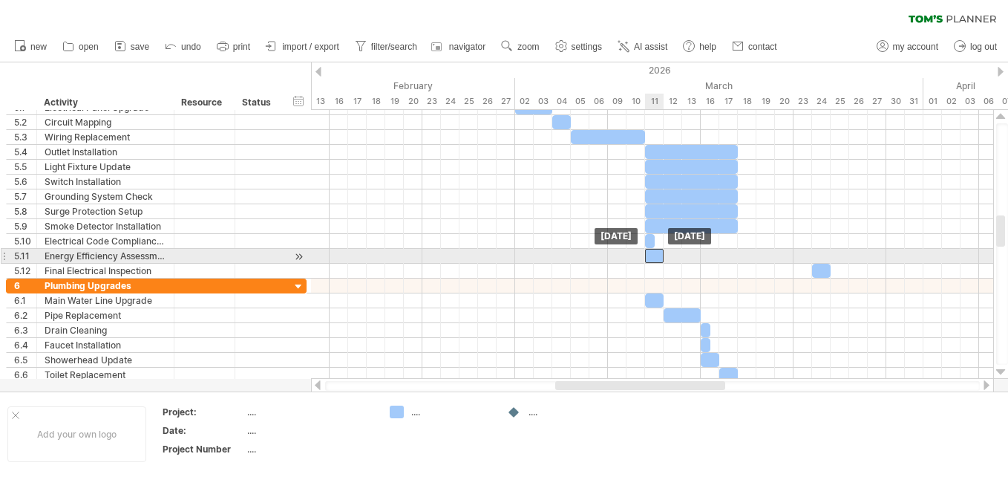
drag, startPoint x: 802, startPoint y: 253, endPoint x: 652, endPoint y: 255, distance: 149.9
click at [652, 255] on div at bounding box center [654, 256] width 19 height 14
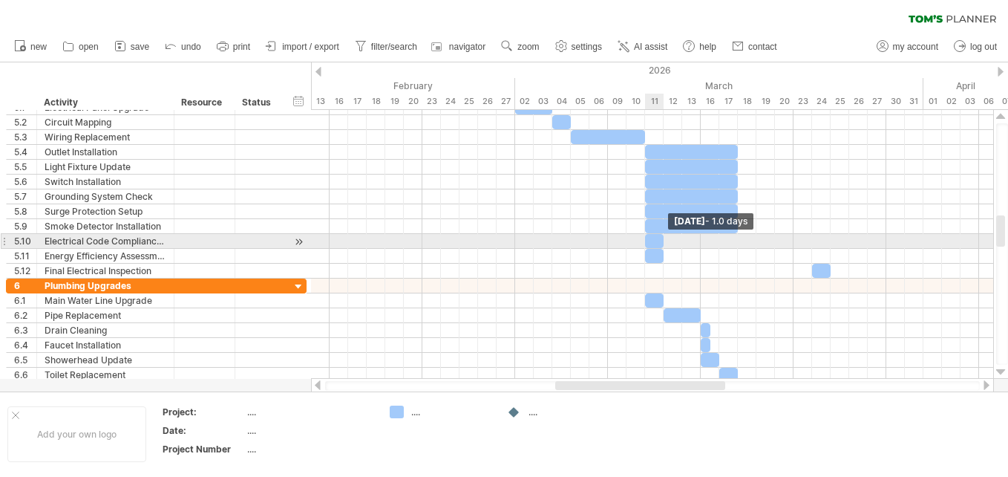
drag, startPoint x: 652, startPoint y: 240, endPoint x: 661, endPoint y: 240, distance: 8.2
click at [661, 240] on span at bounding box center [664, 241] width 6 height 14
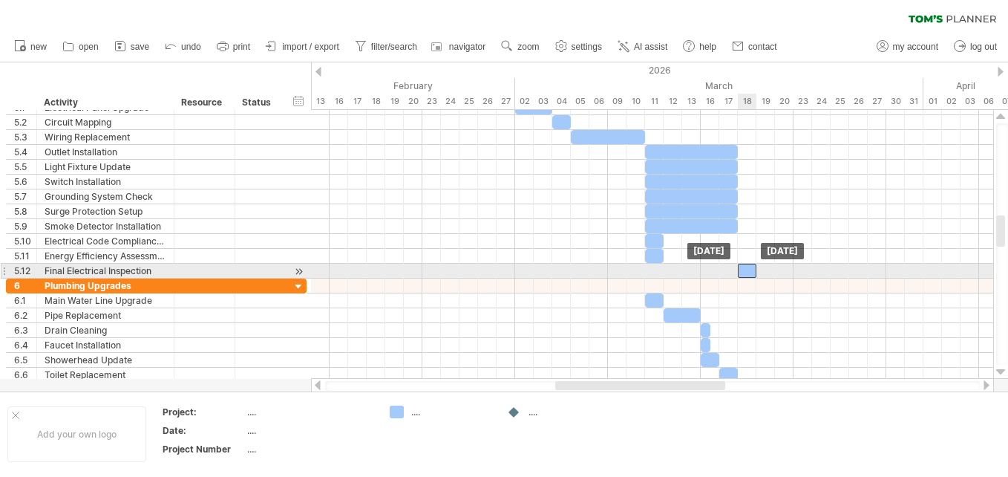
drag, startPoint x: 821, startPoint y: 271, endPoint x: 745, endPoint y: 272, distance: 75.7
click at [745, 272] on div at bounding box center [747, 271] width 19 height 14
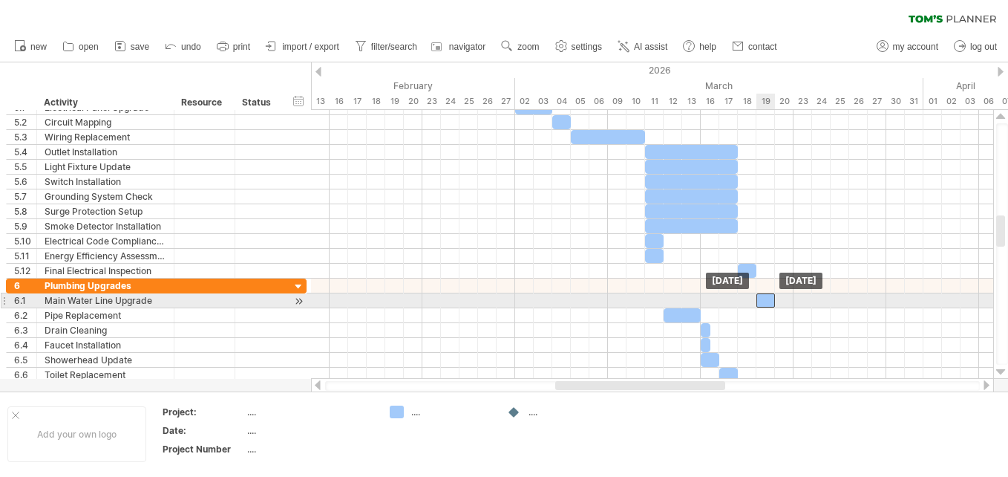
drag, startPoint x: 652, startPoint y: 300, endPoint x: 765, endPoint y: 303, distance: 112.9
click at [765, 303] on div at bounding box center [765, 300] width 19 height 14
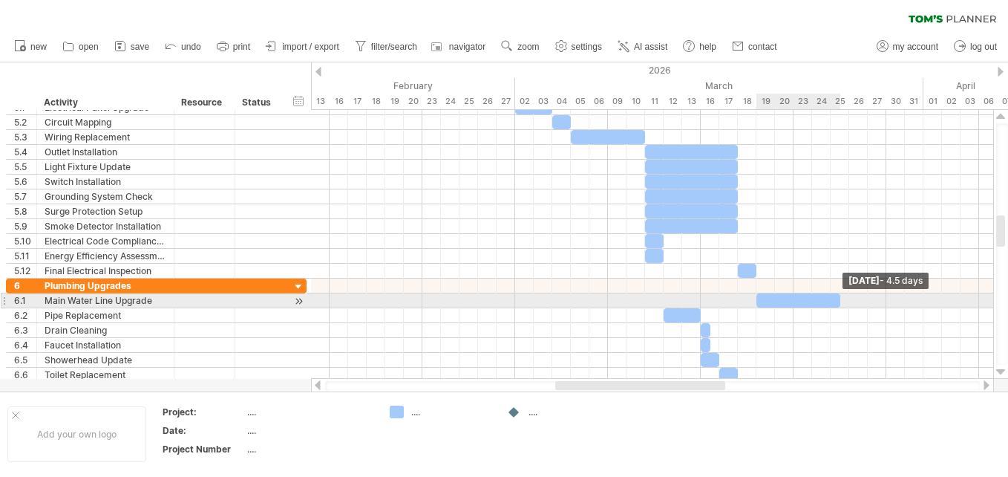
drag, startPoint x: 776, startPoint y: 299, endPoint x: 844, endPoint y: 295, distance: 68.4
click at [844, 295] on div "[DATE] - 4.5 days [DATE]" at bounding box center [652, 244] width 682 height 269
drag, startPoint x: 839, startPoint y: 301, endPoint x: 847, endPoint y: 299, distance: 8.3
click at [847, 299] on span at bounding box center [849, 300] width 6 height 14
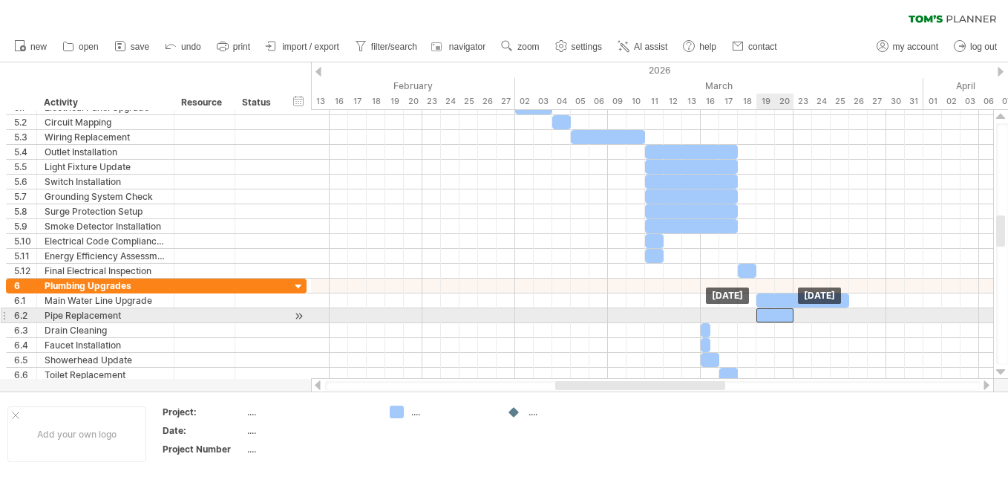
drag, startPoint x: 679, startPoint y: 312, endPoint x: 771, endPoint y: 312, distance: 92.0
click at [771, 312] on div at bounding box center [774, 315] width 37 height 14
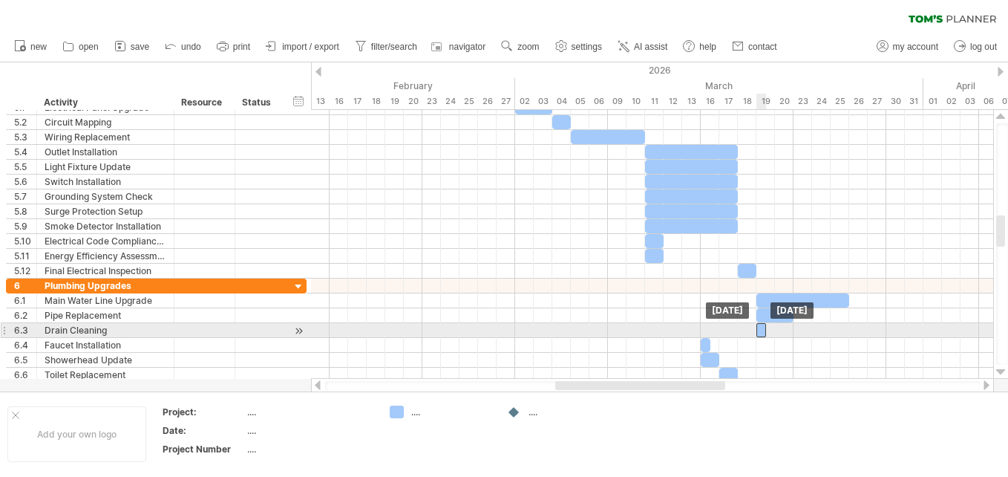
drag, startPoint x: 705, startPoint y: 327, endPoint x: 762, endPoint y: 332, distance: 57.4
click at [762, 332] on div at bounding box center [761, 330] width 10 height 14
click at [773, 330] on span at bounding box center [775, 330] width 6 height 14
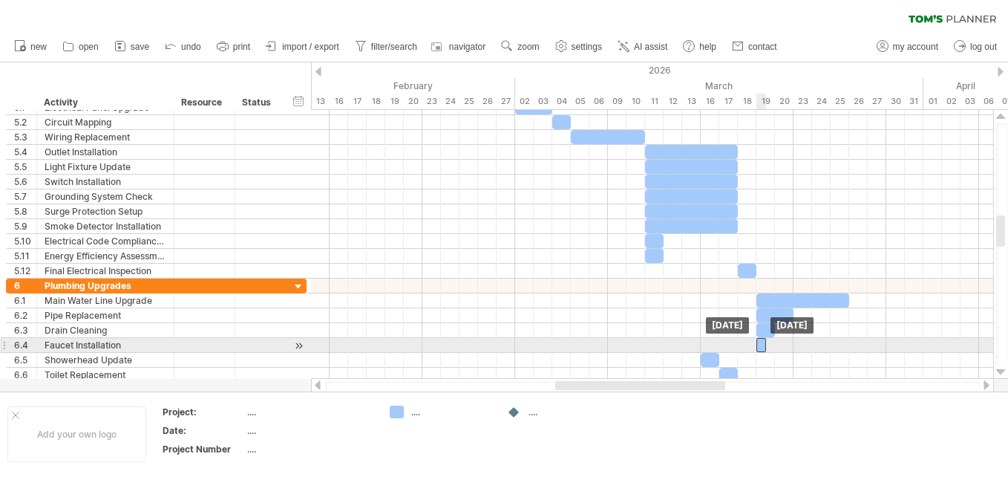
drag, startPoint x: 705, startPoint y: 343, endPoint x: 760, endPoint y: 345, distance: 55.0
click at [760, 345] on div at bounding box center [761, 345] width 10 height 14
drag, startPoint x: 764, startPoint y: 345, endPoint x: 774, endPoint y: 344, distance: 10.4
click at [774, 344] on span at bounding box center [775, 345] width 6 height 14
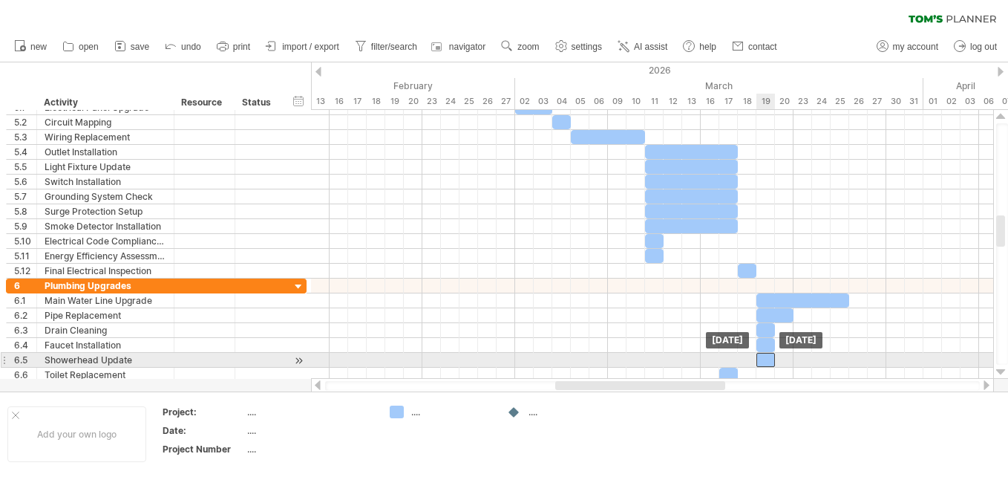
drag, startPoint x: 707, startPoint y: 357, endPoint x: 763, endPoint y: 360, distance: 55.7
click at [763, 360] on div at bounding box center [765, 360] width 19 height 14
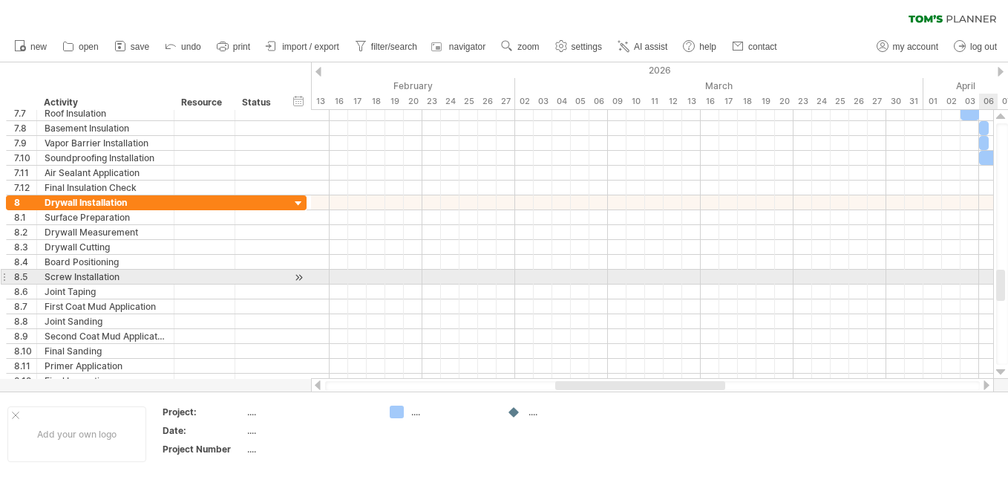
drag, startPoint x: 1000, startPoint y: 229, endPoint x: 1001, endPoint y: 283, distance: 54.2
click at [1001, 283] on div at bounding box center [1000, 284] width 9 height 31
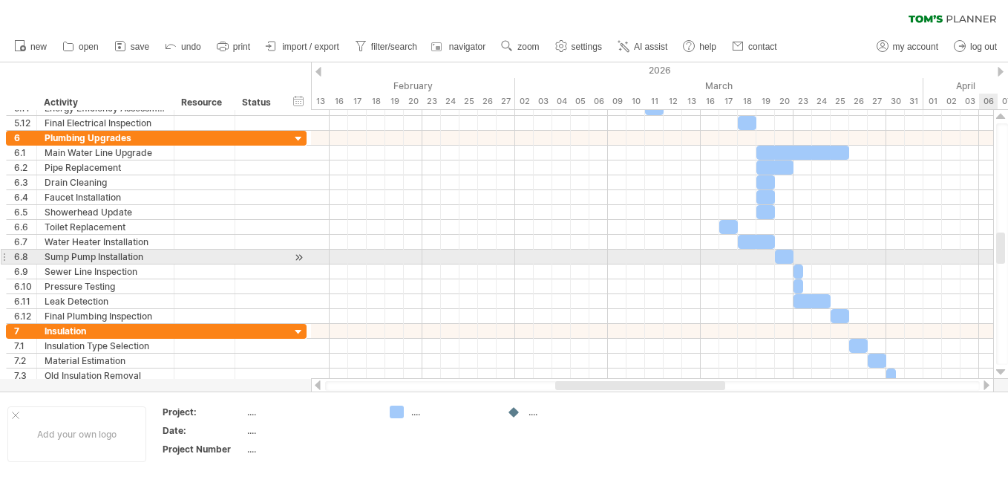
drag, startPoint x: 1001, startPoint y: 283, endPoint x: 1000, endPoint y: 246, distance: 37.1
click at [1000, 246] on div at bounding box center [1000, 247] width 9 height 31
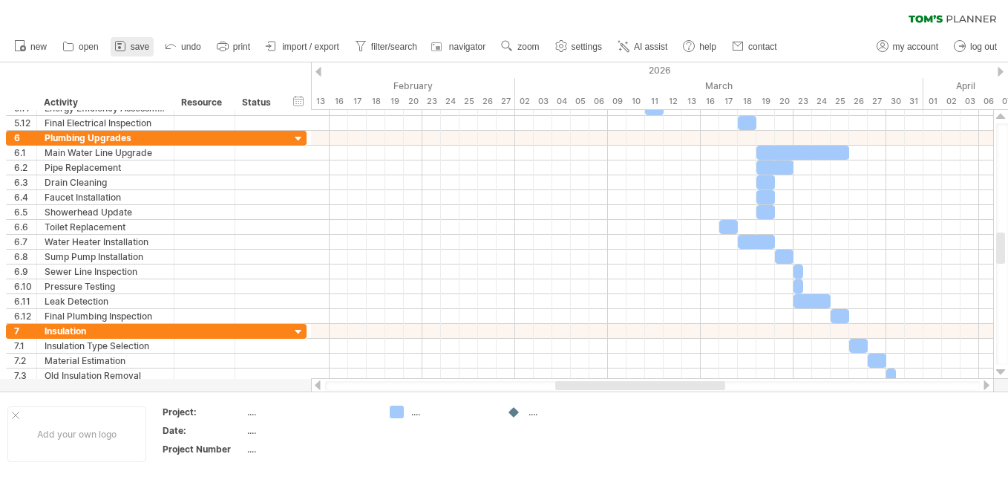
click at [125, 45] on icon at bounding box center [120, 47] width 10 height 10
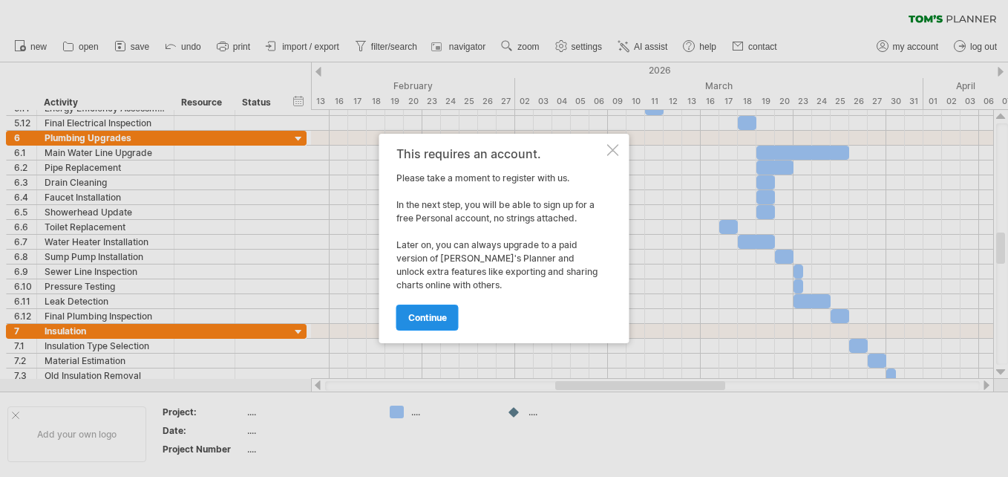
click at [428, 313] on span "continue" at bounding box center [427, 317] width 39 height 11
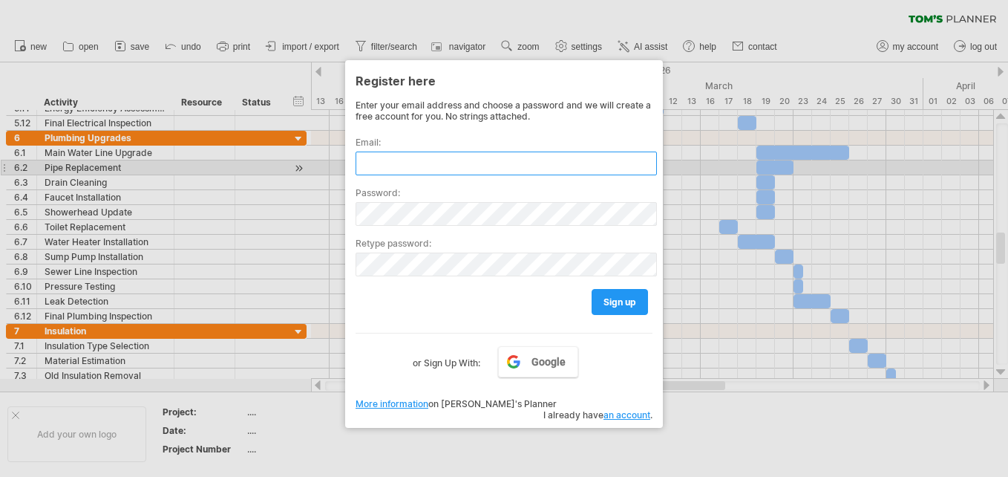
click at [390, 164] on input "text" at bounding box center [506, 163] width 301 height 24
type input "**********"
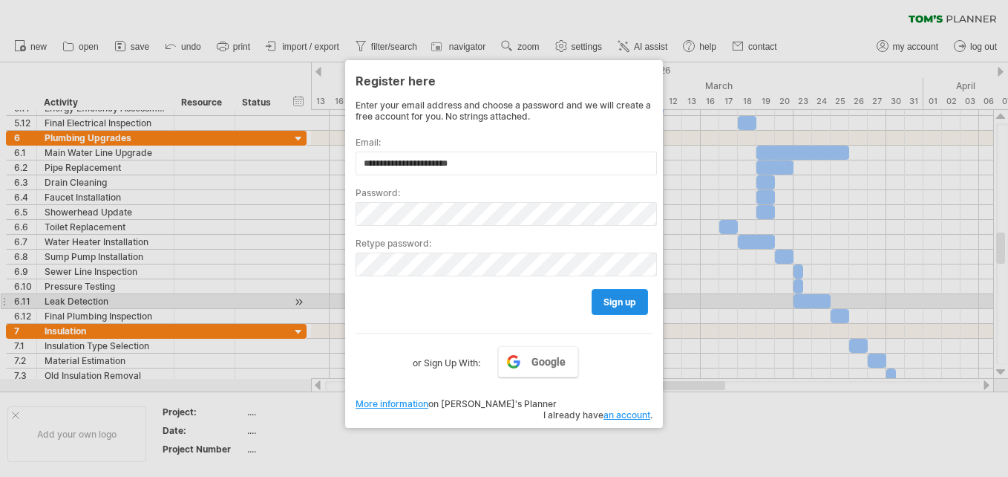
click at [621, 298] on span "sign up" at bounding box center [619, 301] width 33 height 11
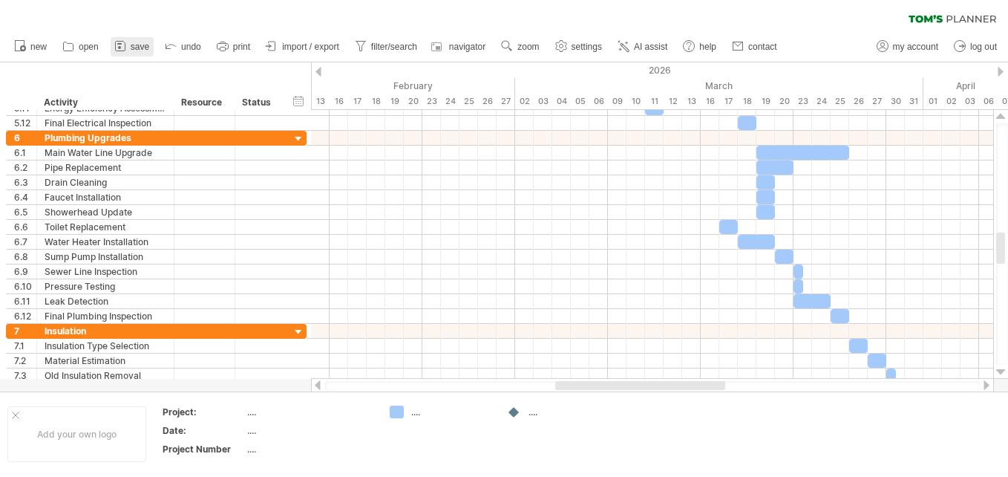
click at [125, 45] on icon at bounding box center [120, 46] width 15 height 15
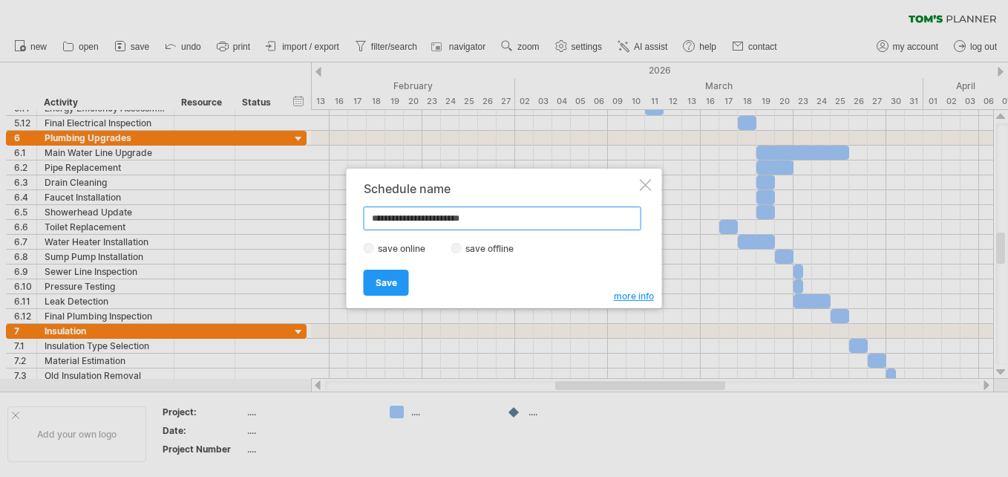
type input "**********"
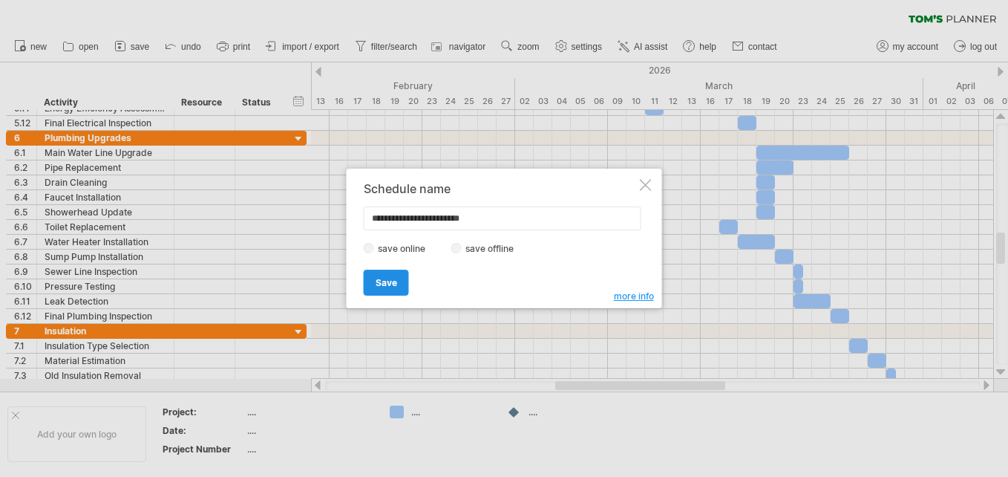
click at [391, 278] on span "Save" at bounding box center [387, 282] width 22 height 11
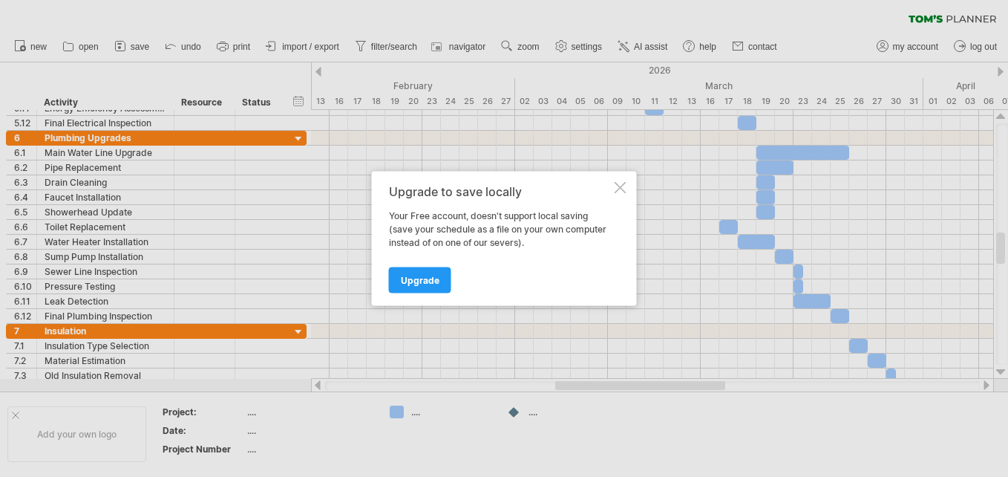
click at [620, 185] on div at bounding box center [621, 188] width 12 height 12
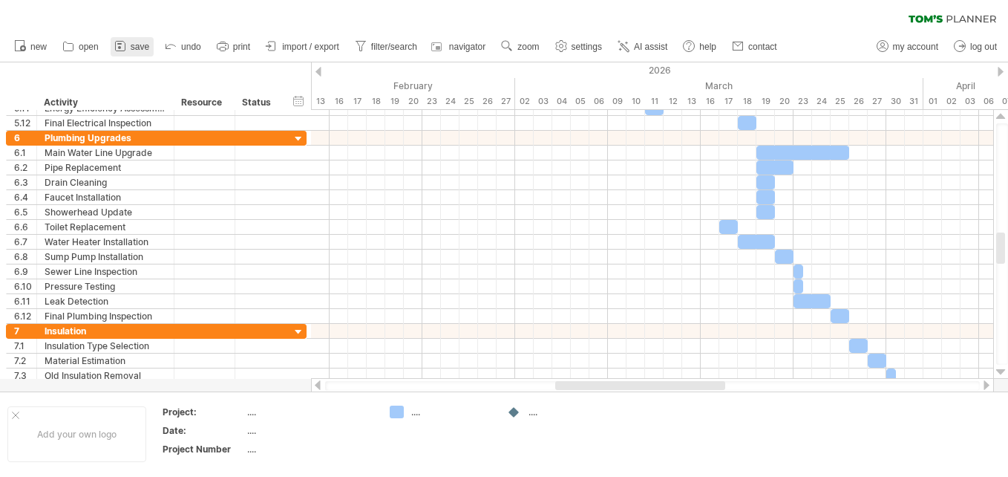
click at [129, 47] on link "save" at bounding box center [132, 46] width 43 height 19
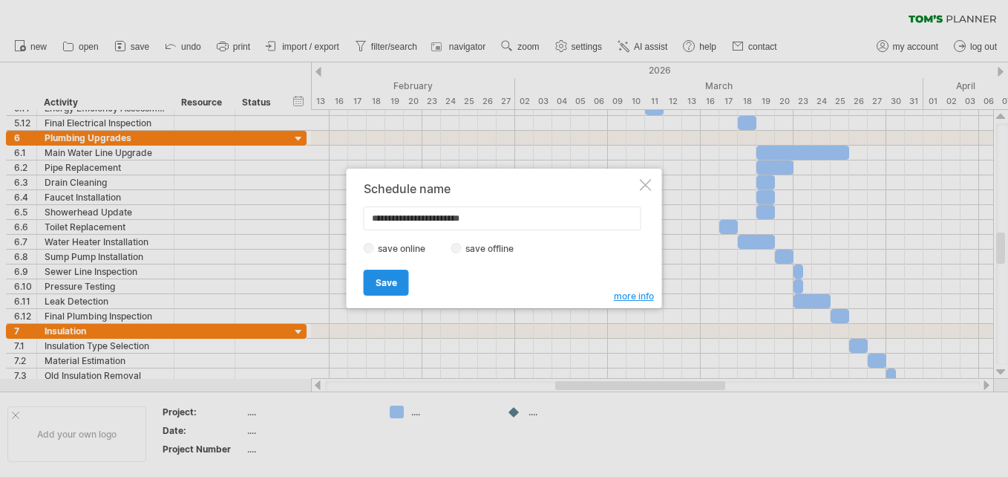
type input "**********"
click at [386, 280] on span "Save" at bounding box center [387, 282] width 22 height 11
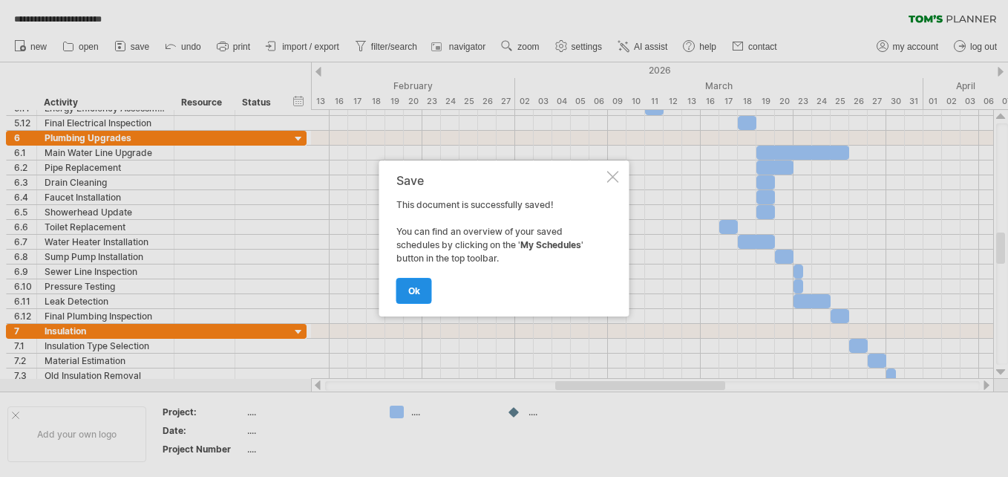
click at [412, 288] on span "ok" at bounding box center [414, 290] width 12 height 11
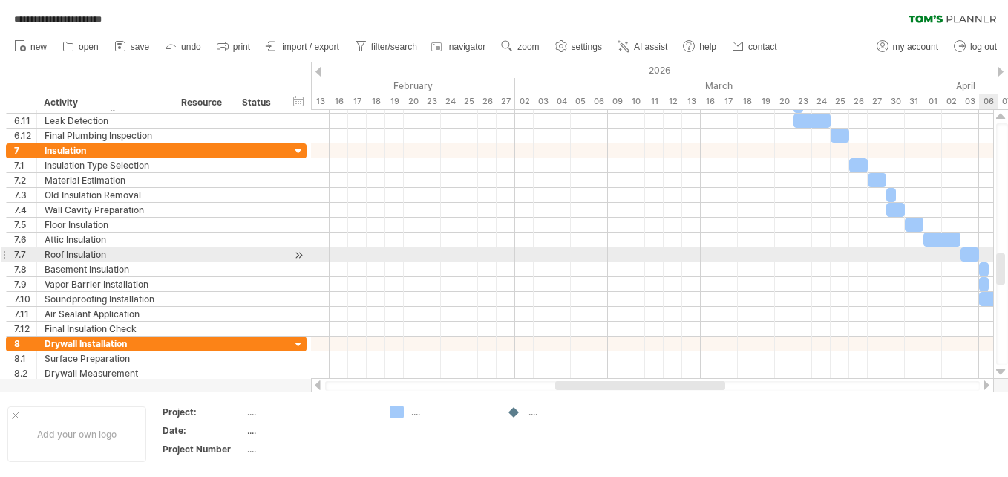
drag, startPoint x: 1001, startPoint y: 244, endPoint x: 1002, endPoint y: 265, distance: 20.8
click at [1002, 265] on div at bounding box center [1000, 268] width 9 height 31
